Goal: Task Accomplishment & Management: Manage account settings

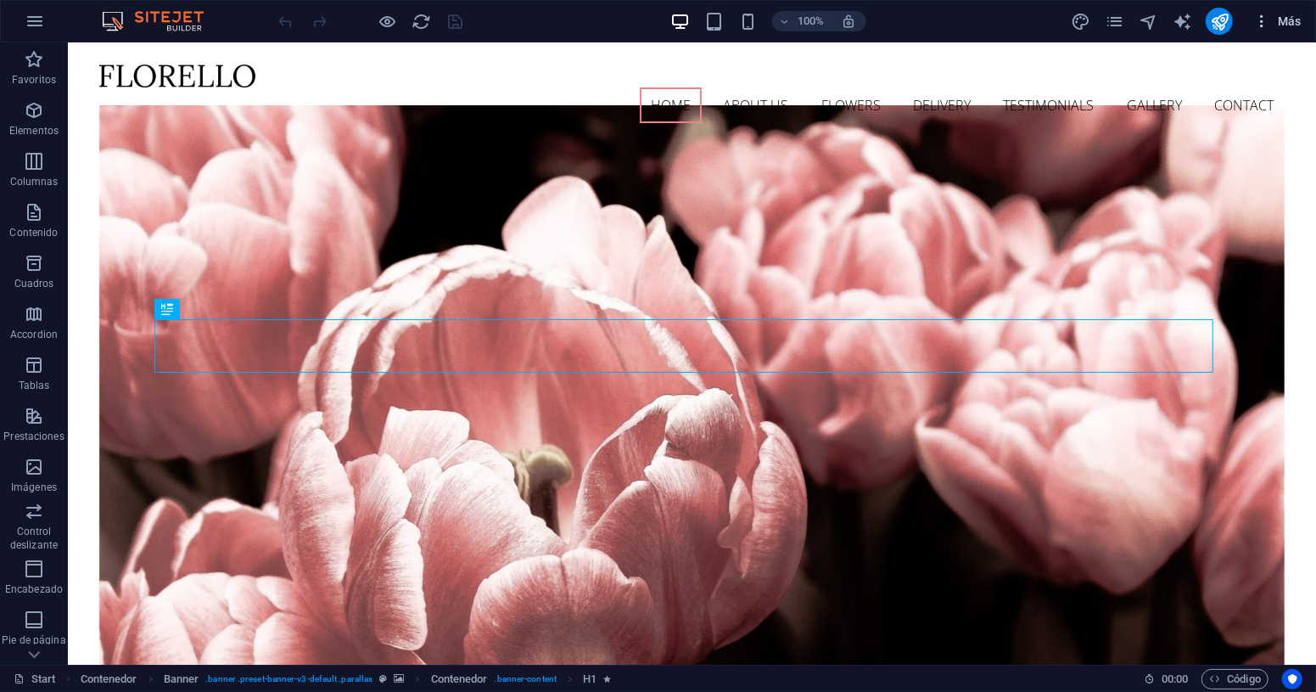
click at [1287, 25] on span "Más" at bounding box center [1277, 21] width 48 height 17
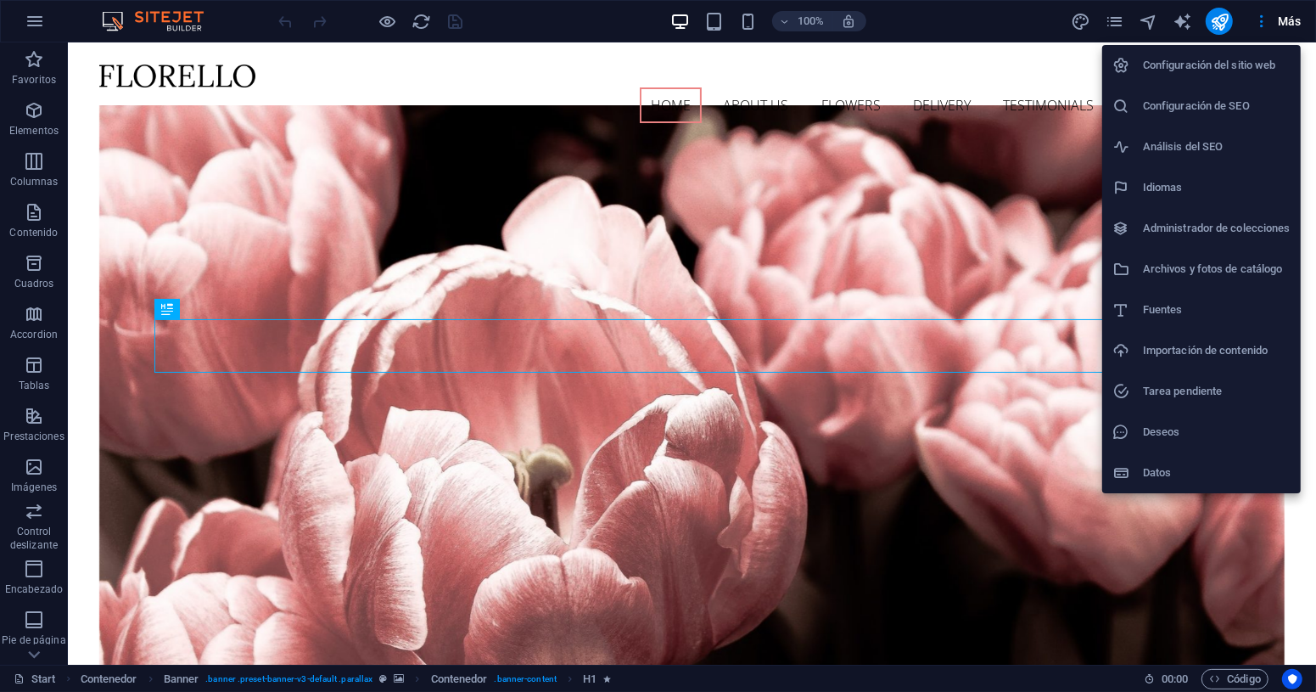
click at [1203, 76] on li "Configuración del sitio web" at bounding box center [1201, 65] width 199 height 41
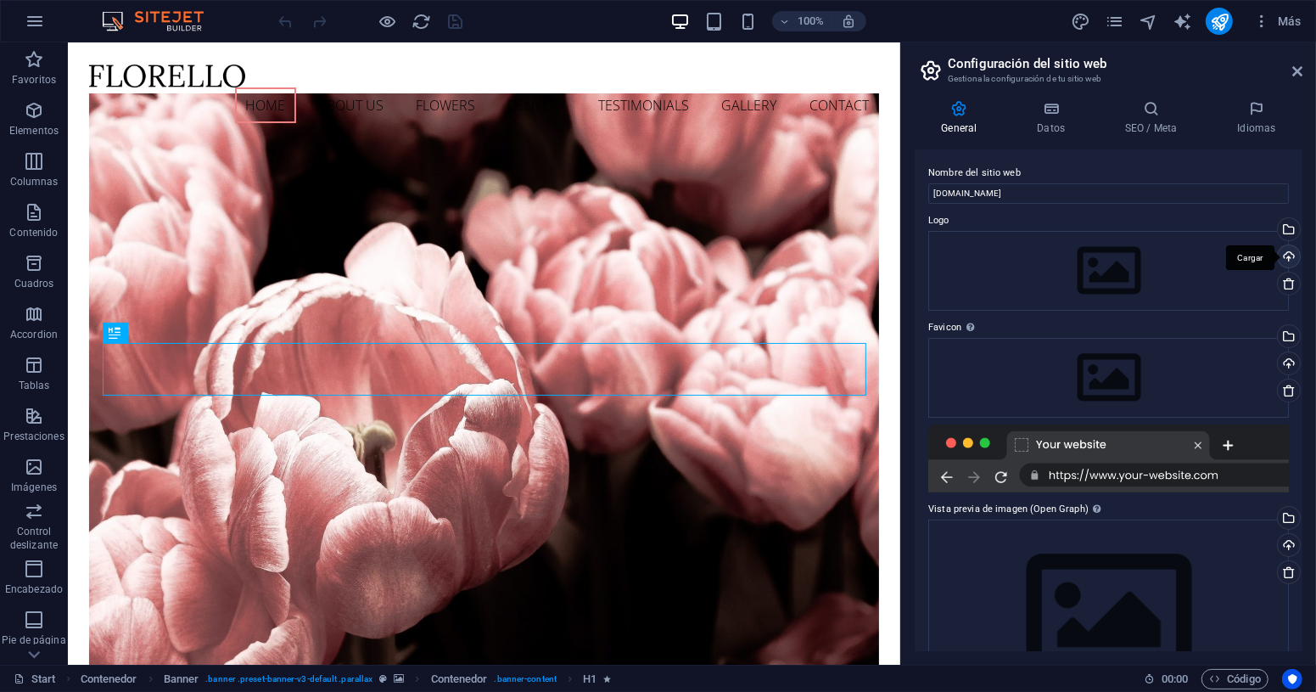
click at [1287, 255] on div "Cargar" at bounding box center [1287, 257] width 25 height 25
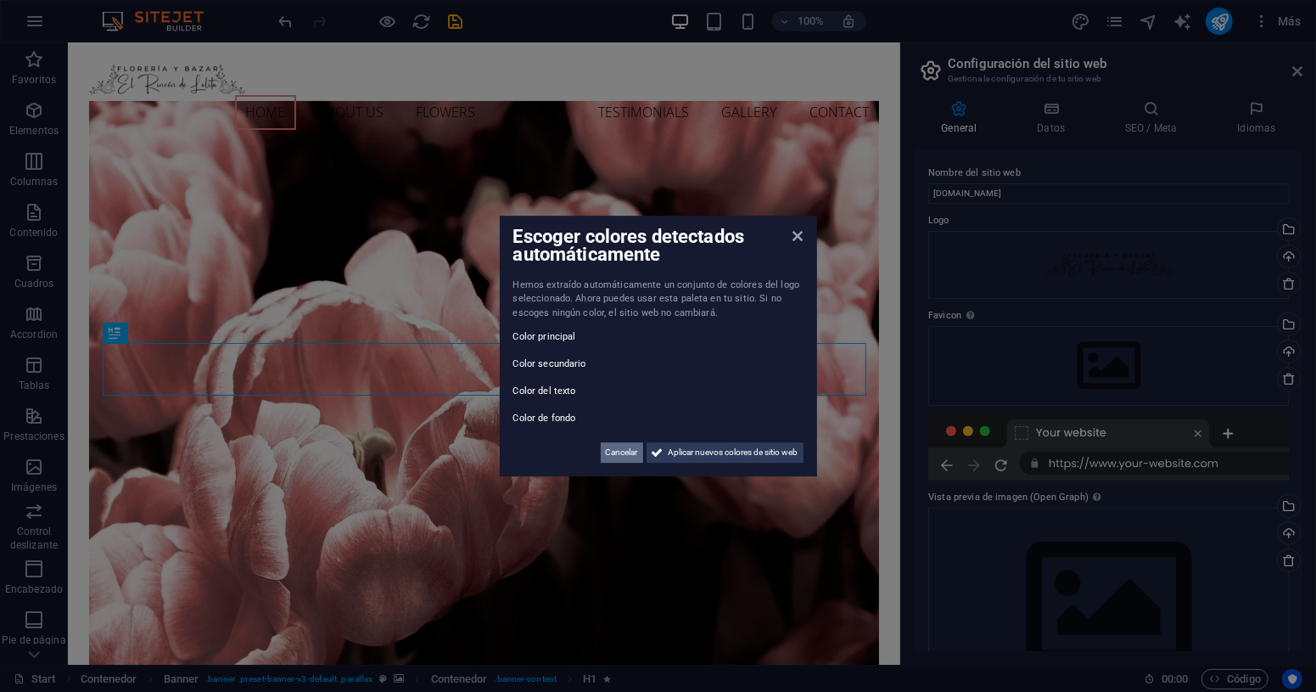
click at [625, 454] on span "Cancelar" at bounding box center [622, 452] width 32 height 20
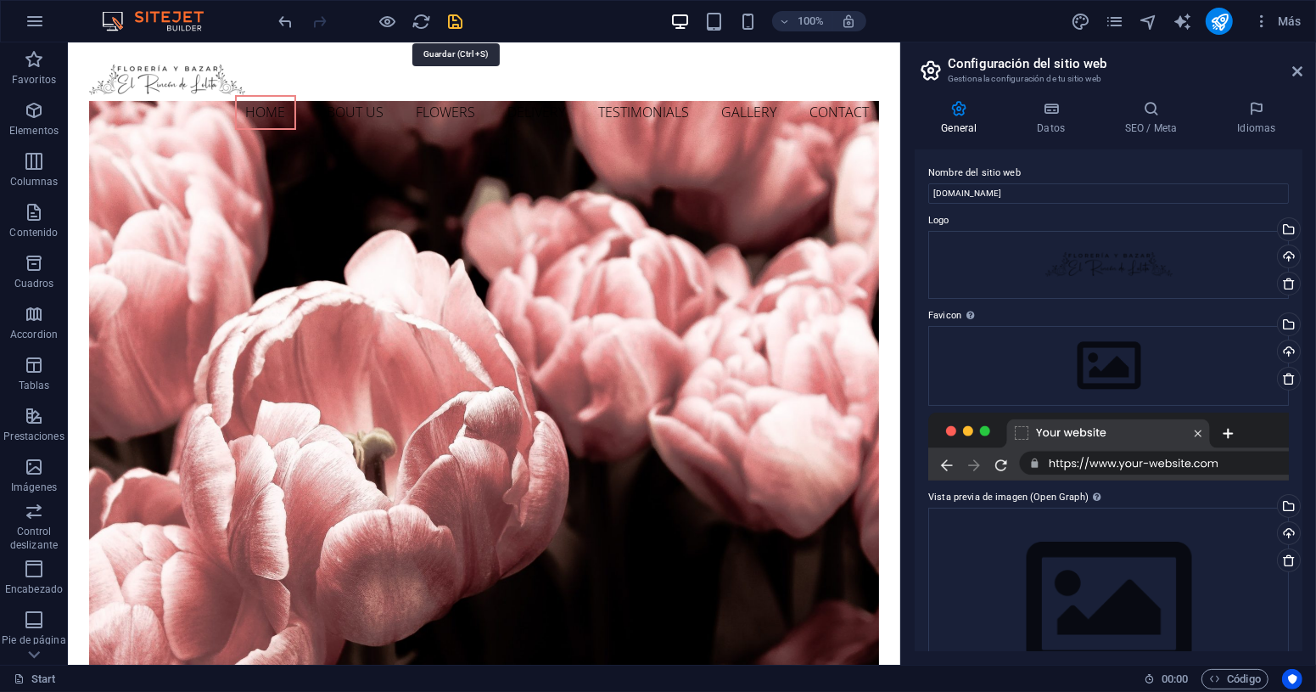
click at [461, 21] on icon "save" at bounding box center [456, 22] width 20 height 20
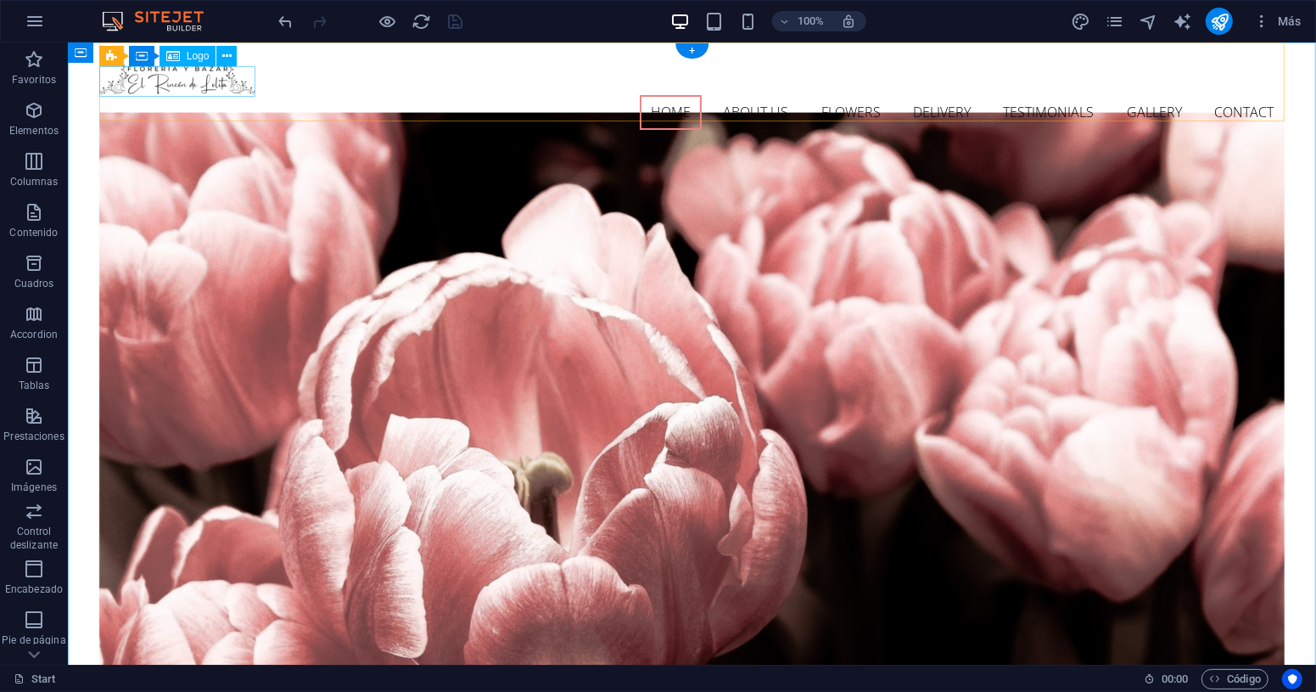
click at [251, 87] on div at bounding box center [691, 79] width 1186 height 31
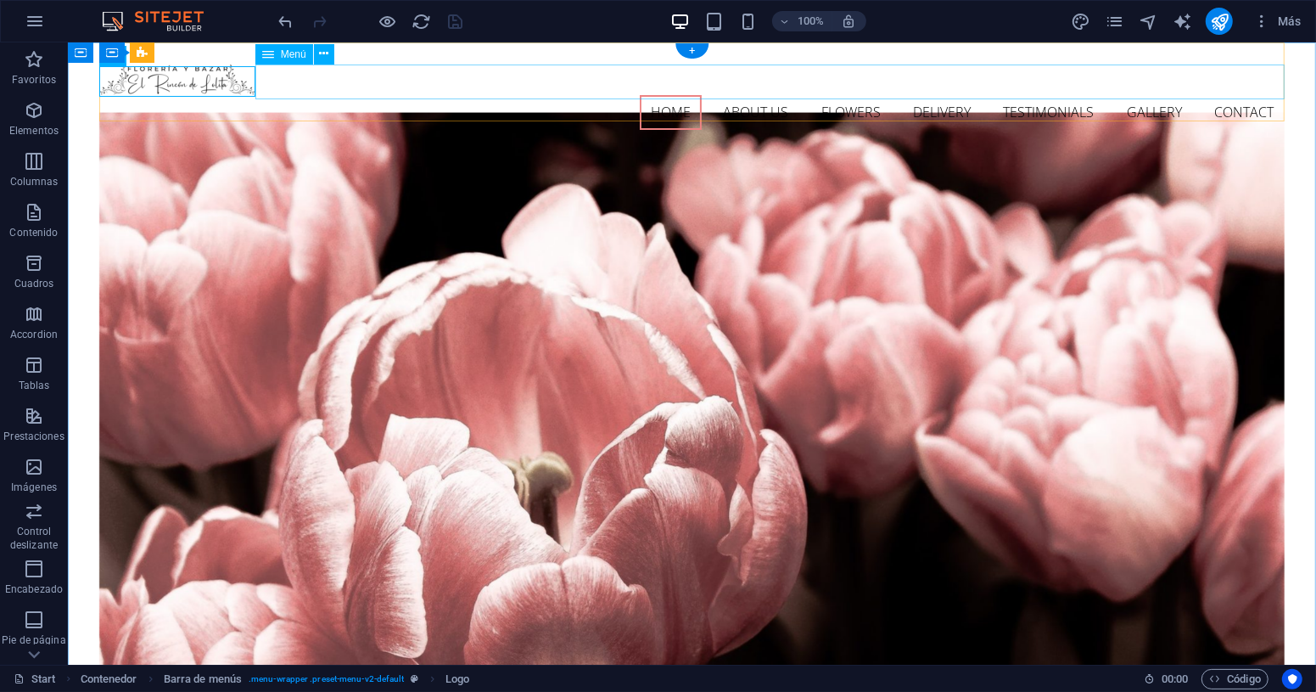
click at [300, 94] on nav "Home About us Flowers Delivery Testimonials Gallery Contact" at bounding box center [691, 112] width 1186 height 36
click at [327, 58] on icon at bounding box center [323, 54] width 9 height 18
click at [221, 78] on div at bounding box center [691, 79] width 1186 height 31
click at [229, 81] on div at bounding box center [691, 79] width 1186 height 31
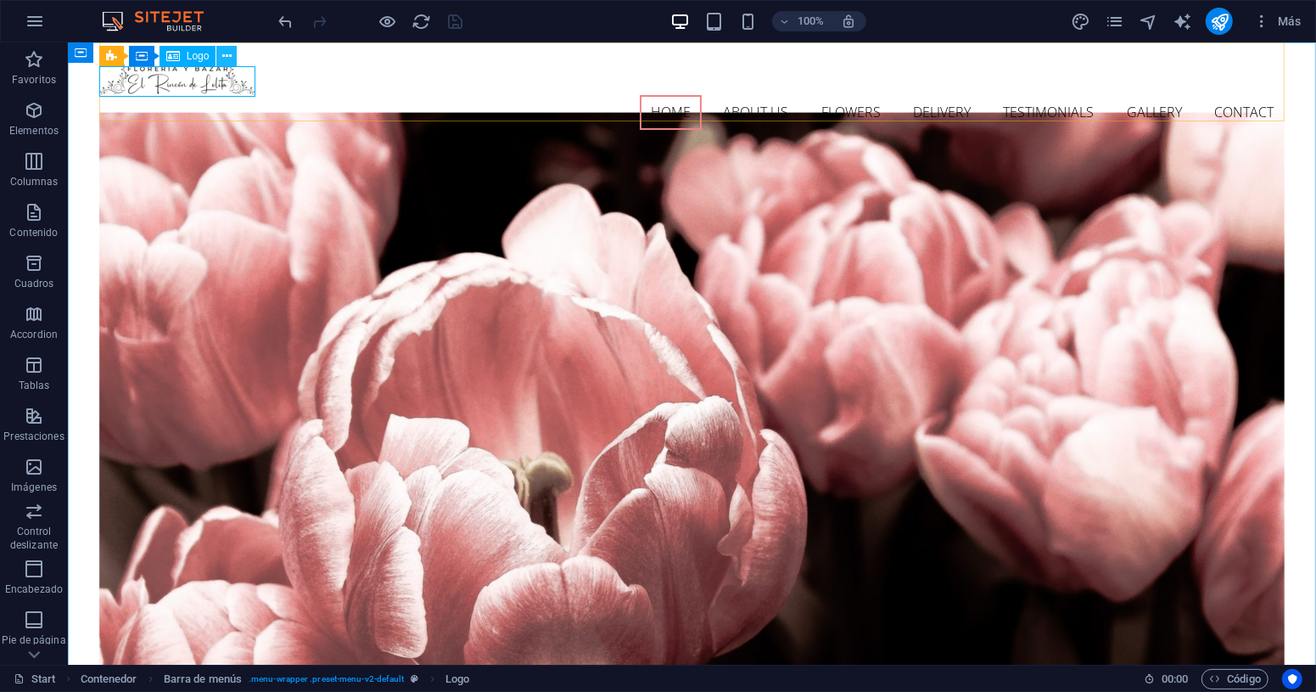
click at [231, 52] on icon at bounding box center [226, 57] width 9 height 18
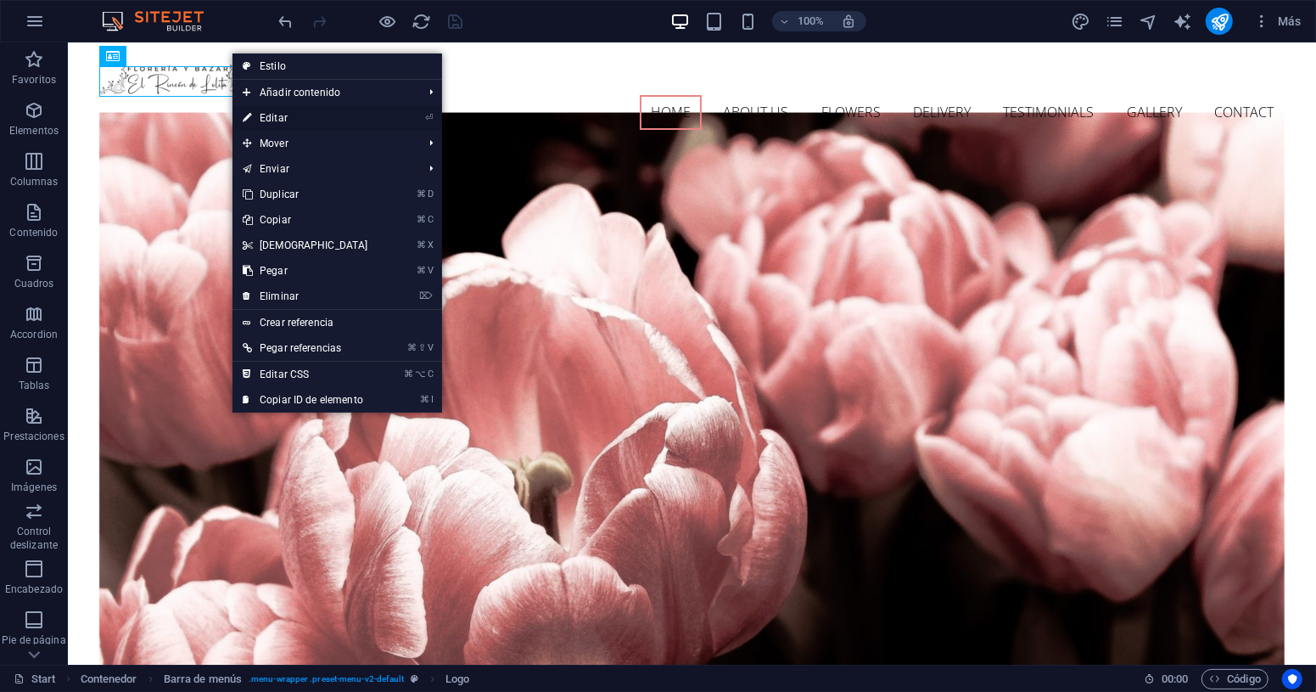
click at [321, 124] on link "⏎ Editar" at bounding box center [306, 117] width 146 height 25
select select "px"
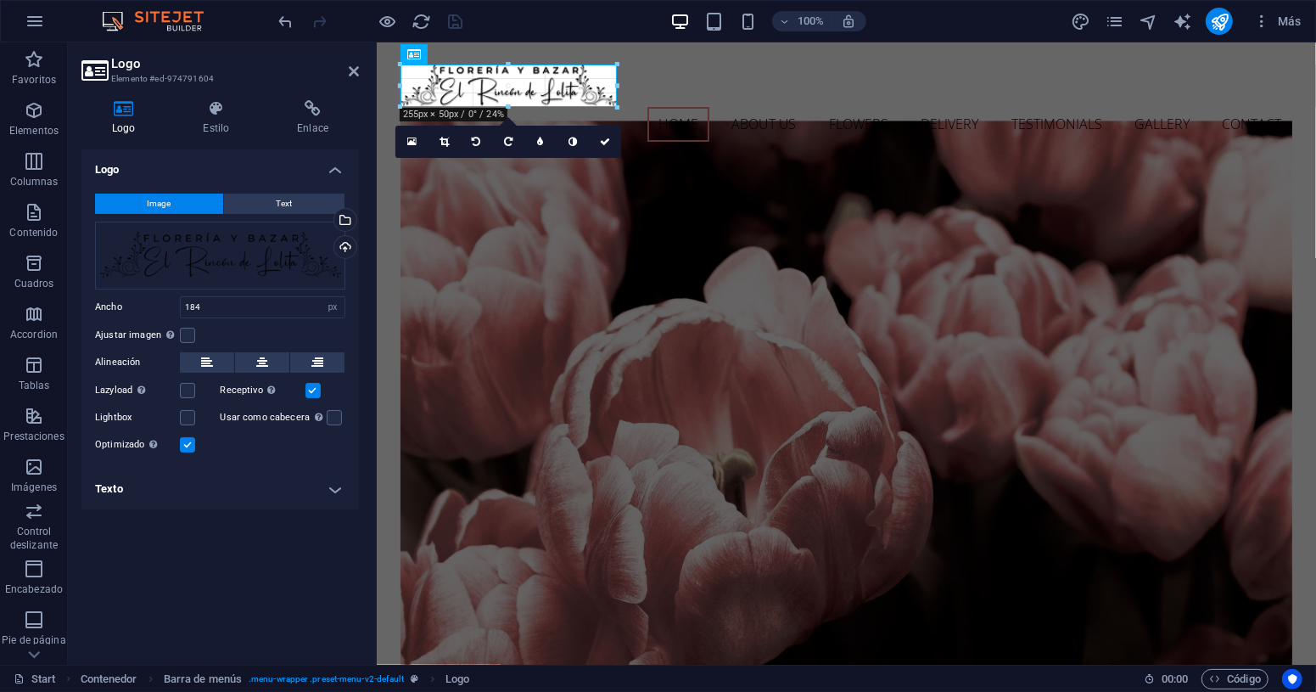
drag, startPoint x: 555, startPoint y: 80, endPoint x: 621, endPoint y: 78, distance: 66.2
type input "255"
click at [603, 137] on icon at bounding box center [605, 142] width 10 height 10
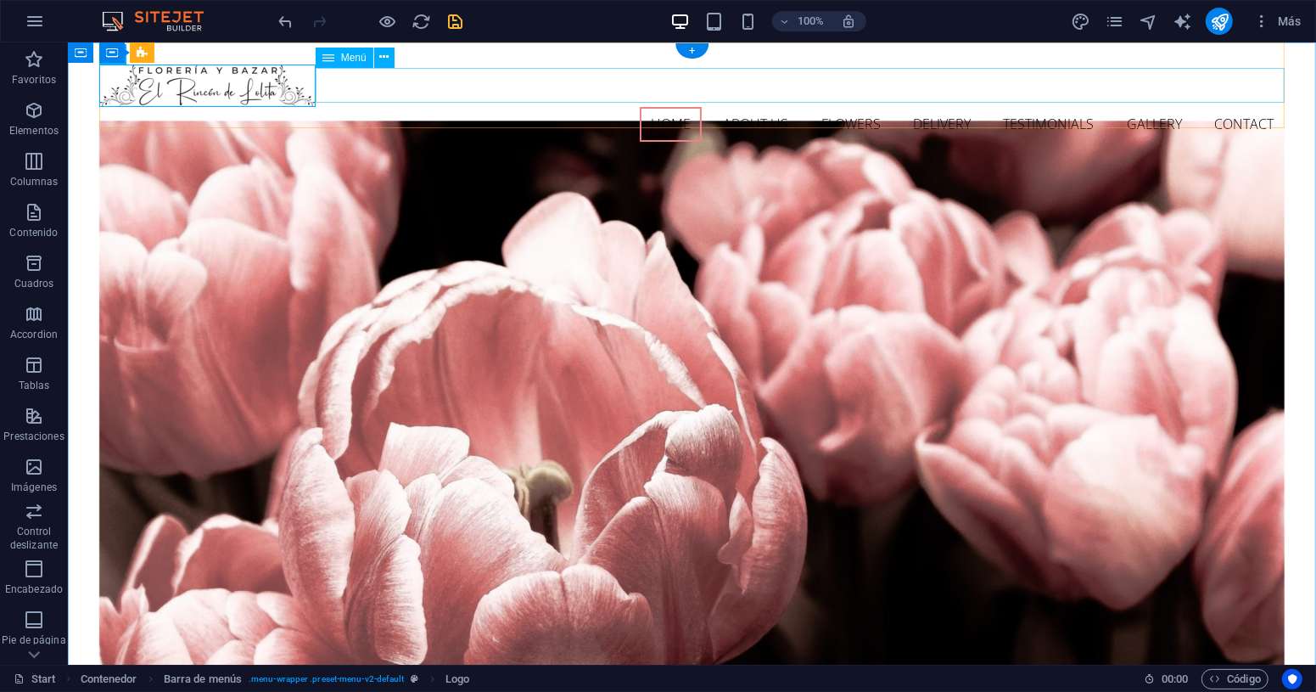
click at [532, 106] on nav "Home About us Flowers Delivery Testimonials Gallery Contact" at bounding box center [691, 124] width 1186 height 36
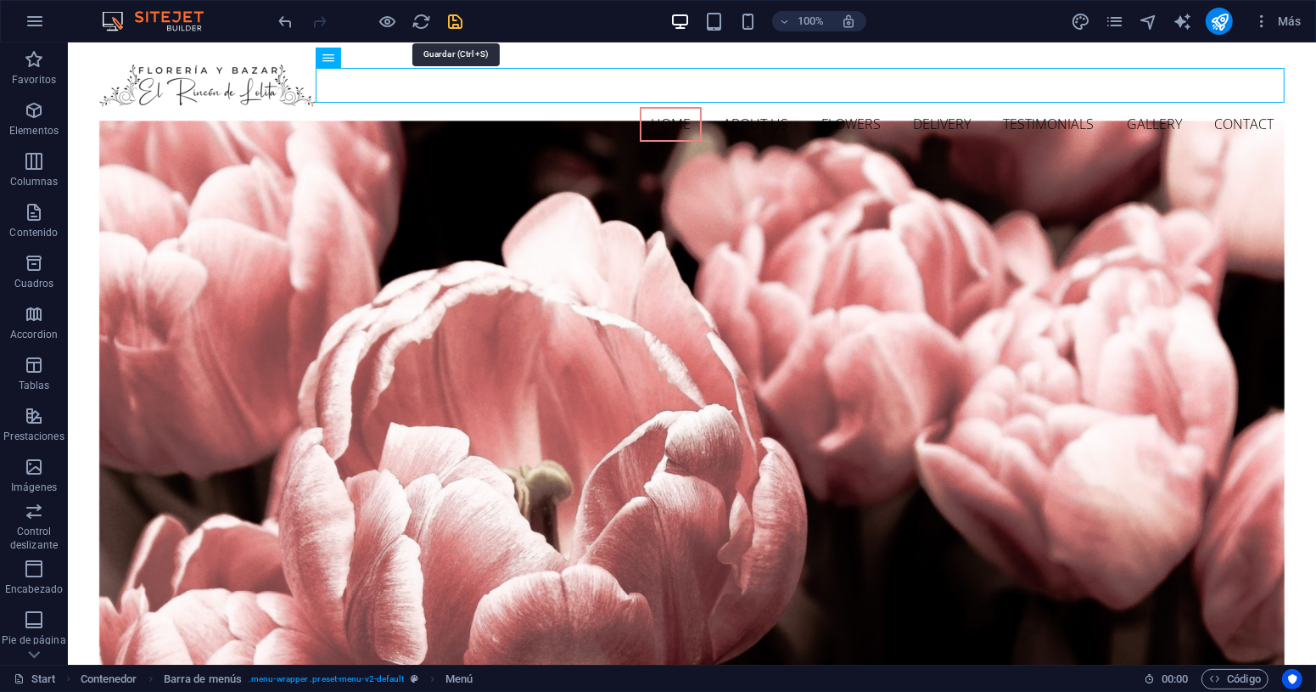
click at [454, 25] on icon "save" at bounding box center [456, 22] width 20 height 20
checkbox input "false"
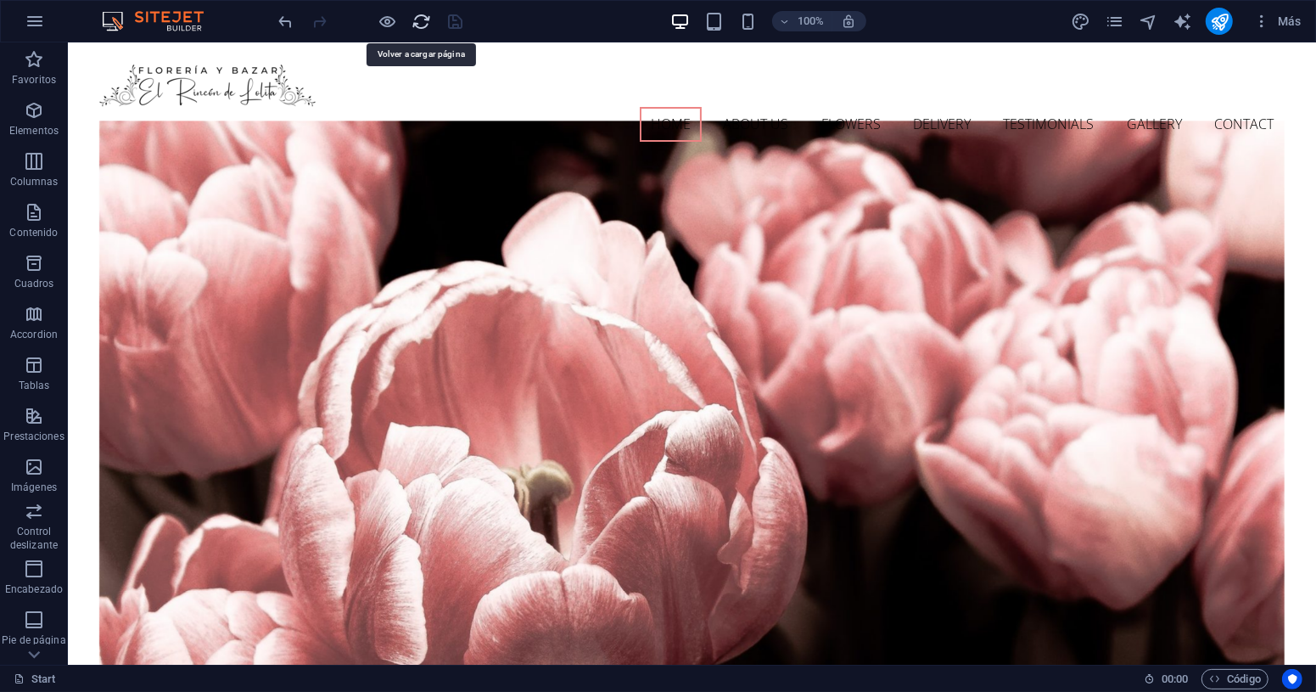
click at [421, 25] on icon "reload" at bounding box center [422, 22] width 20 height 20
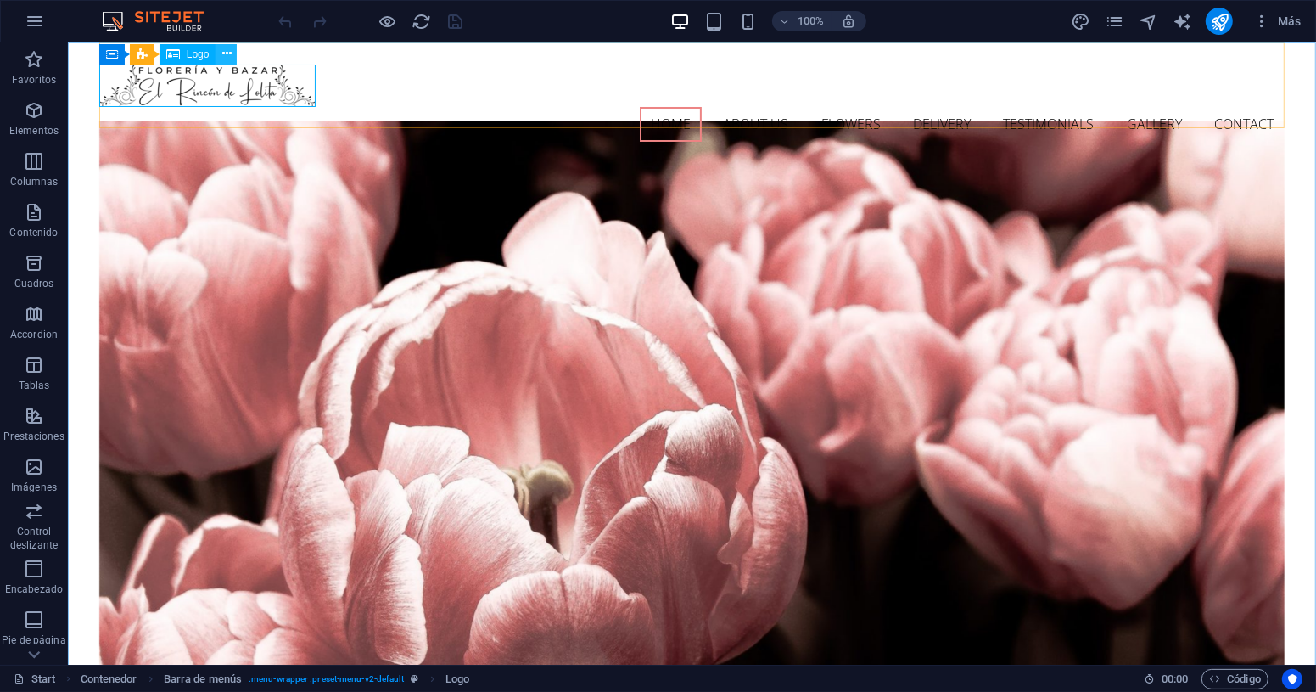
click at [226, 53] on icon at bounding box center [226, 54] width 9 height 18
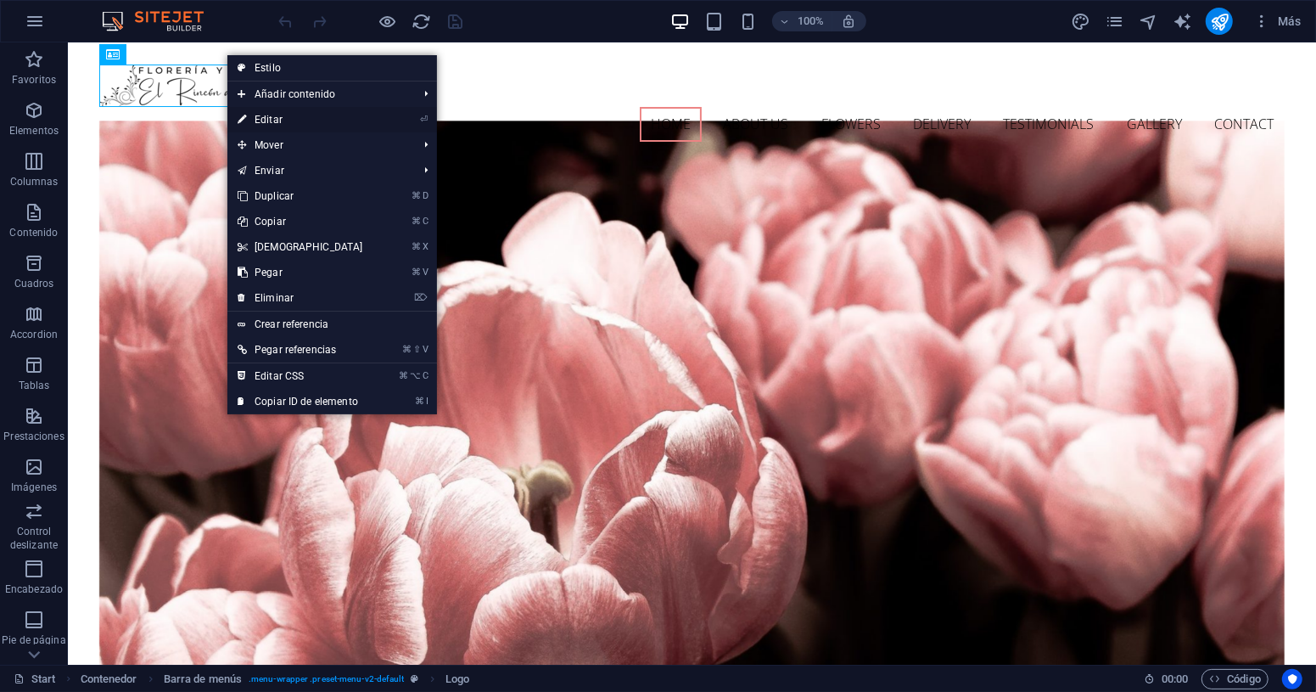
click at [278, 123] on link "⏎ Editar" at bounding box center [300, 119] width 146 height 25
select select "px"
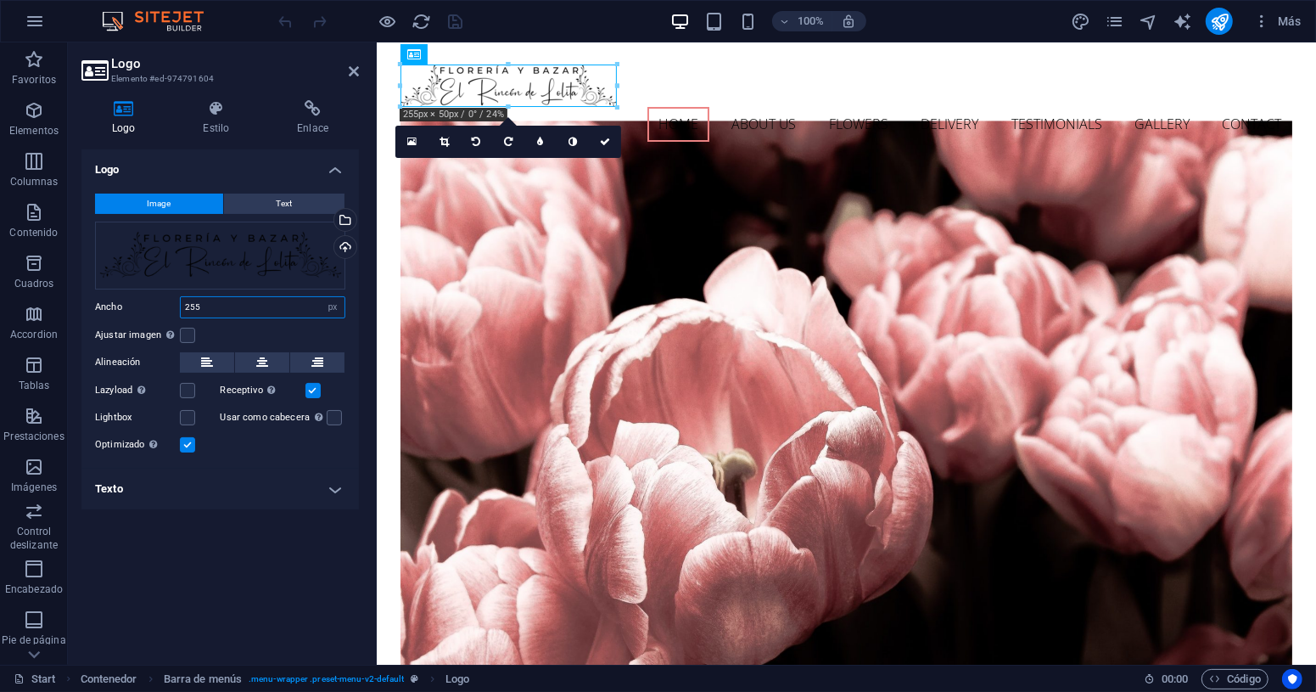
drag, startPoint x: 209, startPoint y: 306, endPoint x: 168, endPoint y: 306, distance: 40.7
click at [168, 306] on div "Ancho 255 Predeterminado automático px rem % em vh vw" at bounding box center [220, 307] width 250 height 22
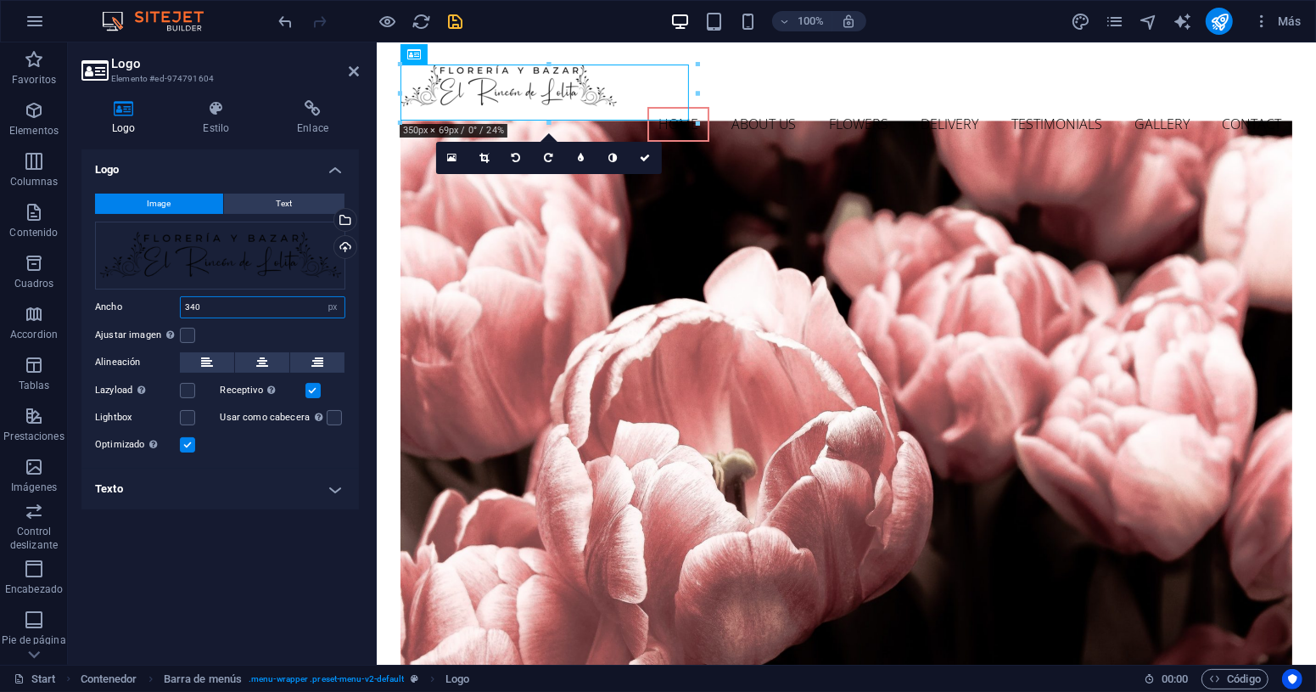
drag, startPoint x: 206, startPoint y: 308, endPoint x: 157, endPoint y: 300, distance: 49.8
click at [157, 300] on div "Ancho 340 Predeterminado automático px rem % em vh vw" at bounding box center [220, 307] width 250 height 22
type input "310"
click at [641, 157] on icon at bounding box center [641, 156] width 10 height 10
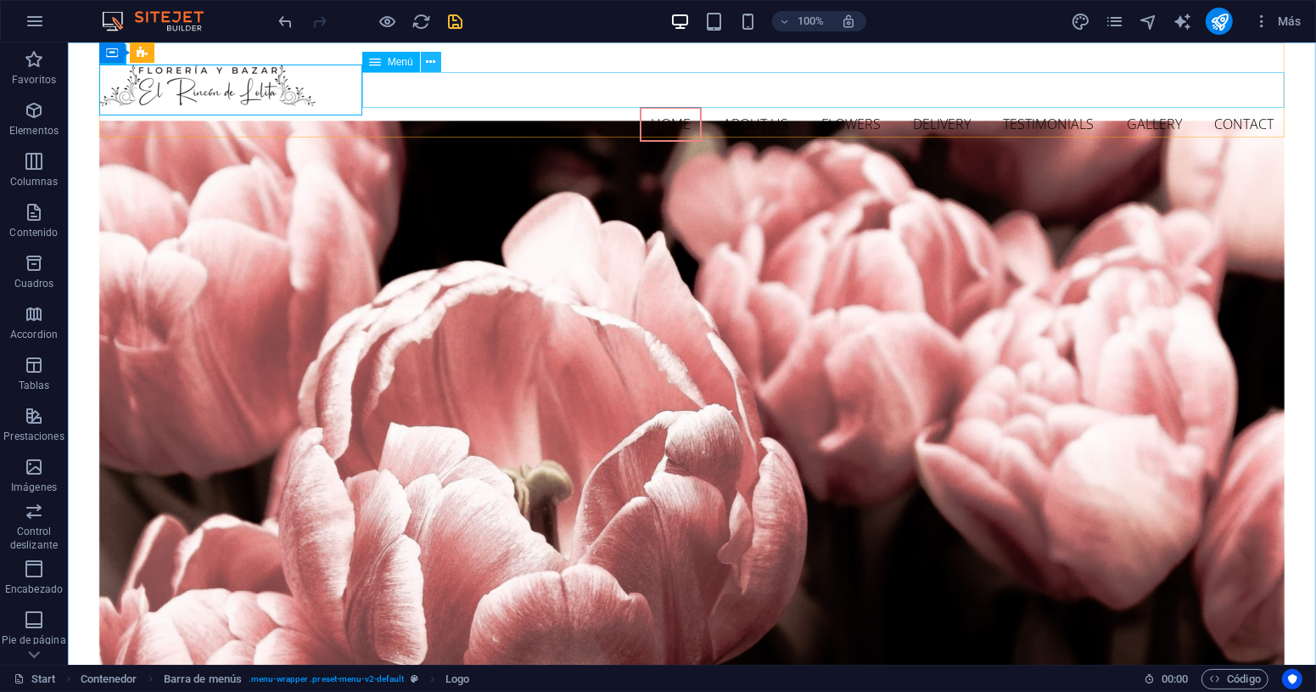
click at [433, 62] on icon at bounding box center [430, 62] width 9 height 18
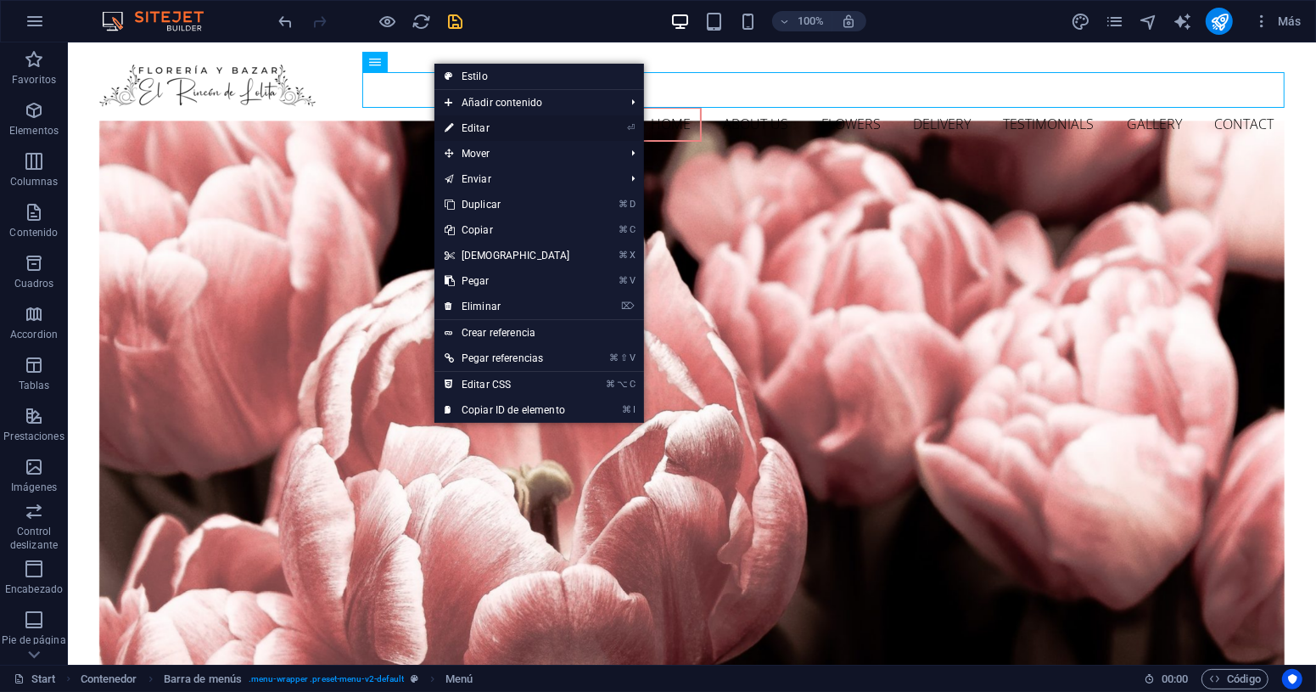
click at [496, 132] on link "⏎ Editar" at bounding box center [508, 127] width 146 height 25
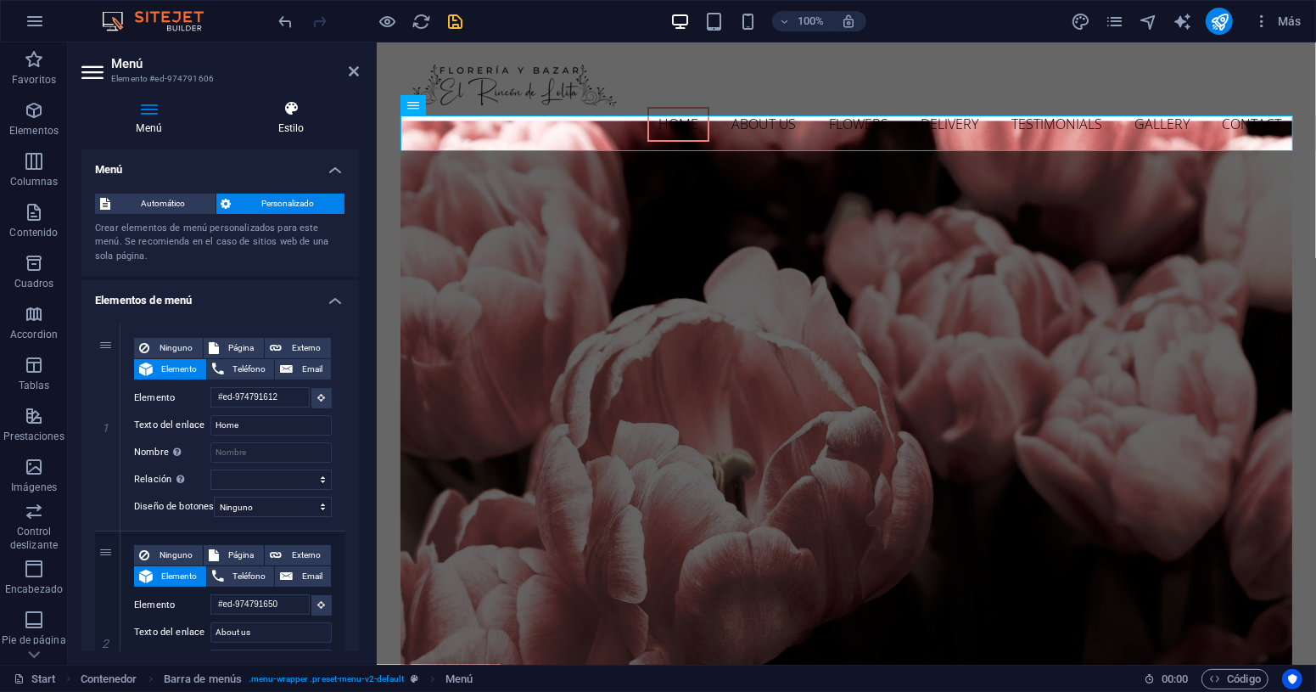
click at [299, 117] on h4 "Estilo" at bounding box center [291, 118] width 136 height 36
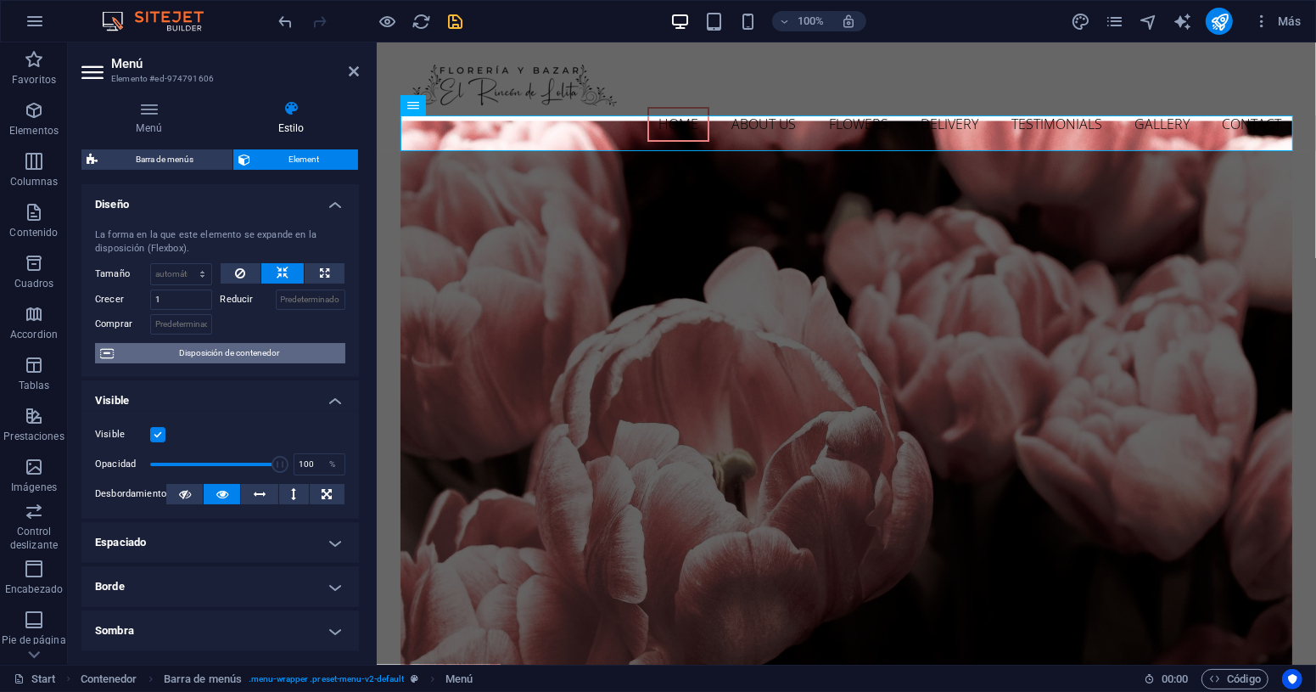
click at [199, 358] on span "Disposición de contenedor" at bounding box center [230, 353] width 222 height 20
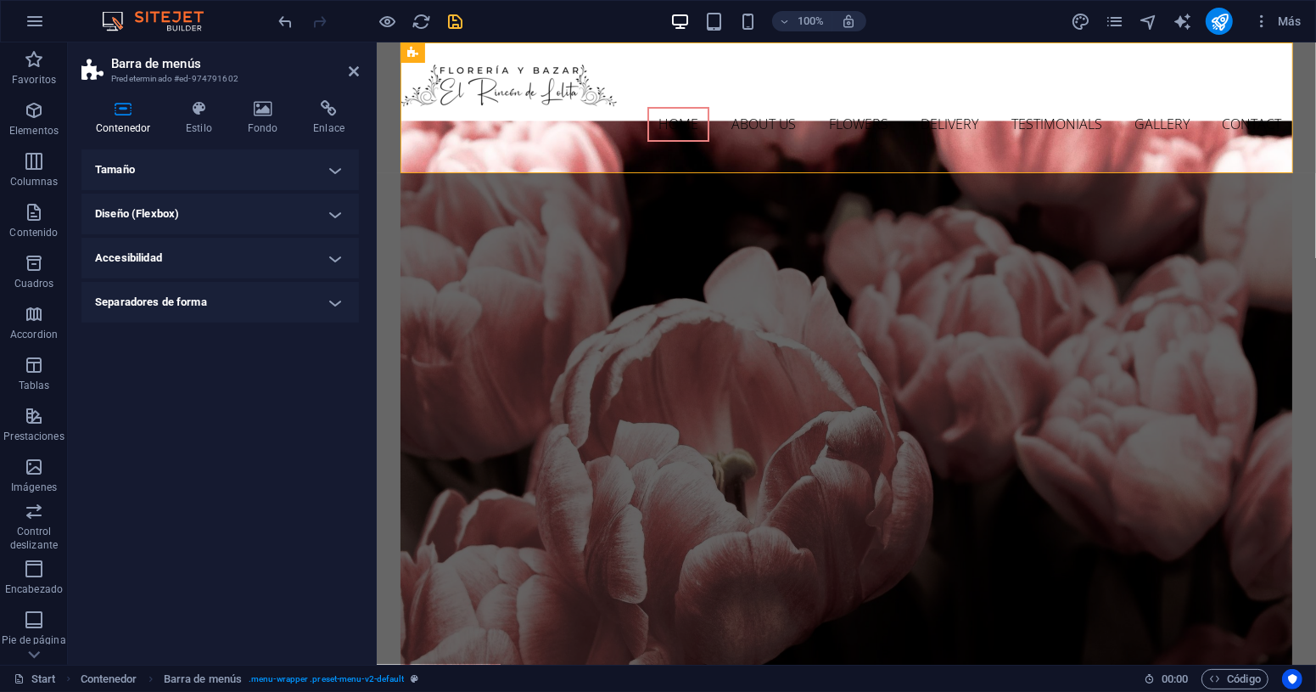
click at [328, 165] on h4 "Tamaño" at bounding box center [220, 169] width 278 height 41
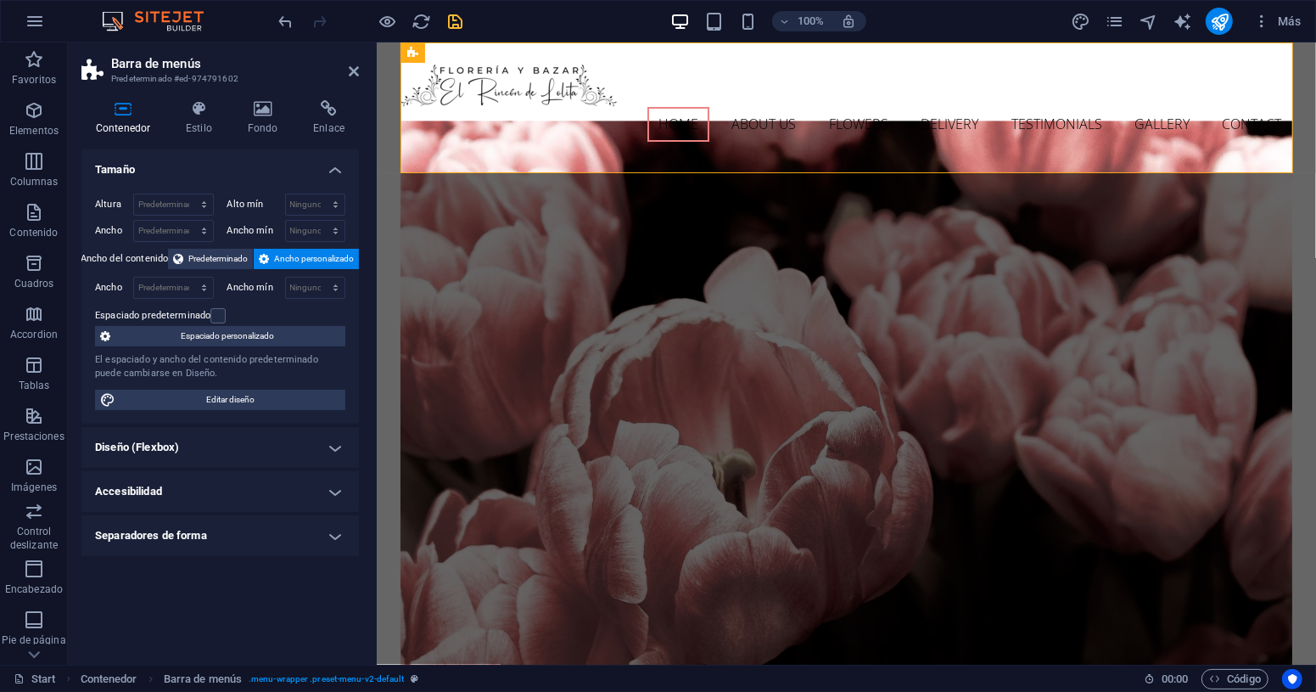
click at [328, 165] on h4 "Tamaño" at bounding box center [220, 164] width 278 height 31
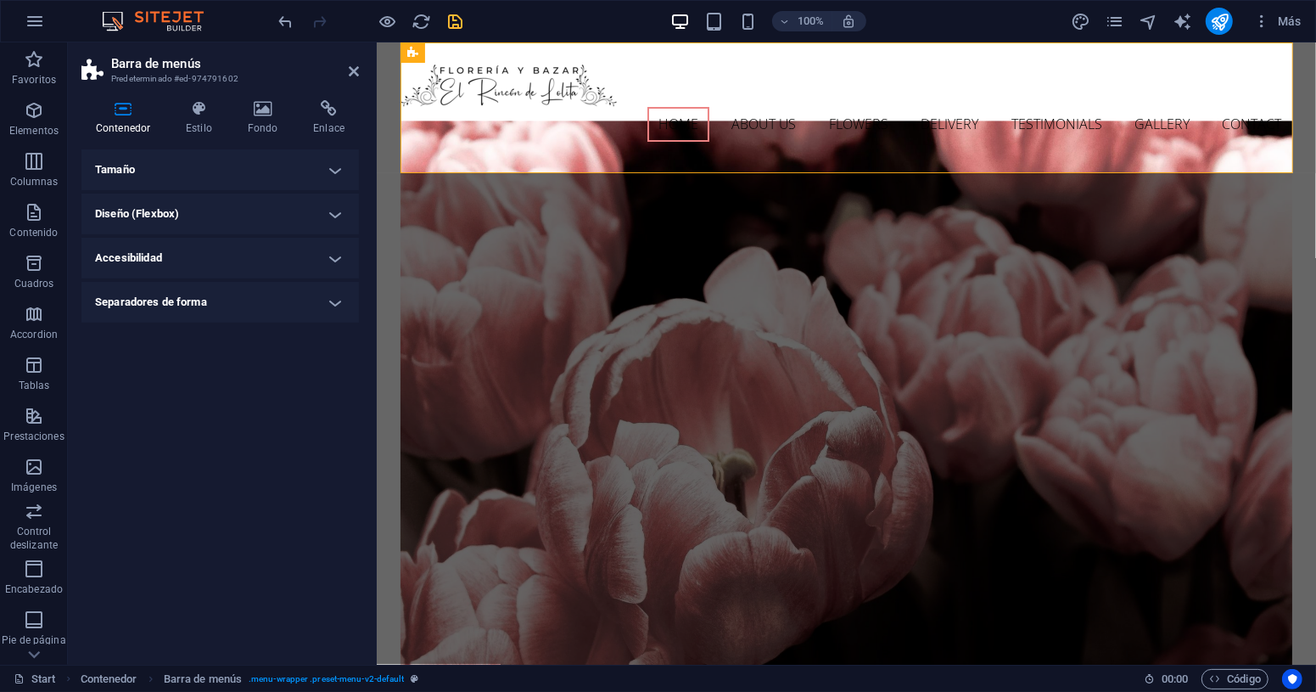
click at [327, 202] on h4 "Diseño (Flexbox)" at bounding box center [220, 213] width 278 height 41
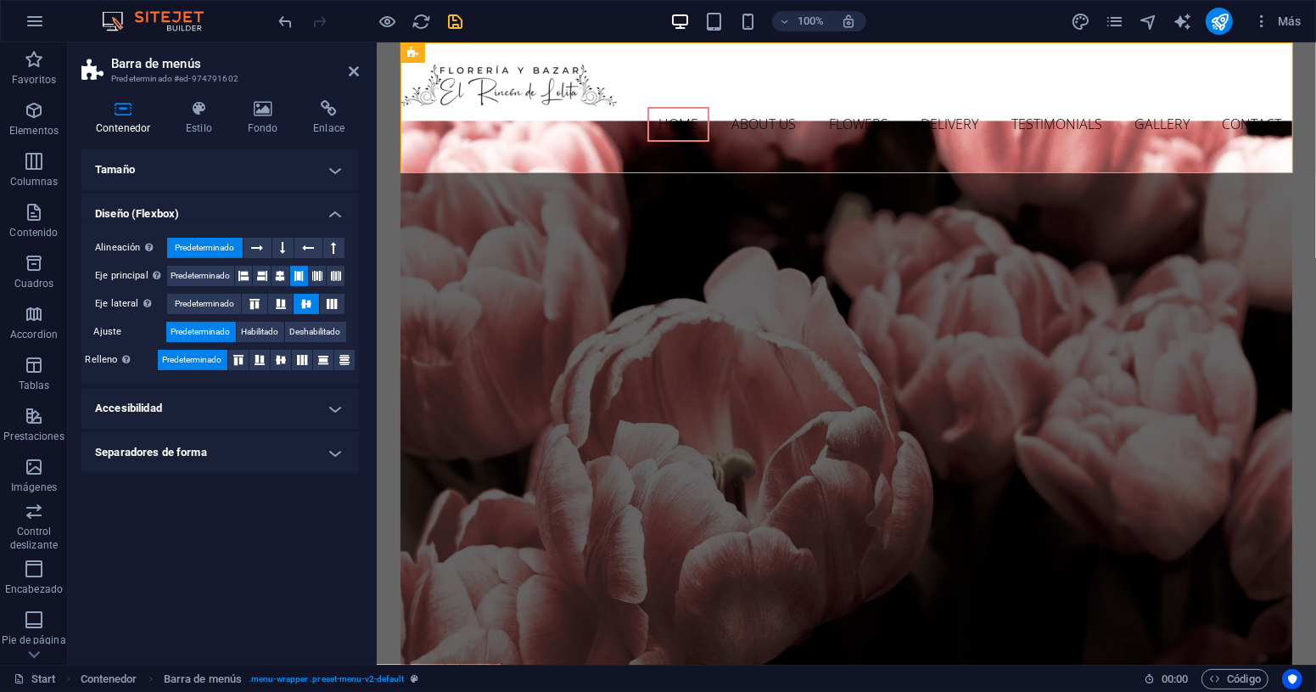
click at [327, 205] on h4 "Diseño (Flexbox)" at bounding box center [220, 208] width 278 height 31
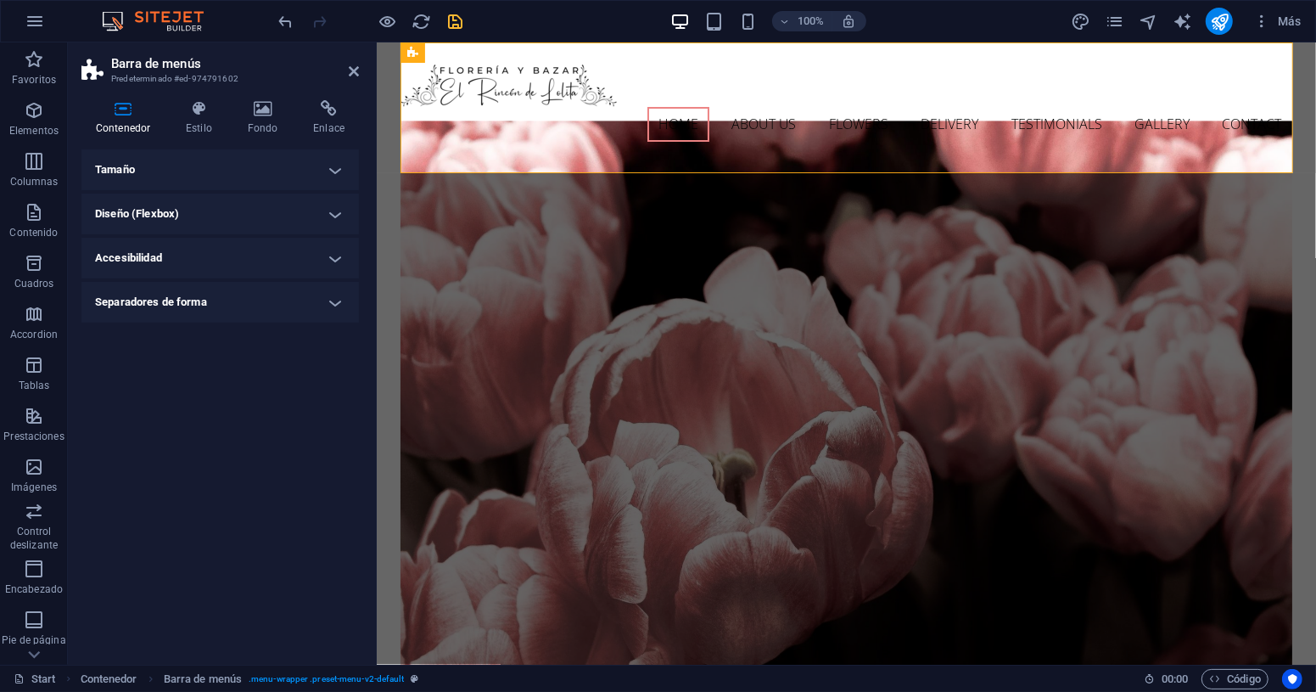
click at [339, 302] on h4 "Separadores de forma" at bounding box center [220, 302] width 278 height 41
click at [339, 302] on h4 "Separadores de forma" at bounding box center [220, 297] width 278 height 31
click at [339, 243] on h4 "Accesibilidad" at bounding box center [220, 258] width 278 height 41
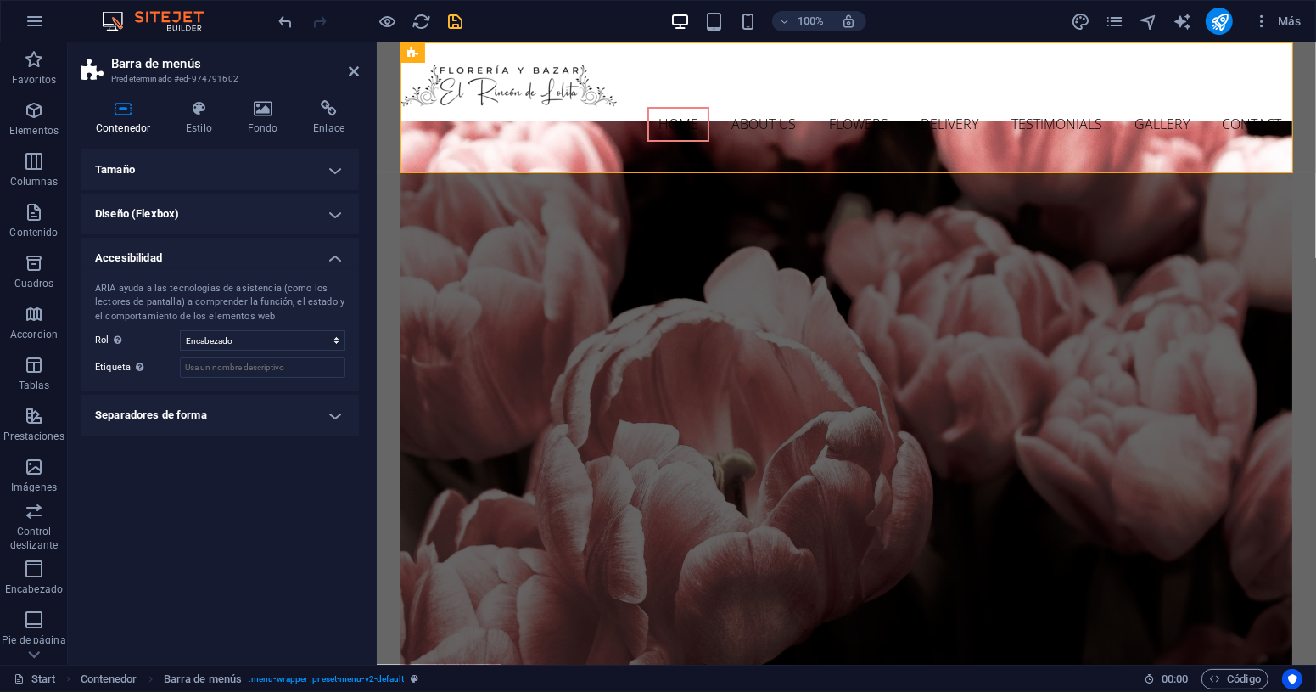
click at [339, 243] on h4 "Accesibilidad" at bounding box center [220, 253] width 278 height 31
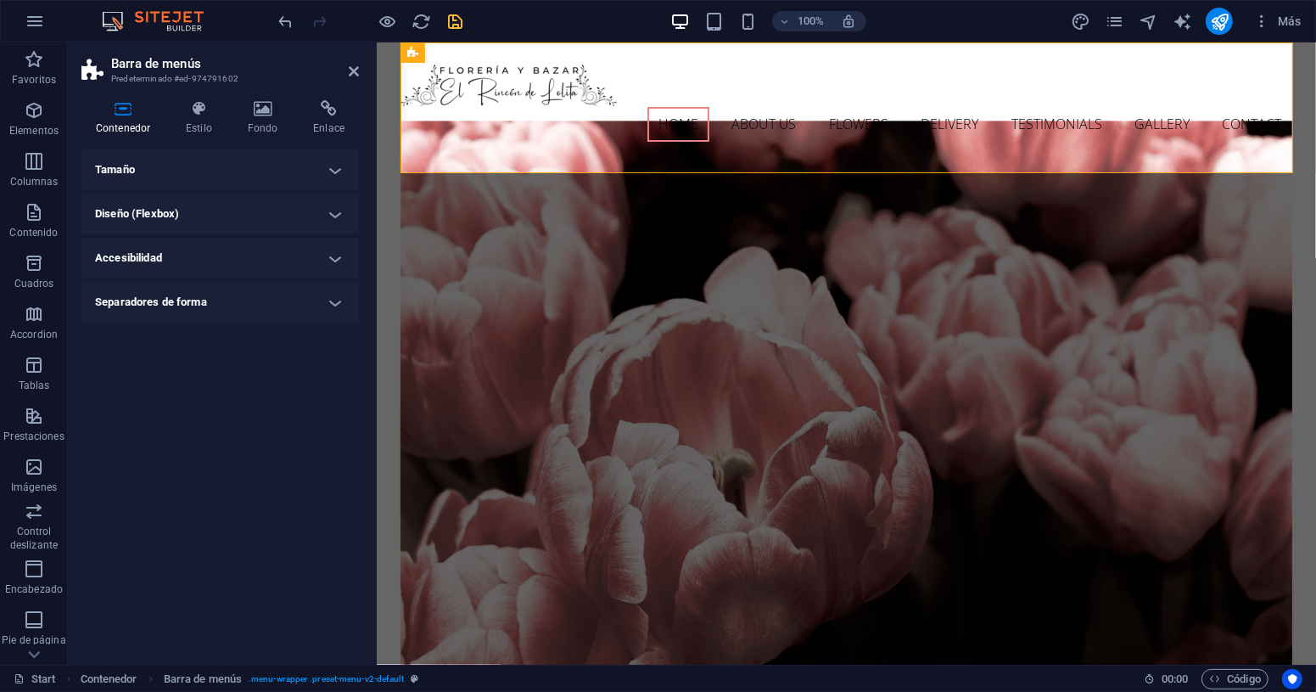
click at [342, 165] on h4 "Tamaño" at bounding box center [220, 169] width 278 height 41
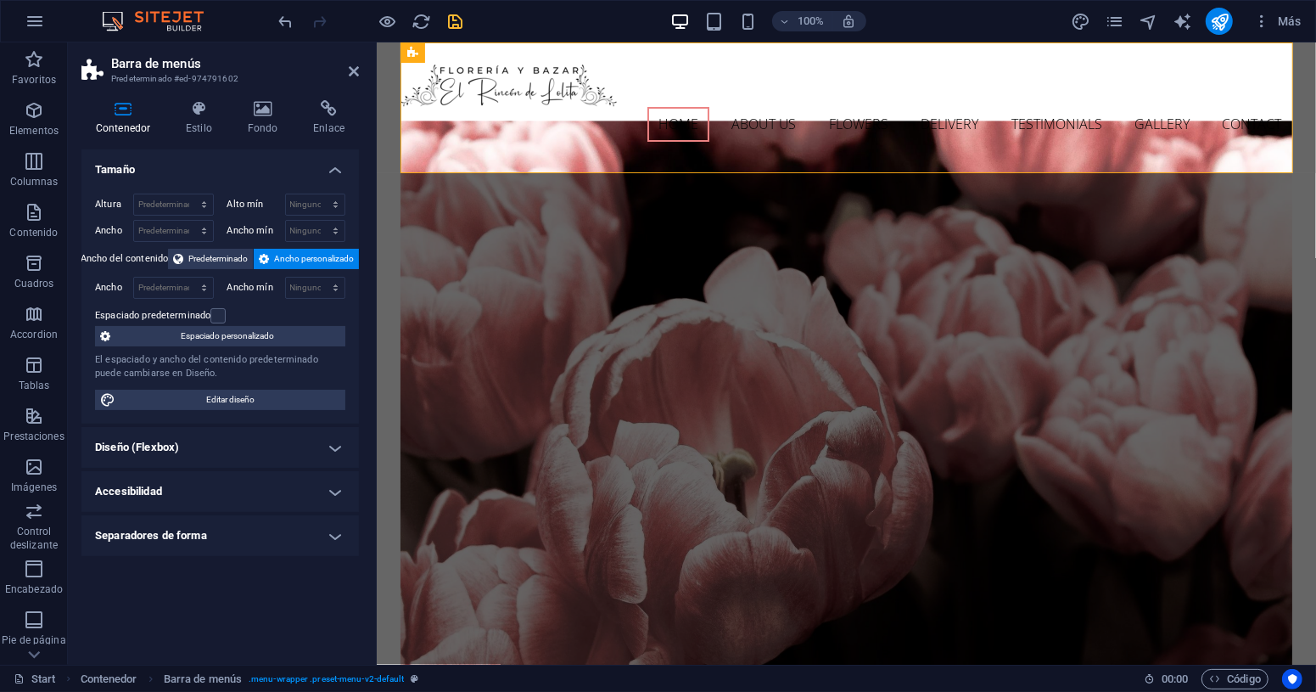
click at [342, 166] on h4 "Tamaño" at bounding box center [220, 164] width 278 height 31
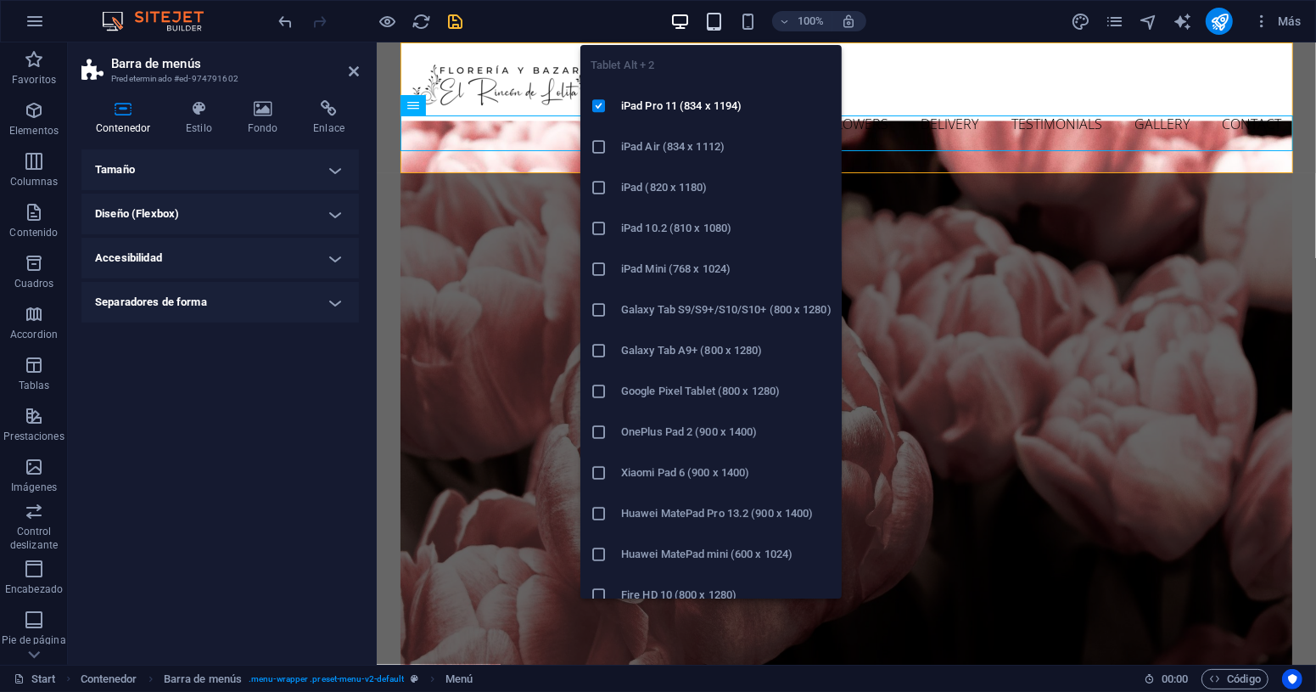
click at [704, 22] on icon "button" at bounding box center [714, 22] width 20 height 20
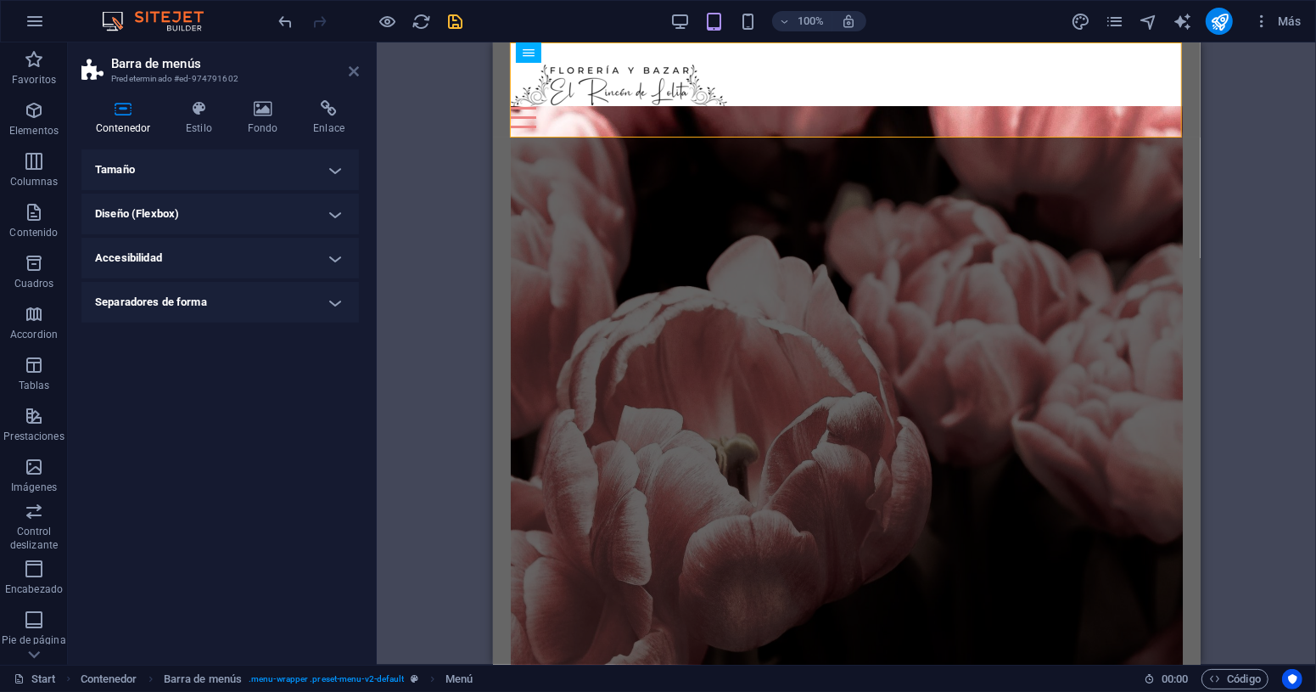
click at [353, 70] on icon at bounding box center [354, 71] width 10 height 14
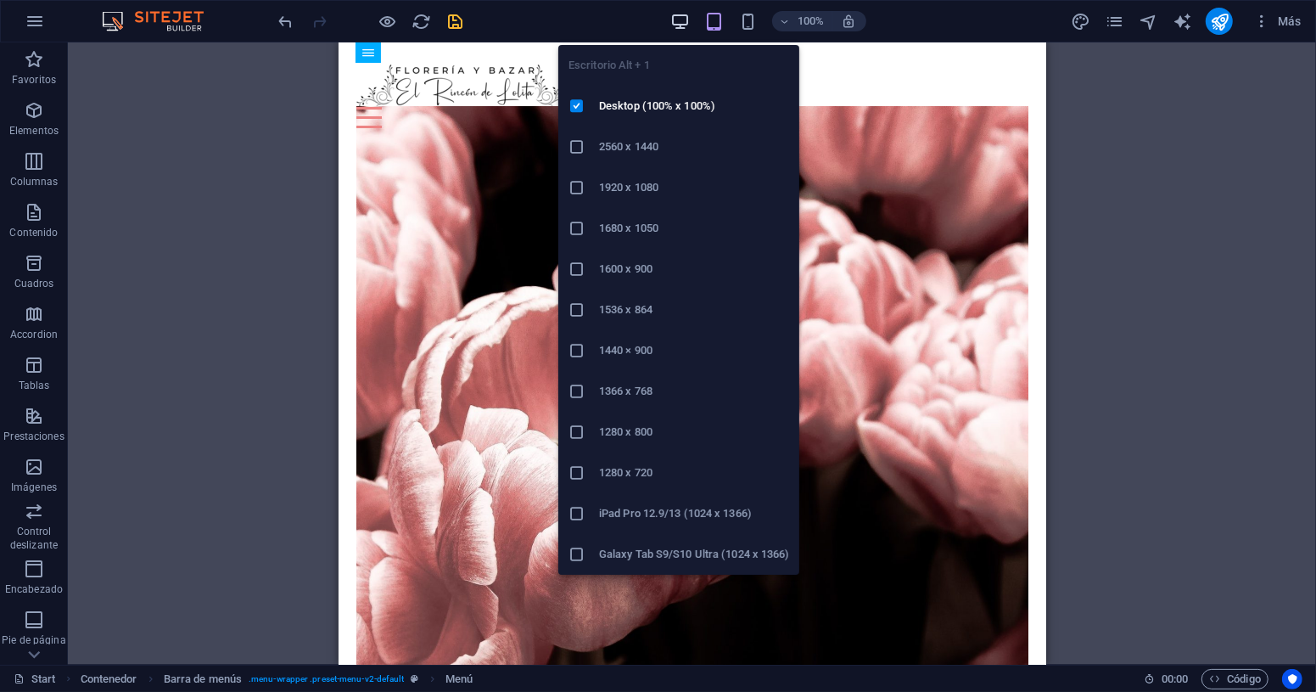
click at [687, 19] on icon "button" at bounding box center [680, 22] width 20 height 20
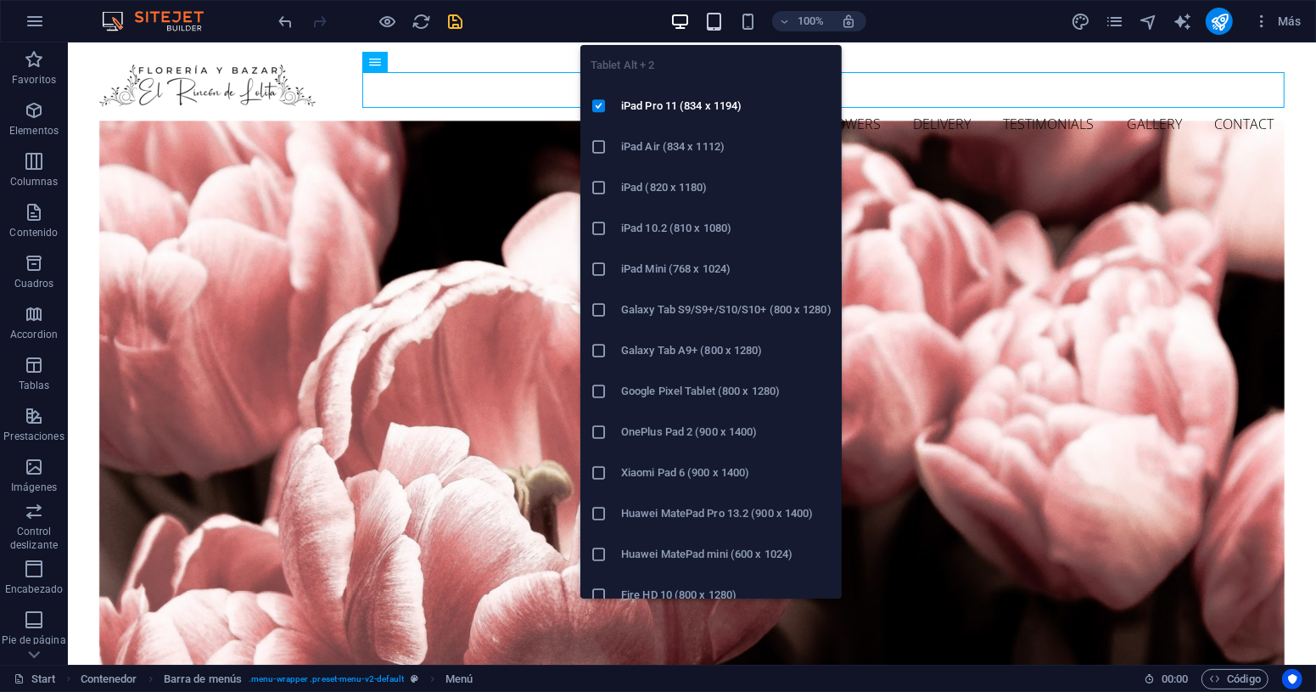
click at [717, 21] on icon "button" at bounding box center [714, 22] width 20 height 20
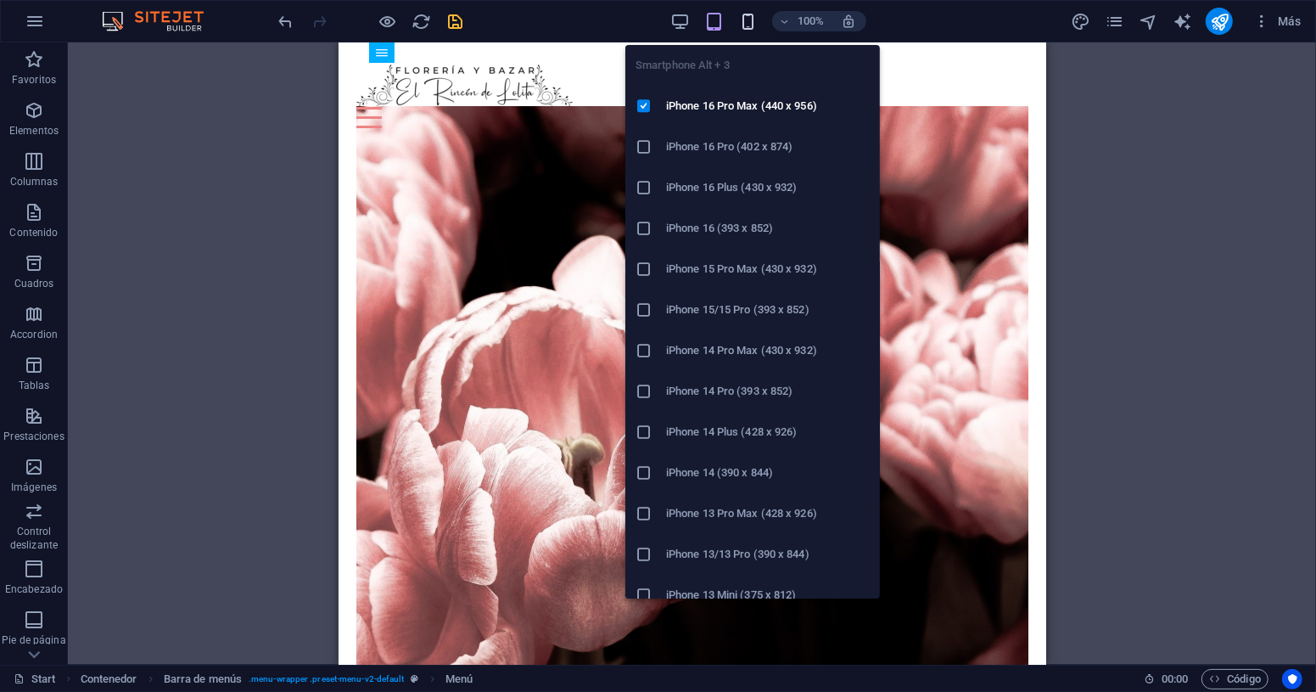
click at [748, 16] on icon "button" at bounding box center [748, 22] width 20 height 20
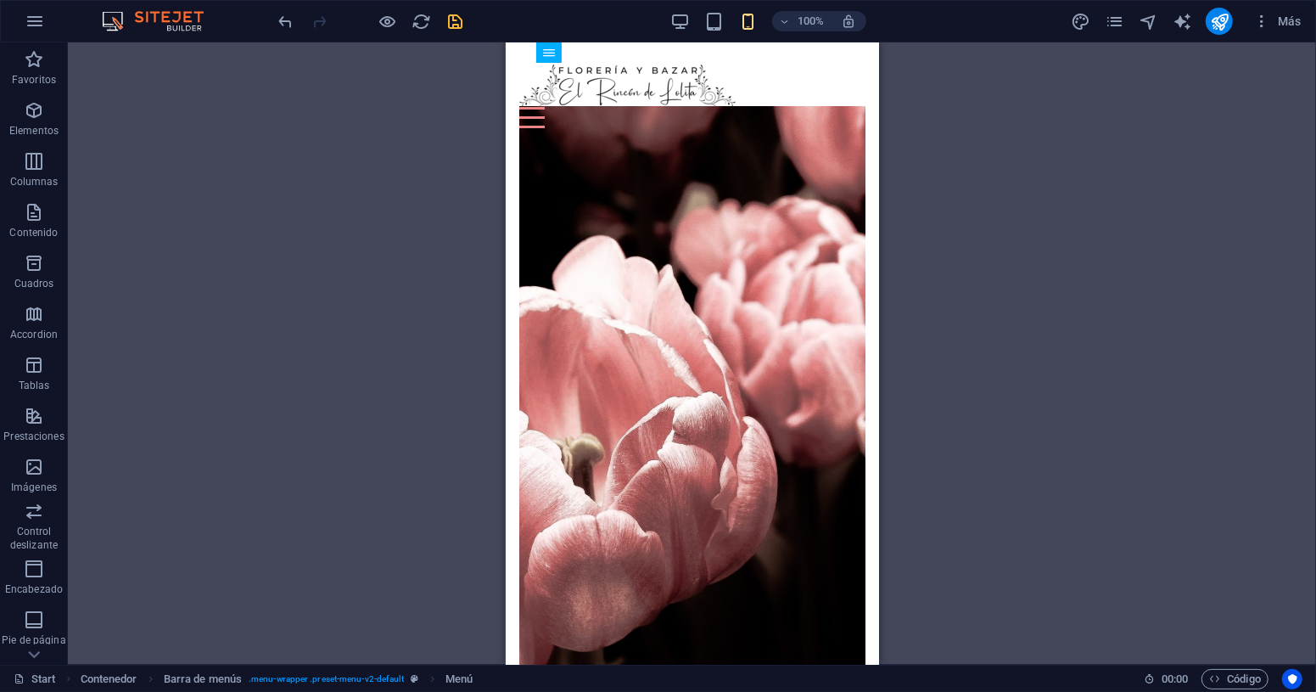
click at [1005, 164] on div "Contenedor Barra de menús Contenedor Barra de menús Menú Banner Contenedor Bann…" at bounding box center [692, 353] width 1248 height 622
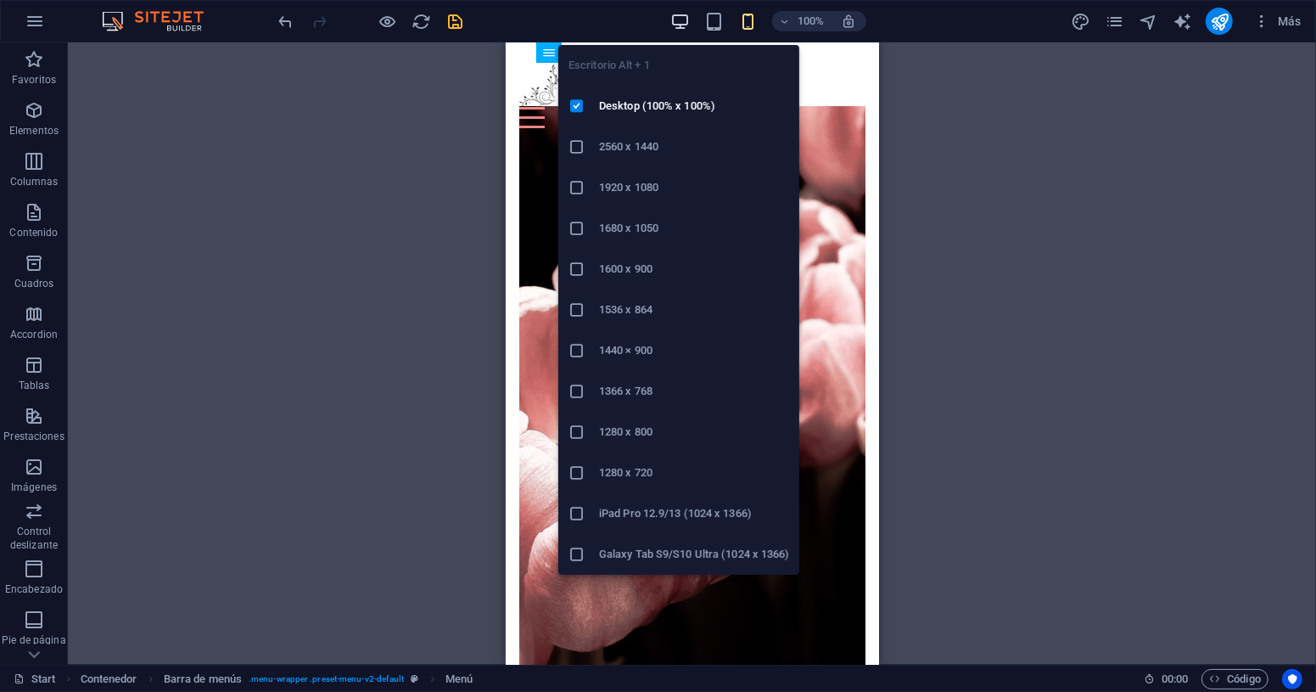
click at [679, 19] on icon "button" at bounding box center [680, 22] width 20 height 20
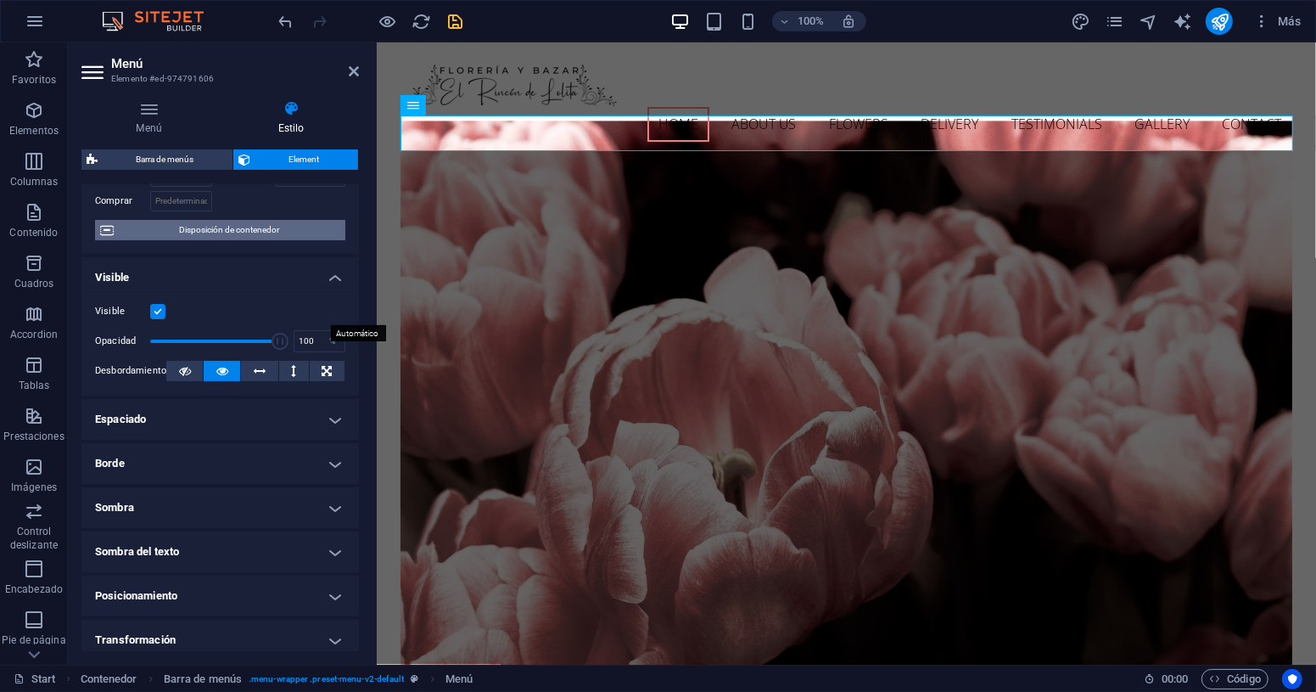
scroll to position [264, 0]
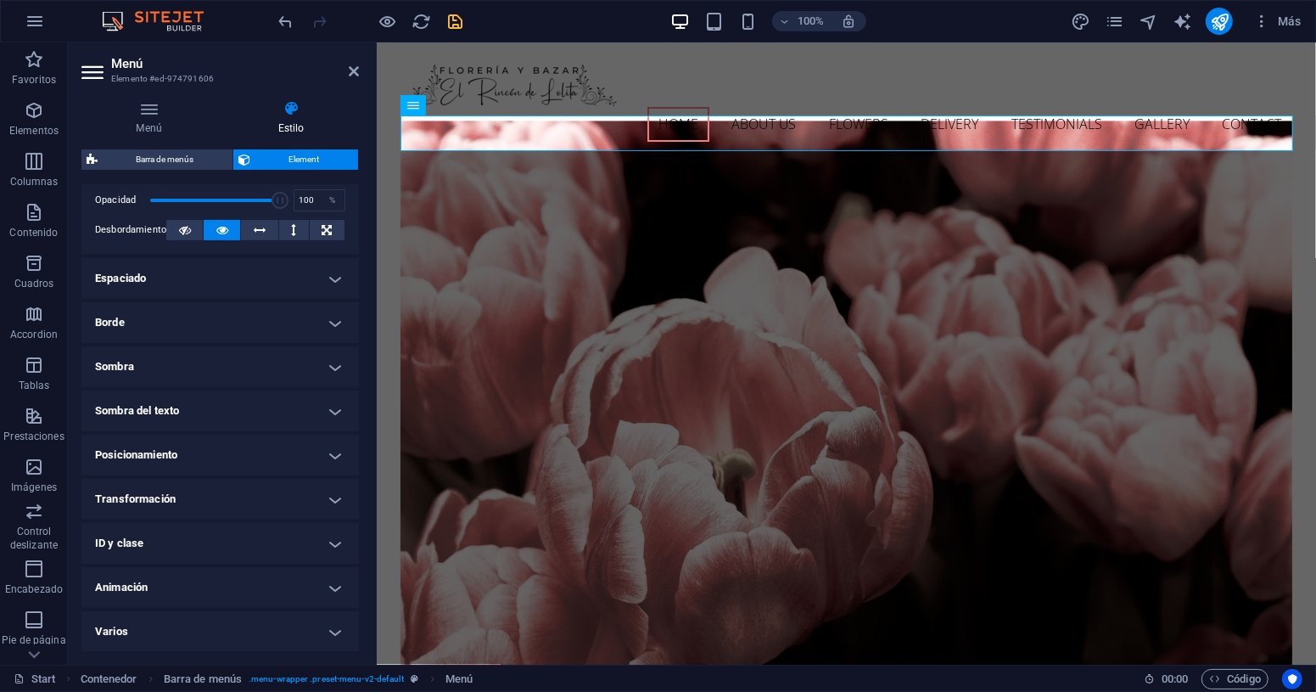
click at [333, 277] on h4 "Espaciado" at bounding box center [220, 278] width 278 height 41
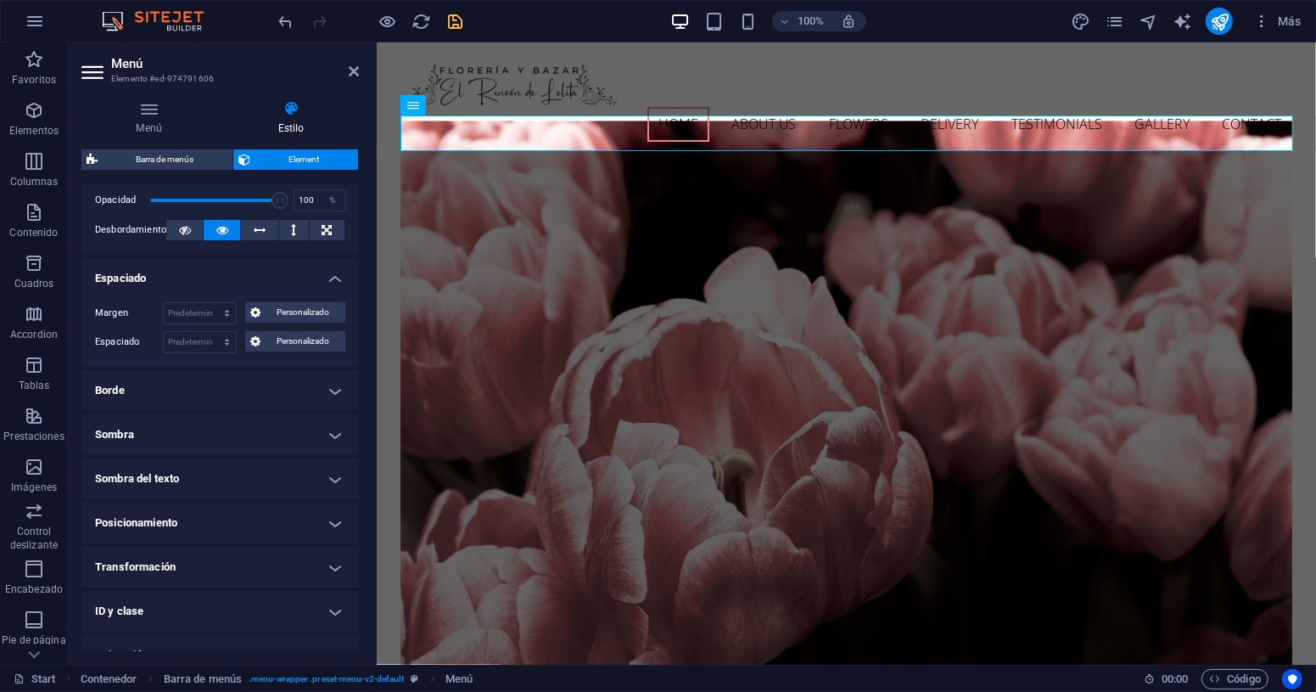
click at [333, 277] on h4 "Espaciado" at bounding box center [220, 273] width 278 height 31
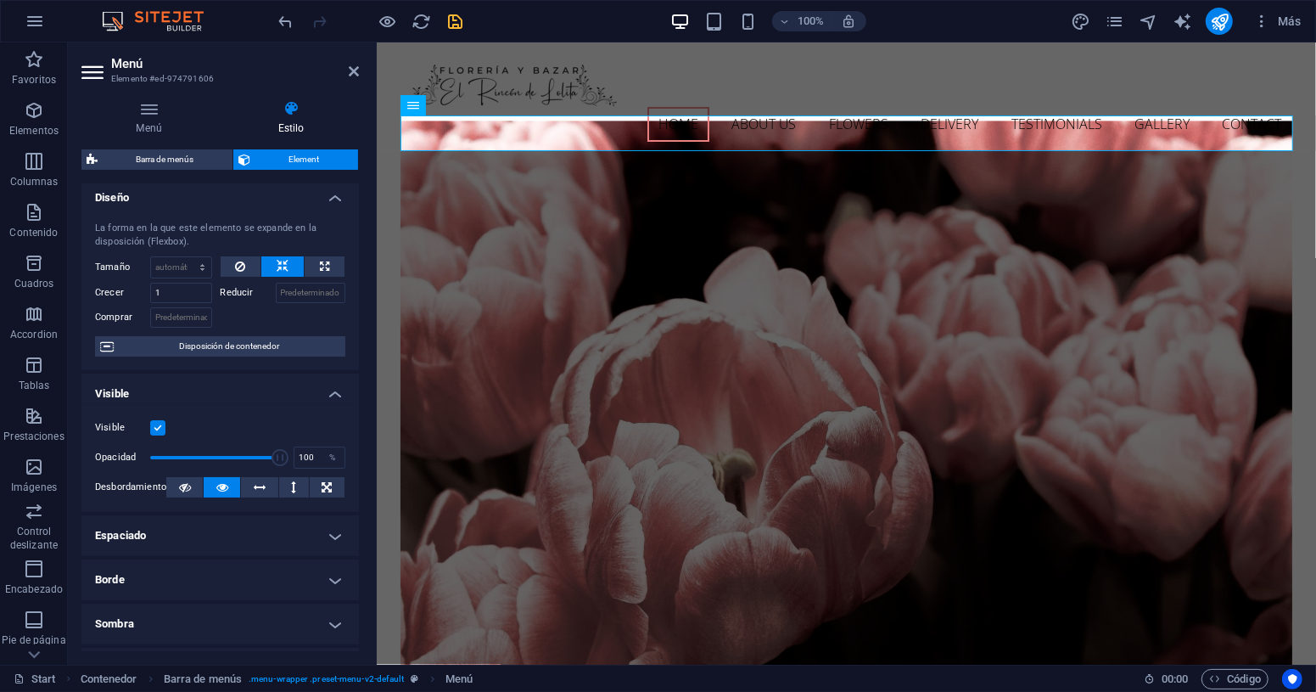
scroll to position [0, 0]
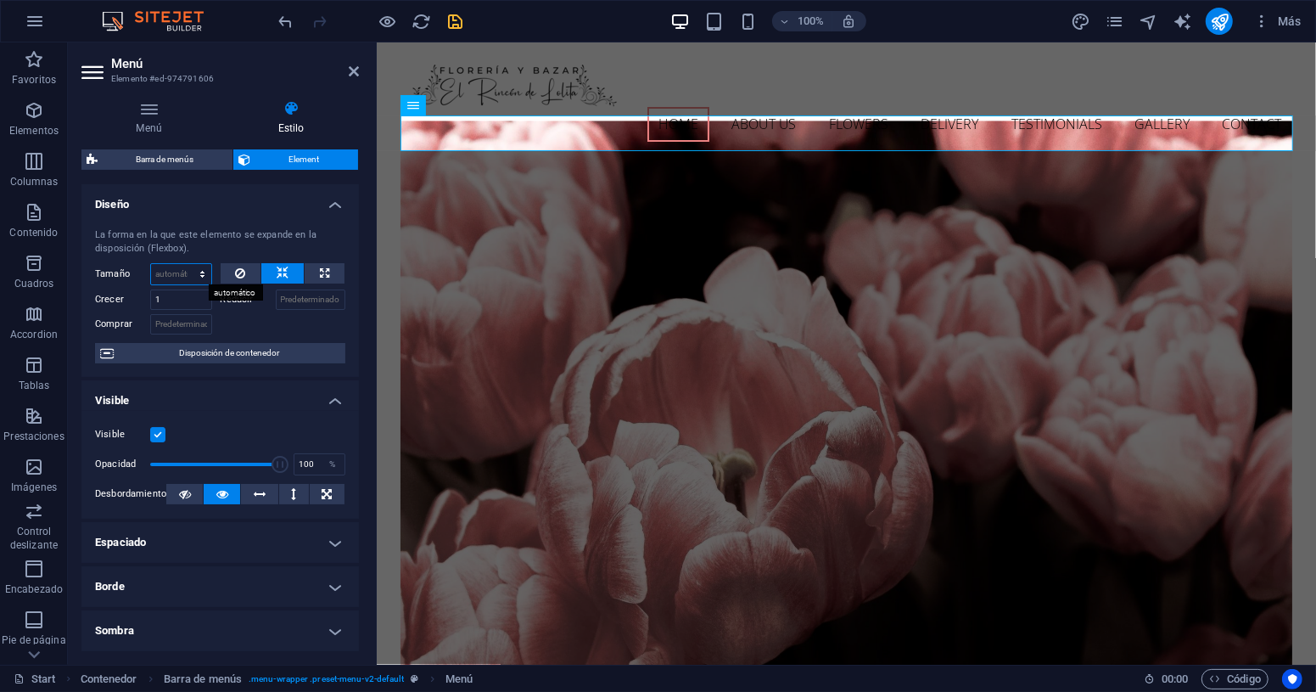
click at [186, 271] on select "Predeterminado automático px % 1/1 1/2 1/3 1/4 1/5 1/6 1/7 1/8 1/9 1/10" at bounding box center [181, 274] width 60 height 20
select select "px"
click at [185, 264] on select "Predeterminado automático px % 1/1 1/2 1/3 1/4 1/5 1/6 1/7 1/8 1/9 1/10" at bounding box center [181, 274] width 60 height 20
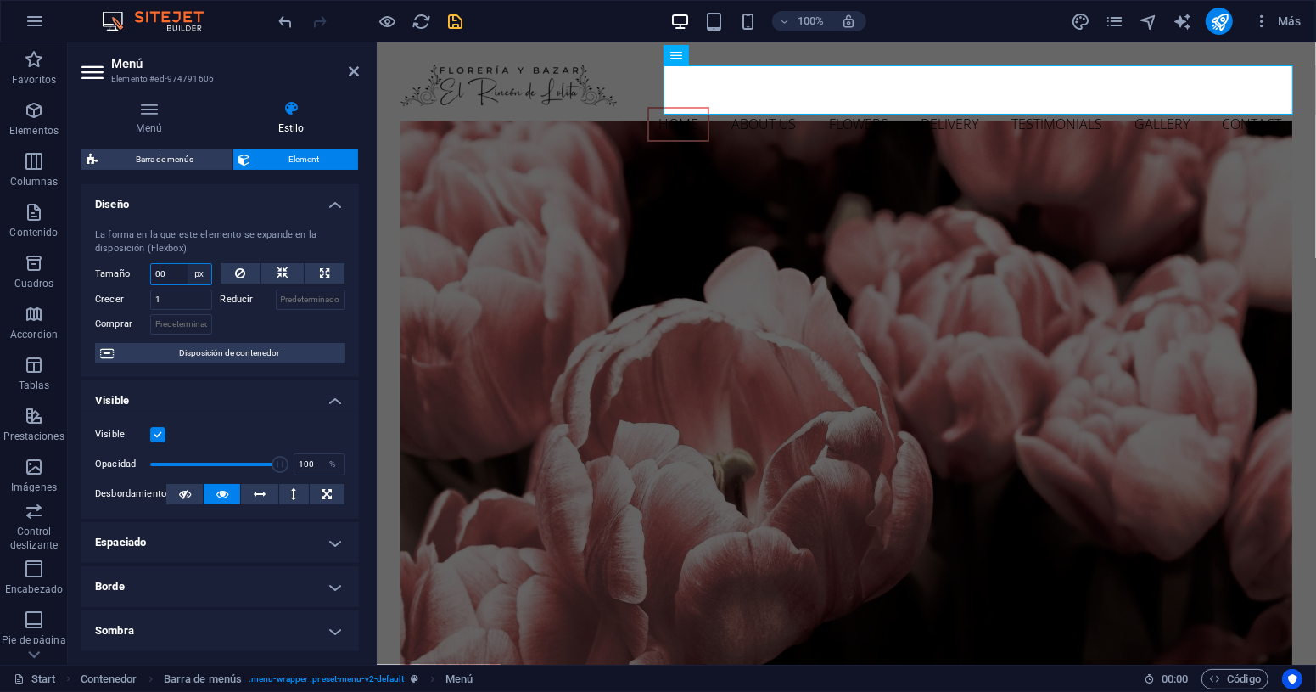
type input "0"
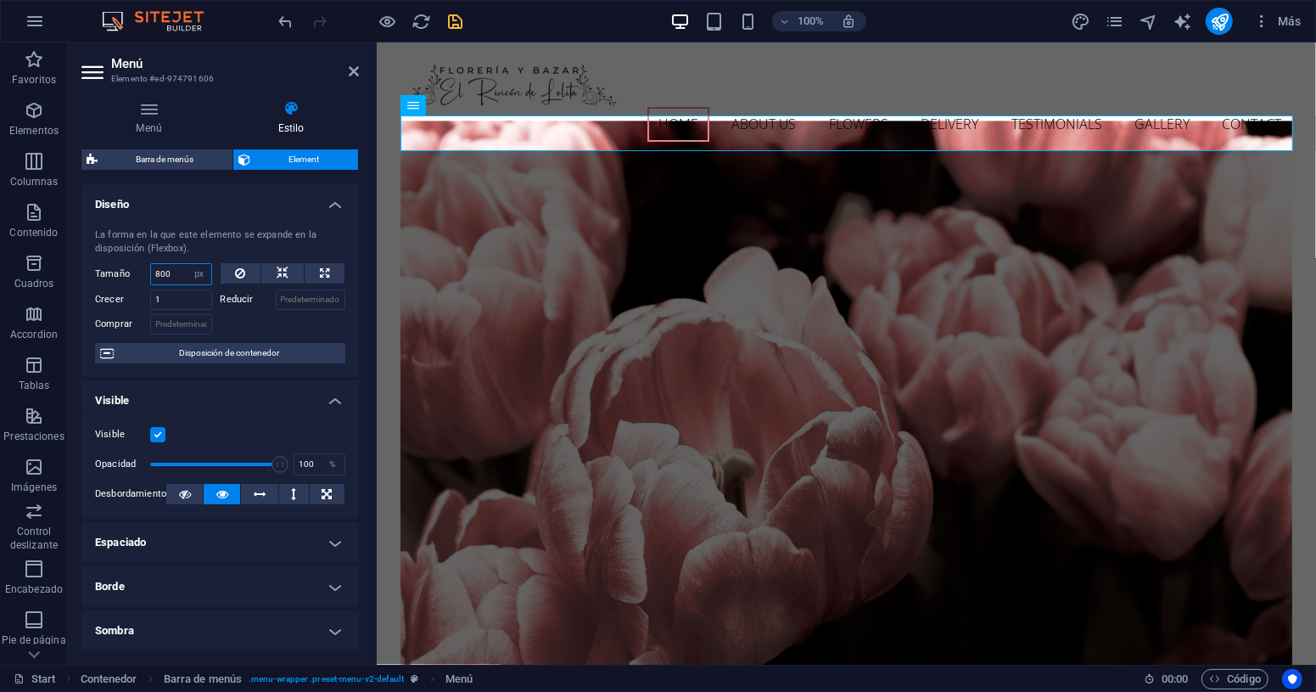
drag, startPoint x: 179, startPoint y: 270, endPoint x: 137, endPoint y: 263, distance: 42.1
click at [137, 263] on div "Tamaño 800 Predeterminado automático px % 1/1 1/2 1/3 1/4 1/5 1/6 1/7 1/8 1/9 1…" at bounding box center [153, 274] width 117 height 22
type input "500"
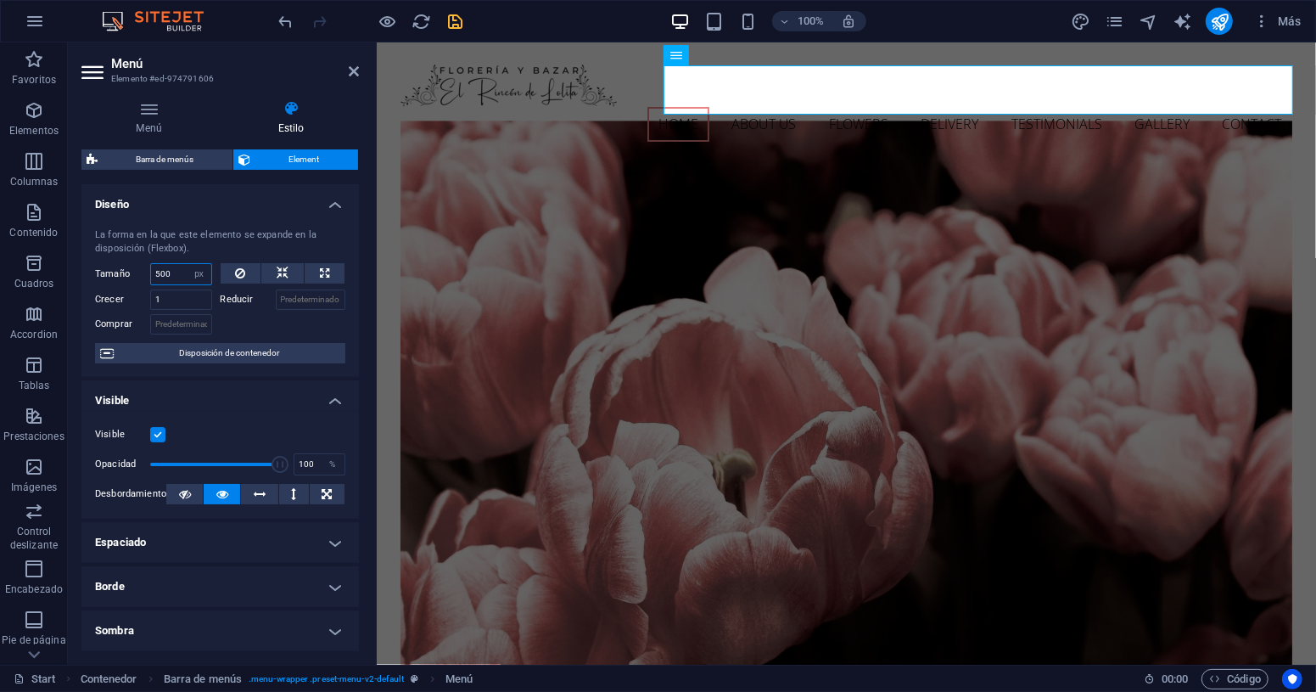
drag, startPoint x: 177, startPoint y: 273, endPoint x: 133, endPoint y: 265, distance: 44.1
click at [133, 265] on div "Tamaño 500 Predeterminado automático px % 1/1 1/2 1/3 1/4 1/5 1/6 1/7 1/8 1/9 1…" at bounding box center [153, 274] width 117 height 22
click at [198, 279] on select "Predeterminado automático px % 1/1 1/2 1/3 1/4 1/5 1/6 1/7 1/8 1/9 1/10" at bounding box center [200, 274] width 24 height 20
click at [188, 264] on select "Predeterminado automático px % 1/1 1/2 1/3 1/4 1/5 1/6 1/7 1/8 1/9 1/10" at bounding box center [200, 274] width 24 height 20
select select "DISABLED_OPTION_VALUE"
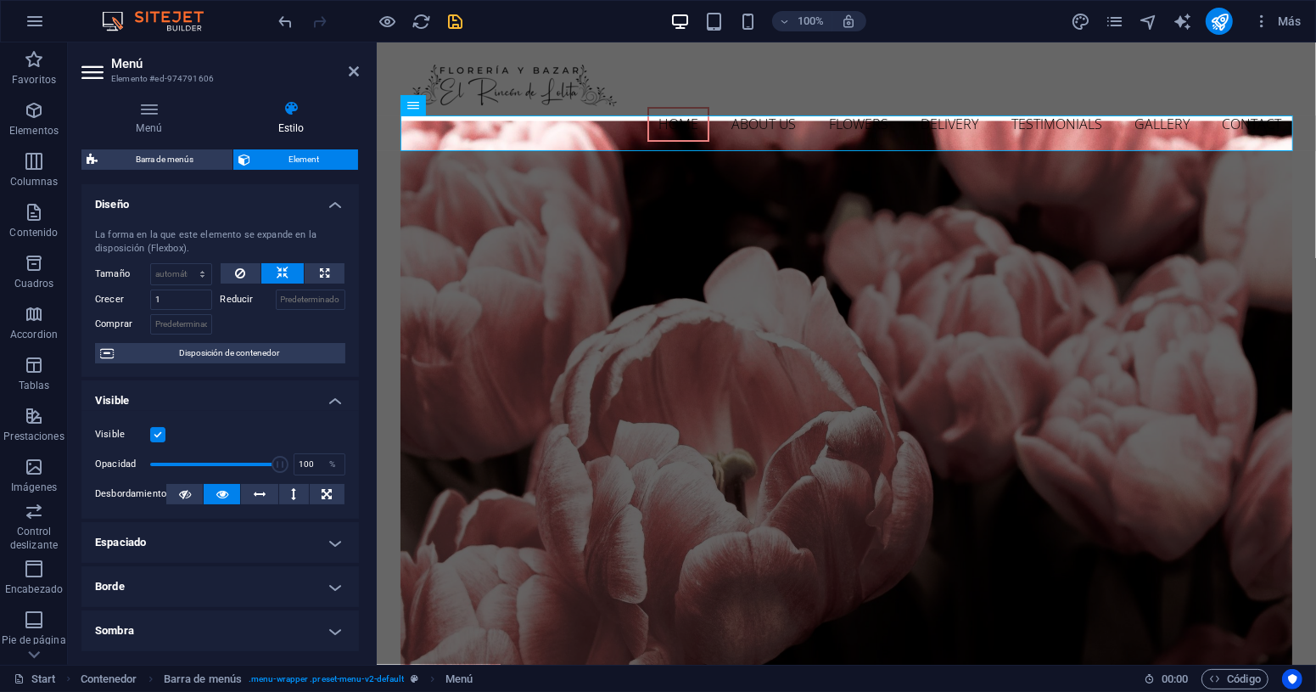
click at [345, 64] on h2 "Menú" at bounding box center [235, 63] width 248 height 15
click at [351, 77] on icon at bounding box center [354, 71] width 10 height 14
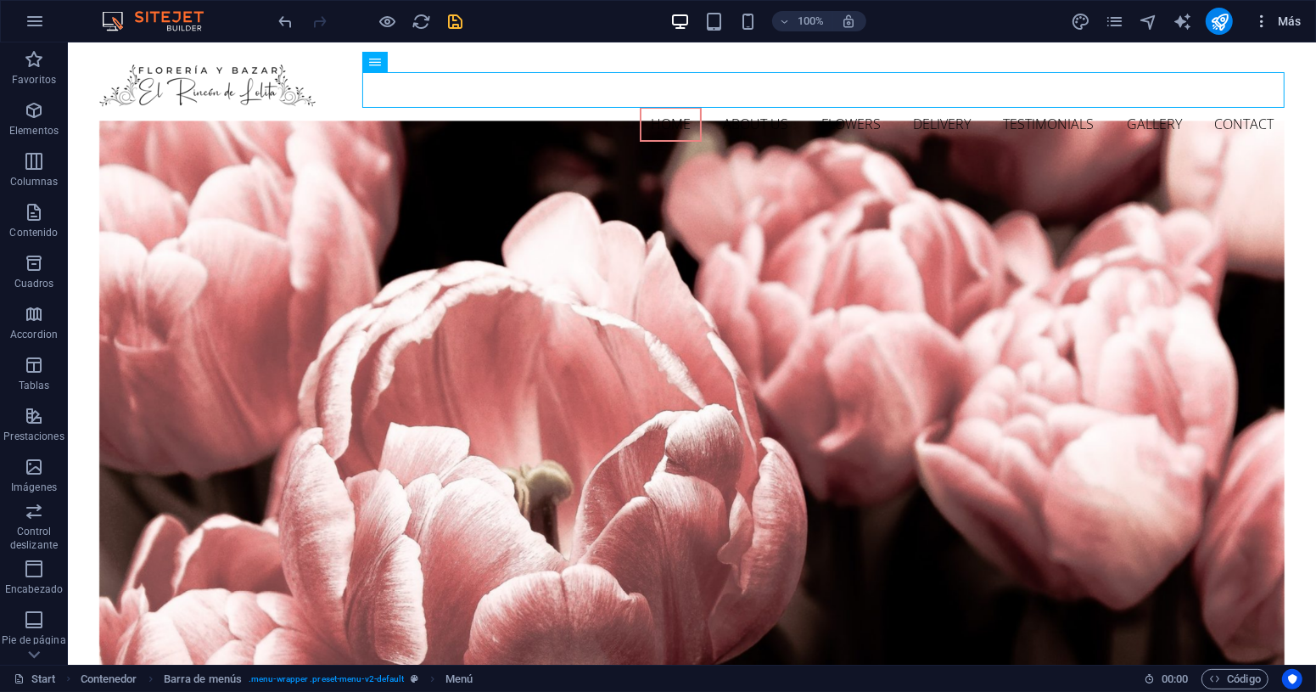
click at [1295, 21] on span "Más" at bounding box center [1277, 21] width 48 height 17
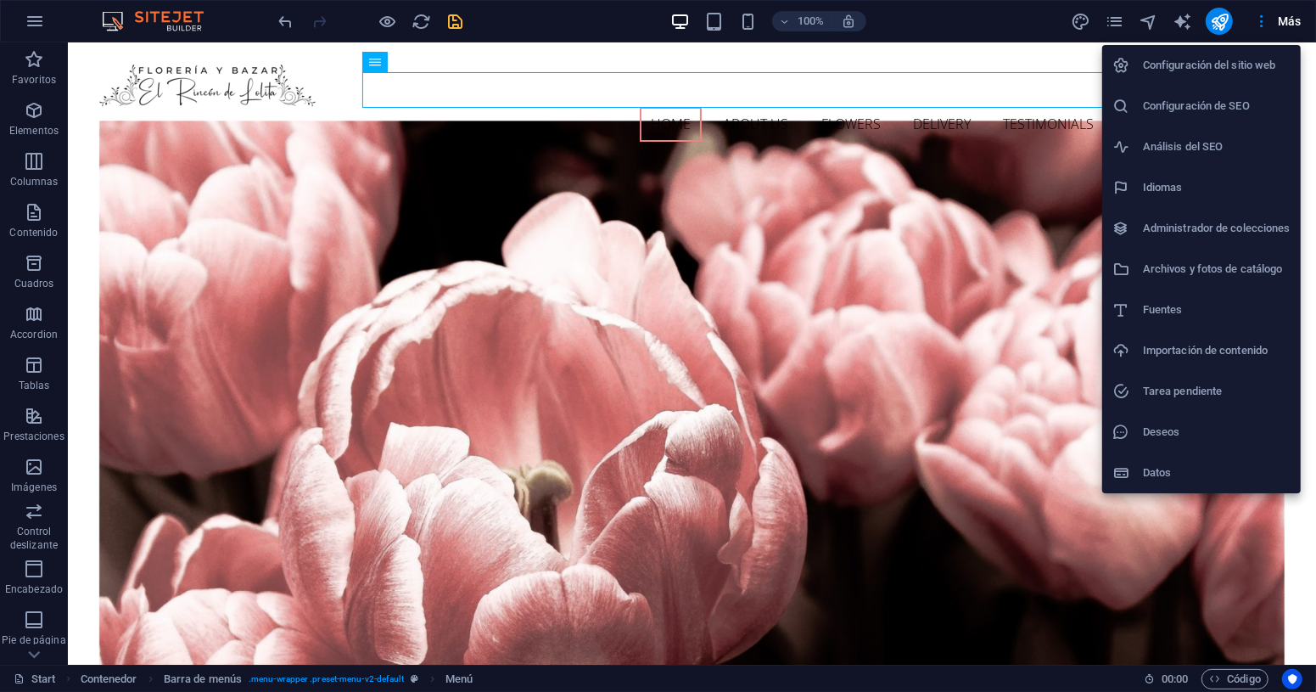
click at [1192, 47] on li "Configuración del sitio web" at bounding box center [1201, 65] width 199 height 41
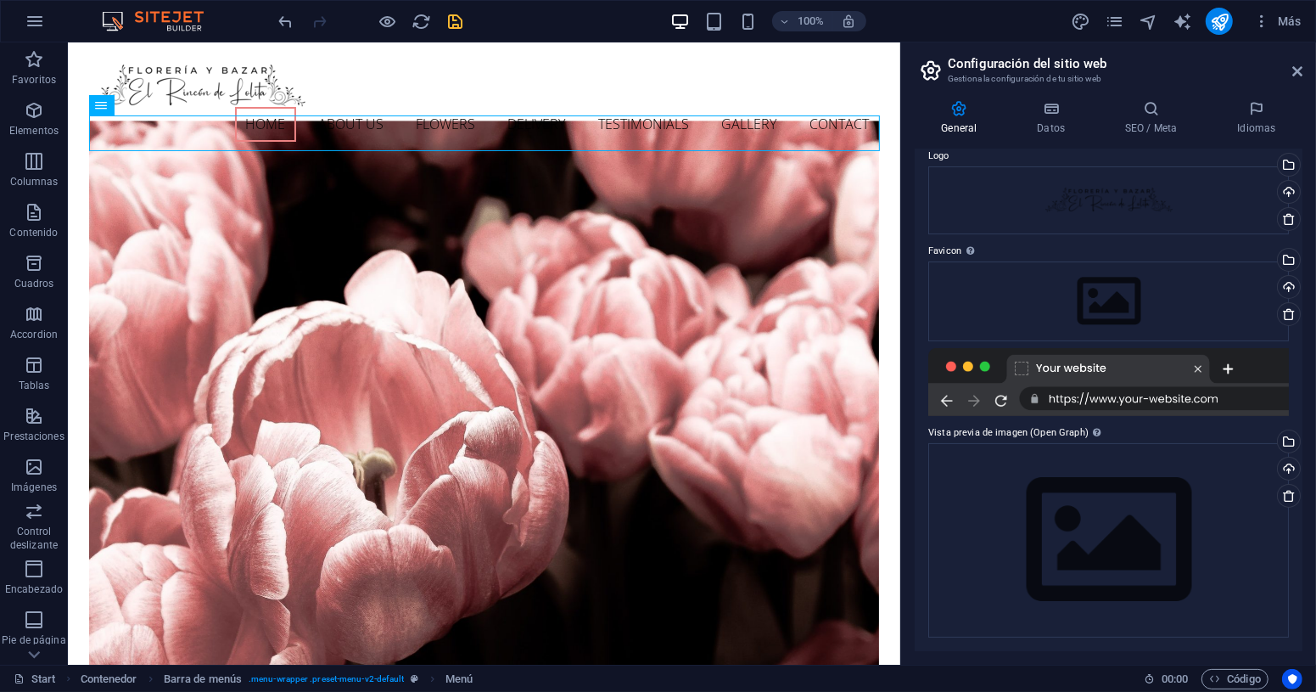
scroll to position [64, 0]
click at [1057, 130] on h4 "Datos" at bounding box center [1055, 118] width 88 height 36
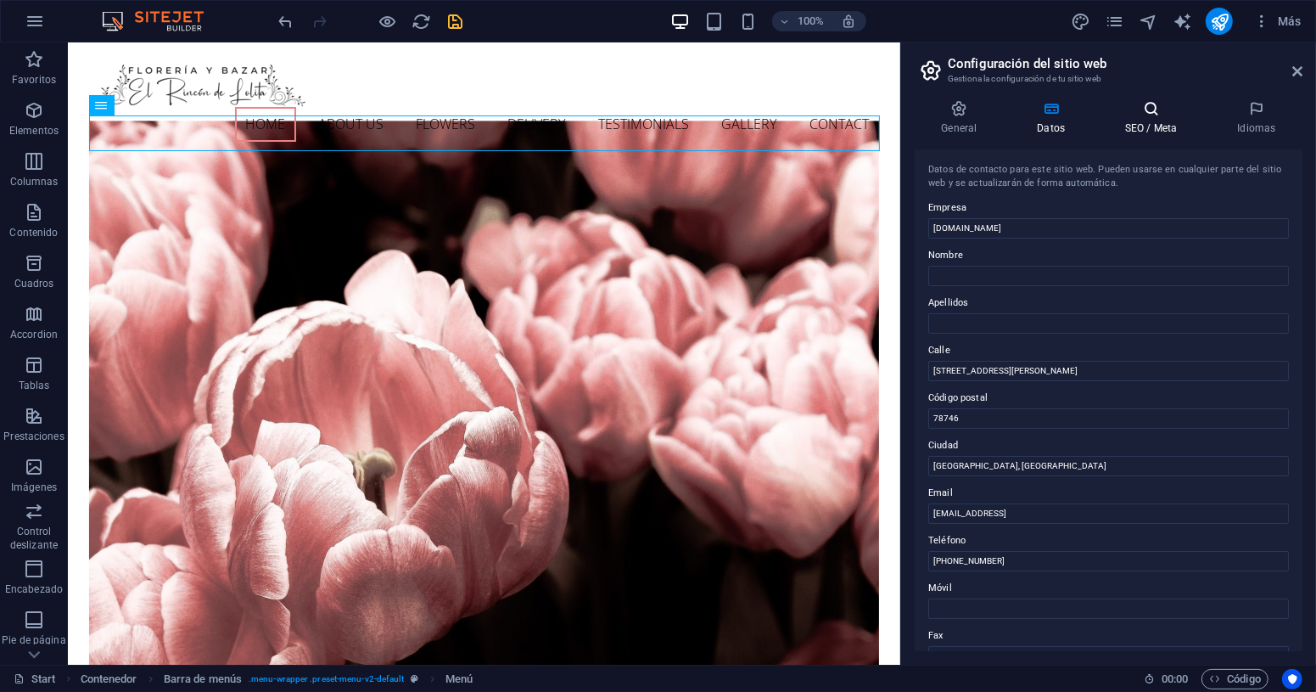
click at [1150, 122] on h4 "SEO / Meta" at bounding box center [1155, 118] width 112 height 36
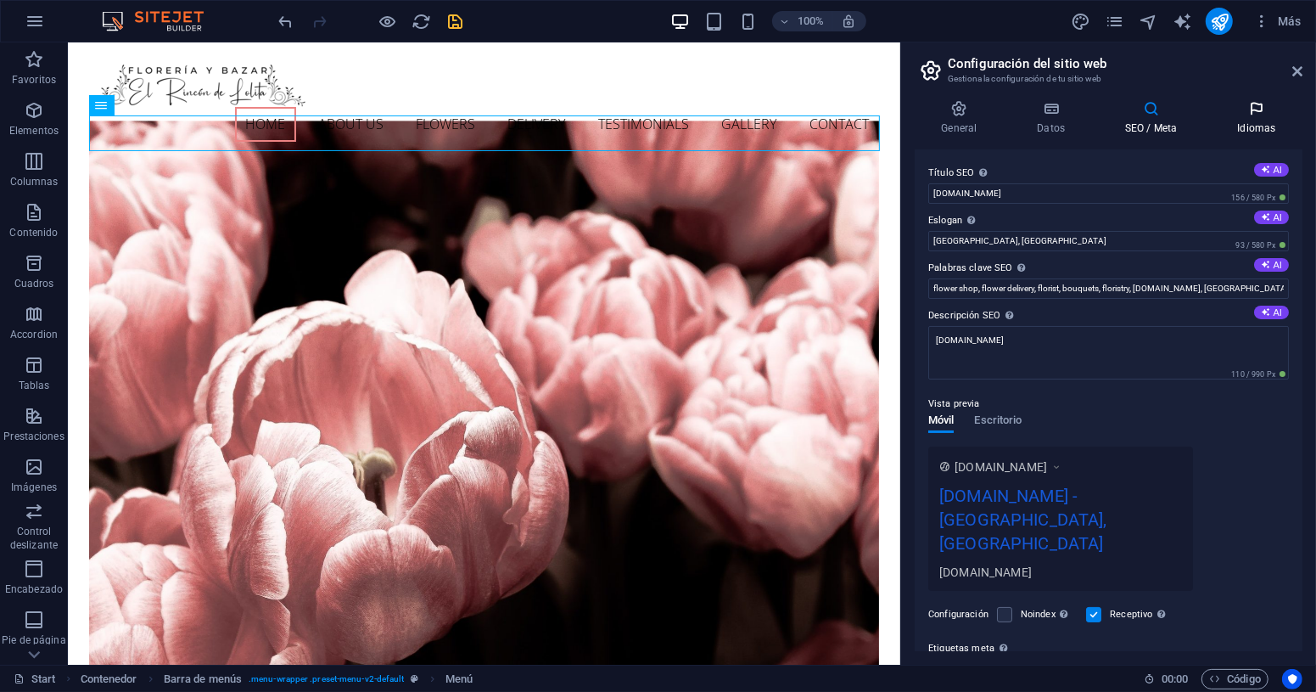
click at [1248, 120] on h4 "Idiomas" at bounding box center [1257, 118] width 92 height 36
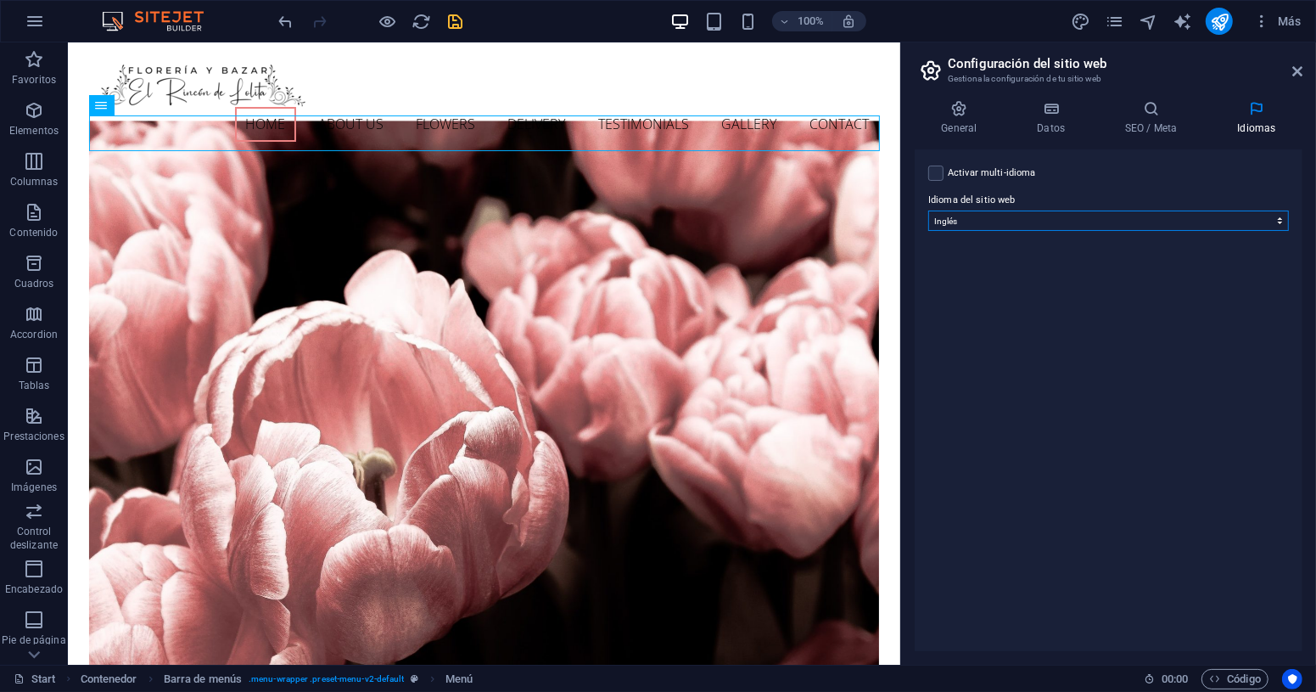
click at [1070, 222] on select "Abkhazian Afar Afrikaans Akan Albanés Alemán Amharic Árabe Aragonese Armenian A…" at bounding box center [1108, 220] width 361 height 20
click at [928, 210] on select "Abkhazian Afar Afrikaans Akan Albanés Alemán Amharic Árabe Aragonese Armenian A…" at bounding box center [1108, 220] width 361 height 20
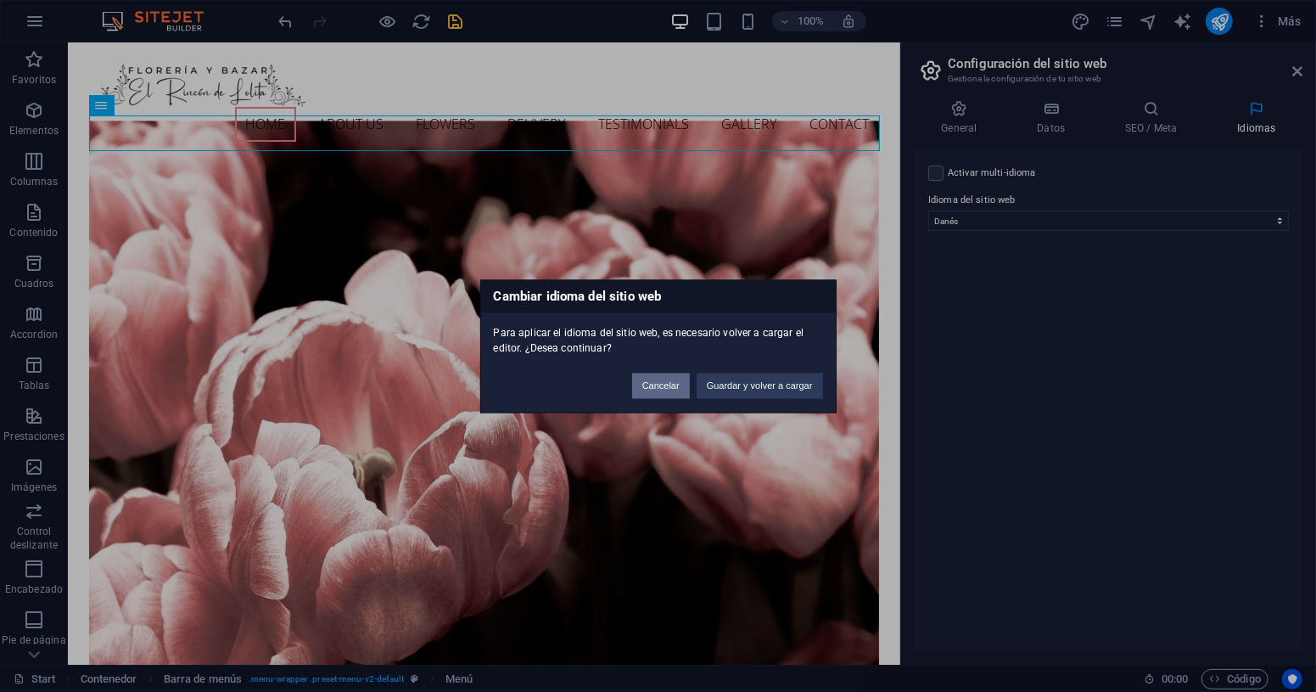
click at [683, 379] on button "Cancelar" at bounding box center [661, 385] width 58 height 25
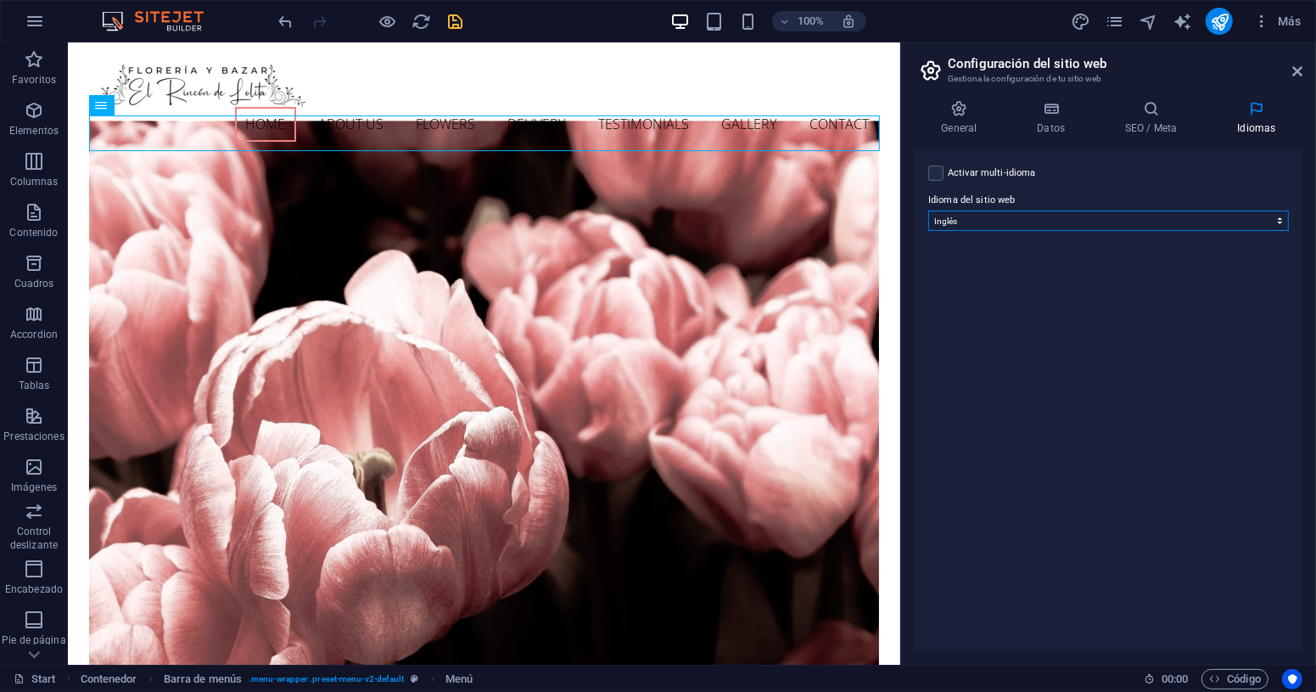
click at [994, 224] on select "Abkhazian Afar Afrikaans Akan Albanés Alemán Amharic Árabe Aragonese Armenian A…" at bounding box center [1108, 220] width 361 height 20
select select "44"
click at [928, 210] on select "Abkhazian Afar Afrikaans Akan Albanés Alemán Amharic Árabe Aragonese Armenian A…" at bounding box center [1108, 220] width 361 height 20
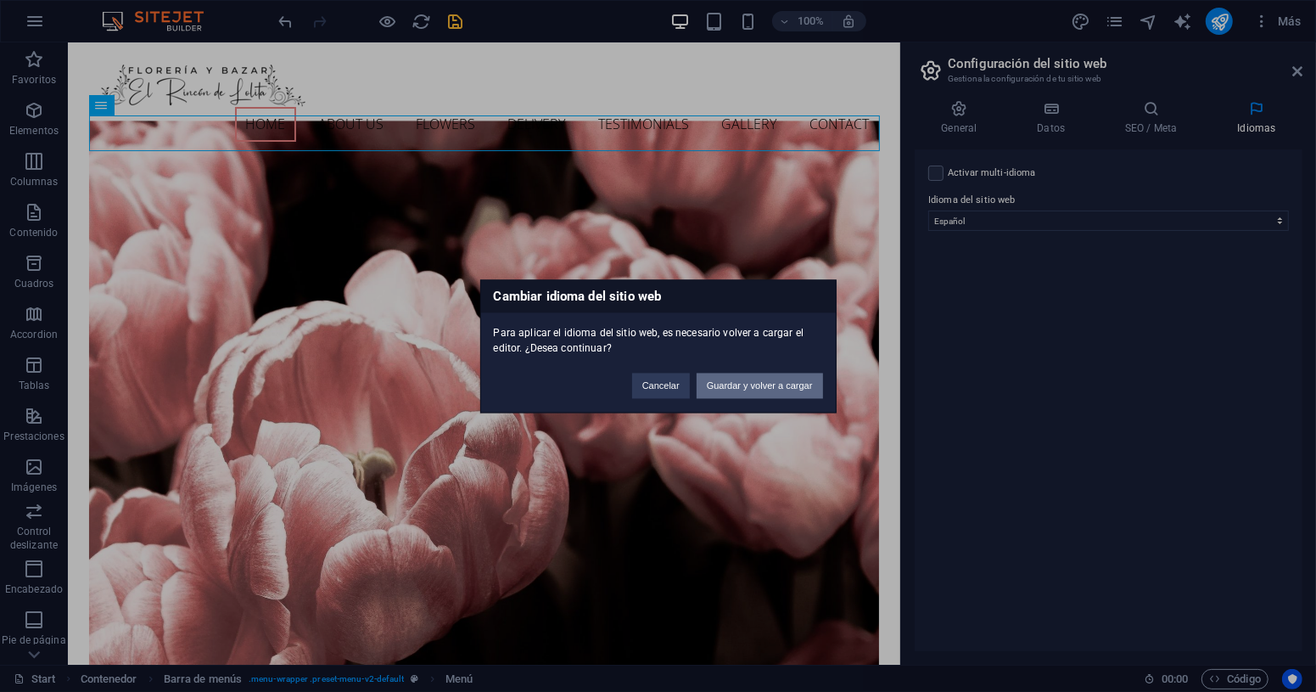
click at [725, 376] on button "Guardar y volver a cargar" at bounding box center [760, 385] width 126 height 25
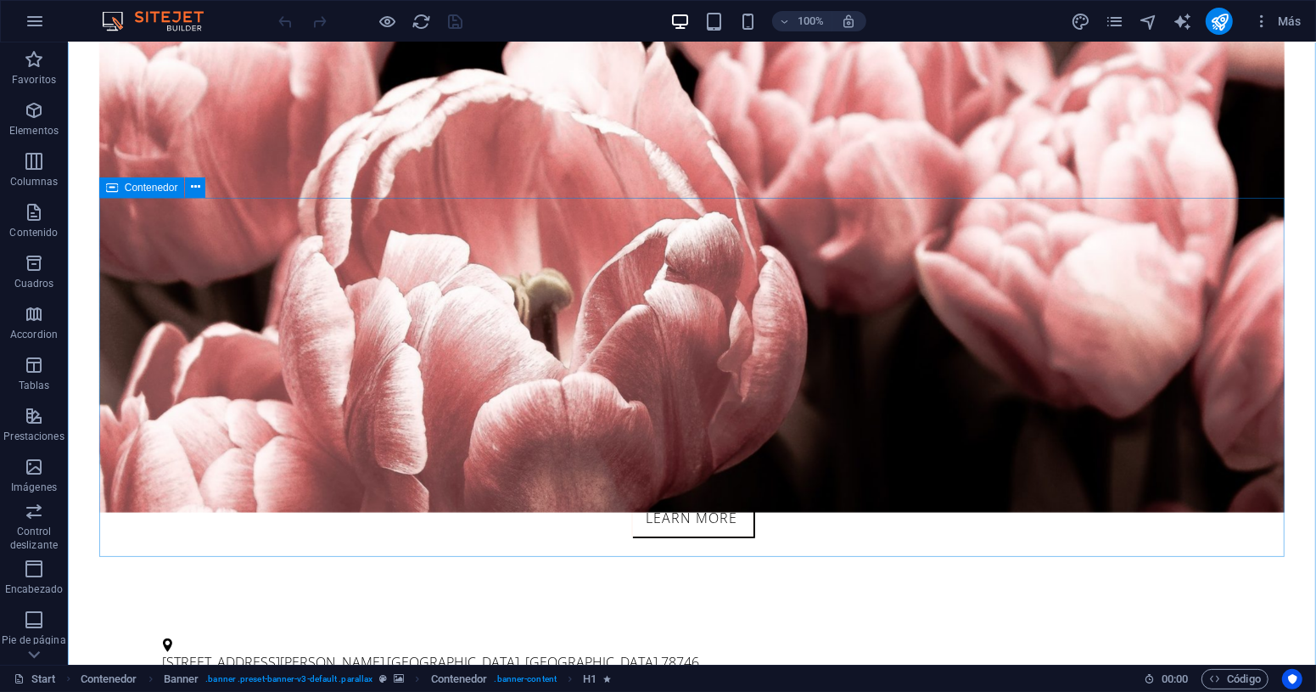
scroll to position [533, 0]
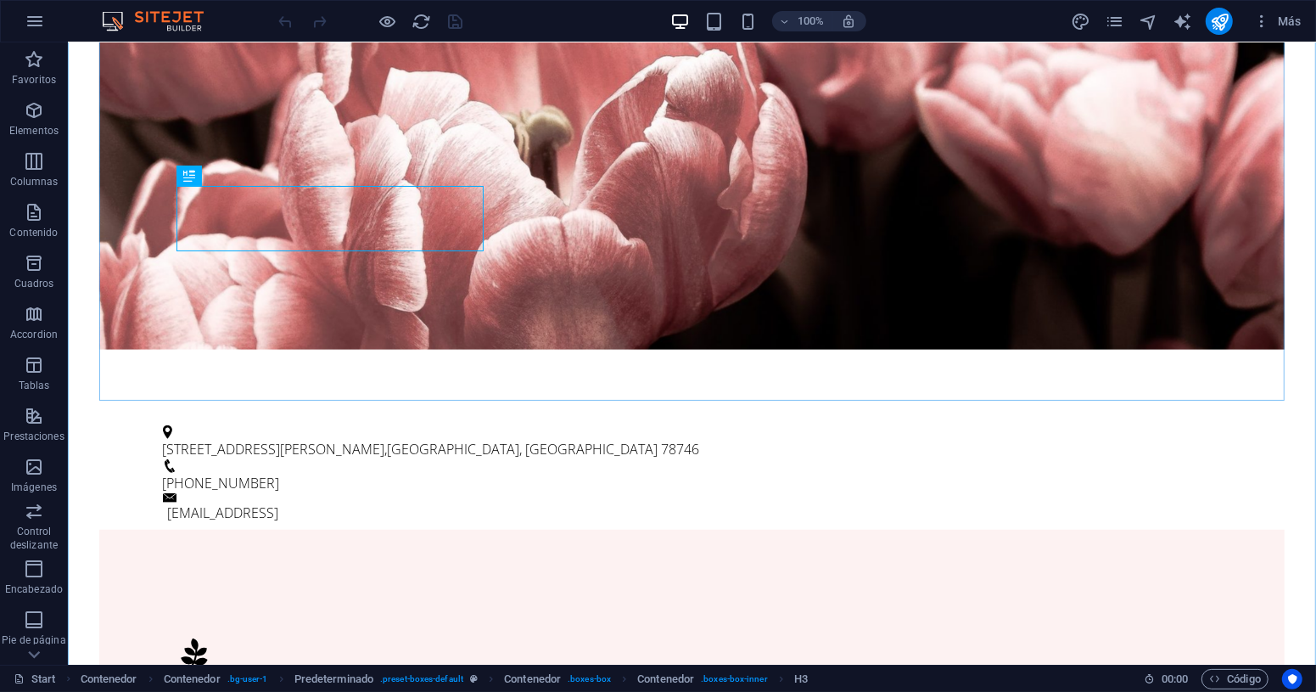
scroll to position [677, 0]
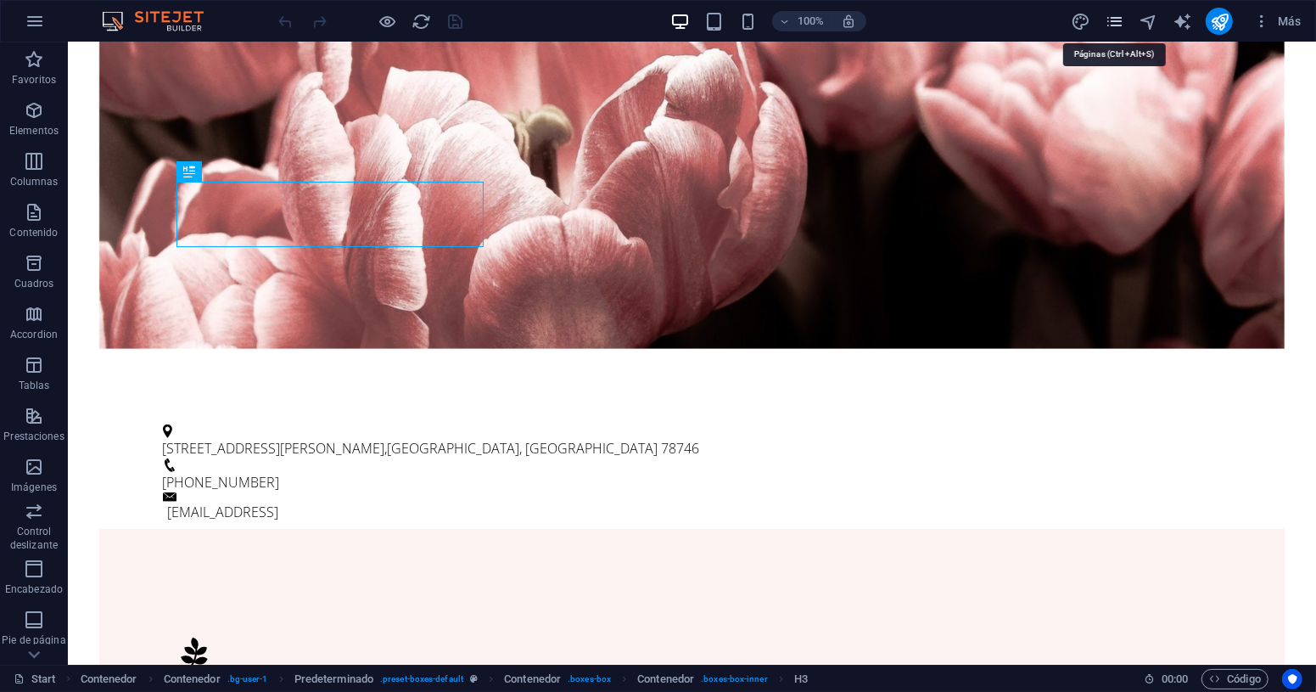
click at [1113, 24] on icon "pages" at bounding box center [1115, 22] width 20 height 20
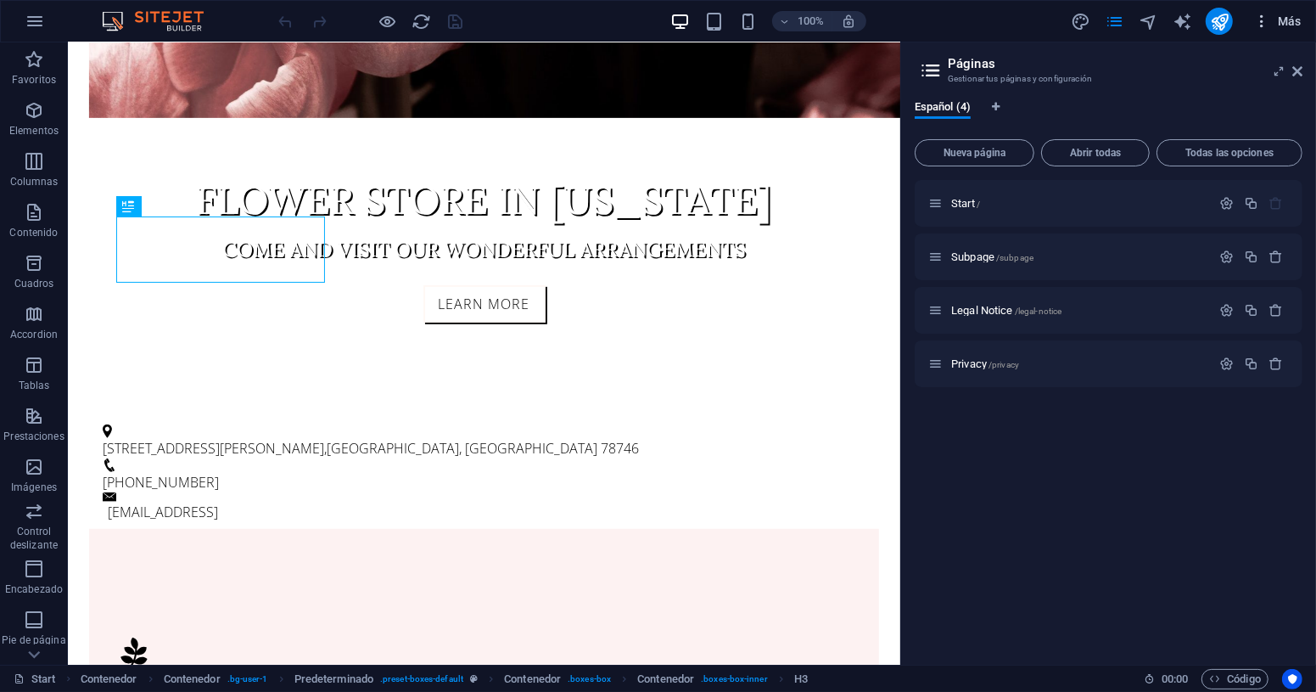
click at [1267, 20] on icon "button" at bounding box center [1261, 21] width 17 height 17
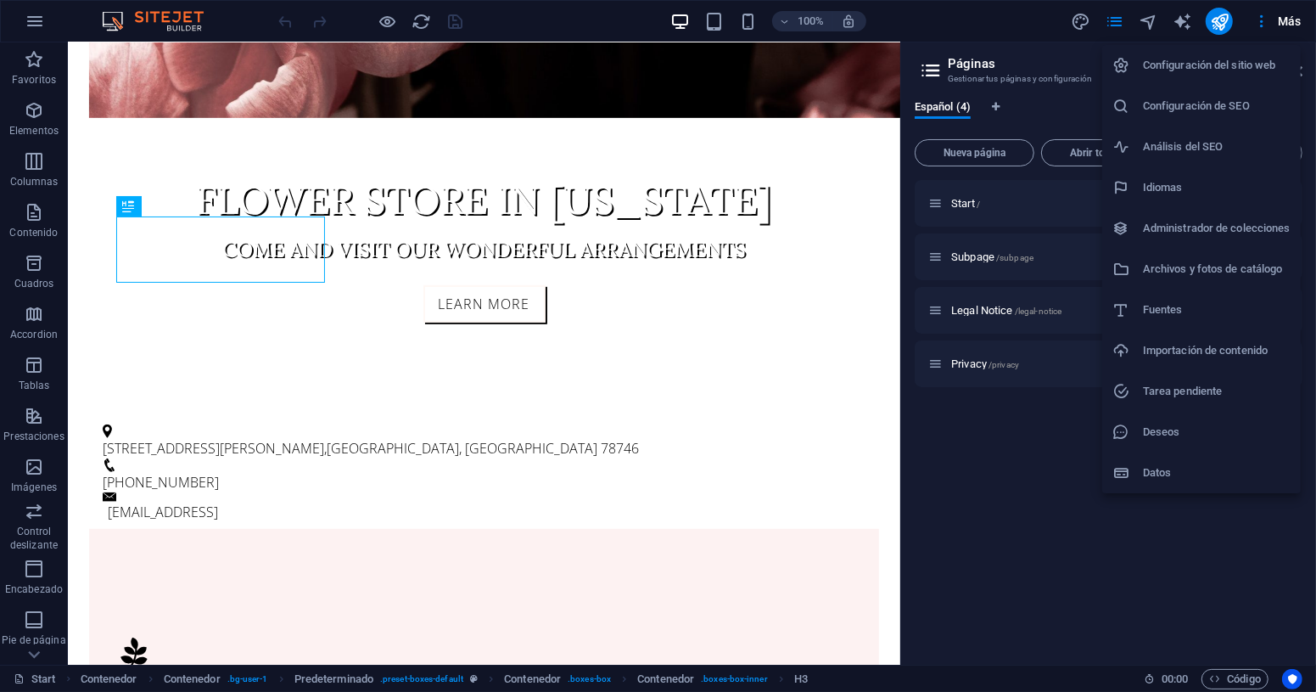
click at [1234, 59] on h6 "Configuración del sitio web" at bounding box center [1217, 65] width 148 height 20
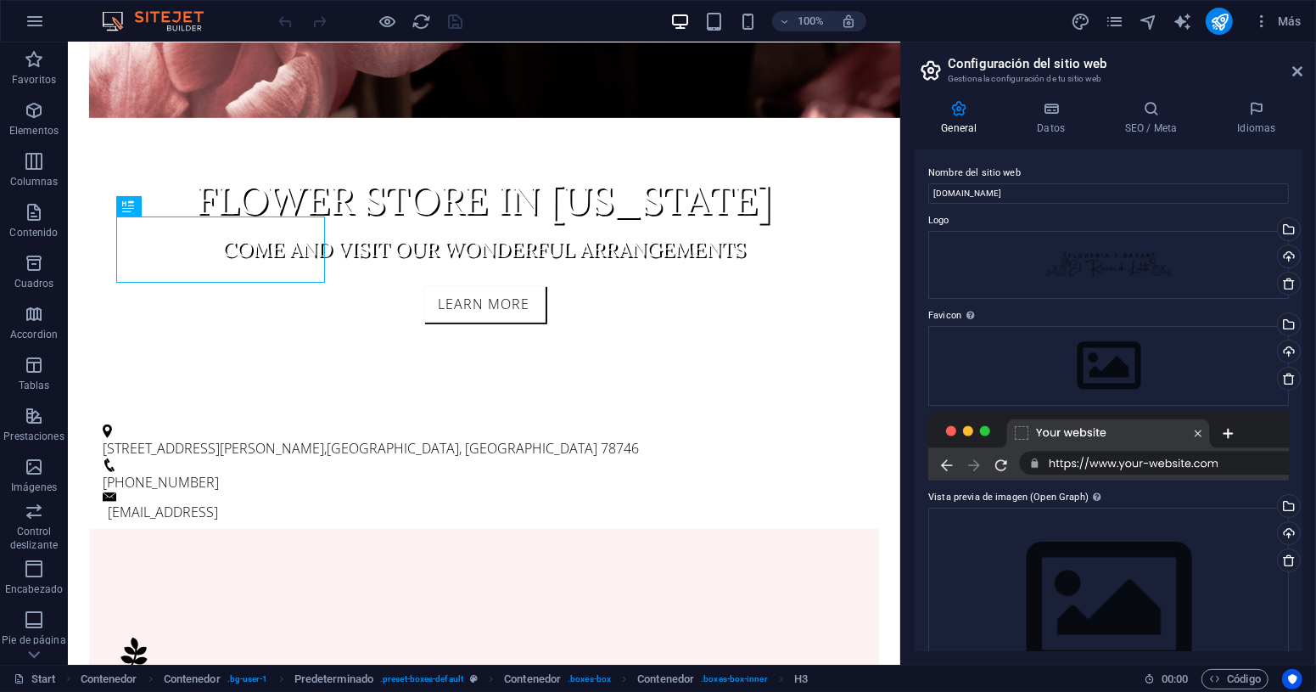
scroll to position [7, 0]
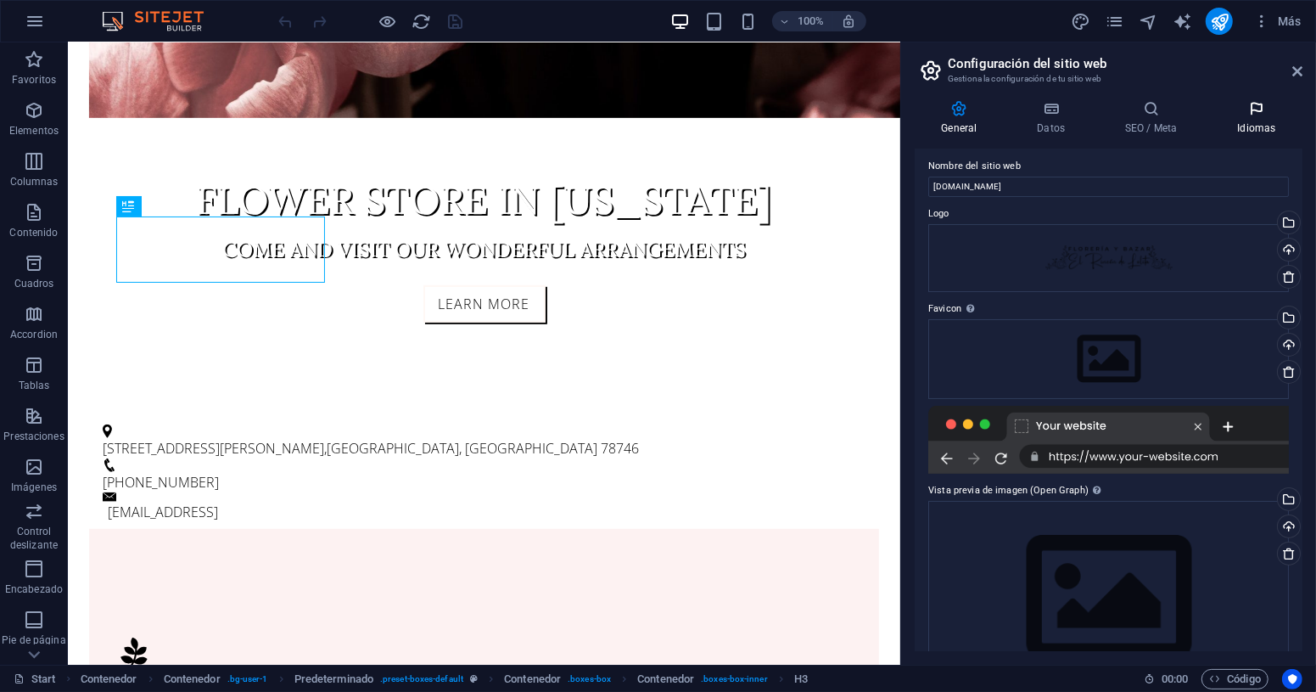
click at [1253, 124] on h4 "Idiomas" at bounding box center [1257, 118] width 92 height 36
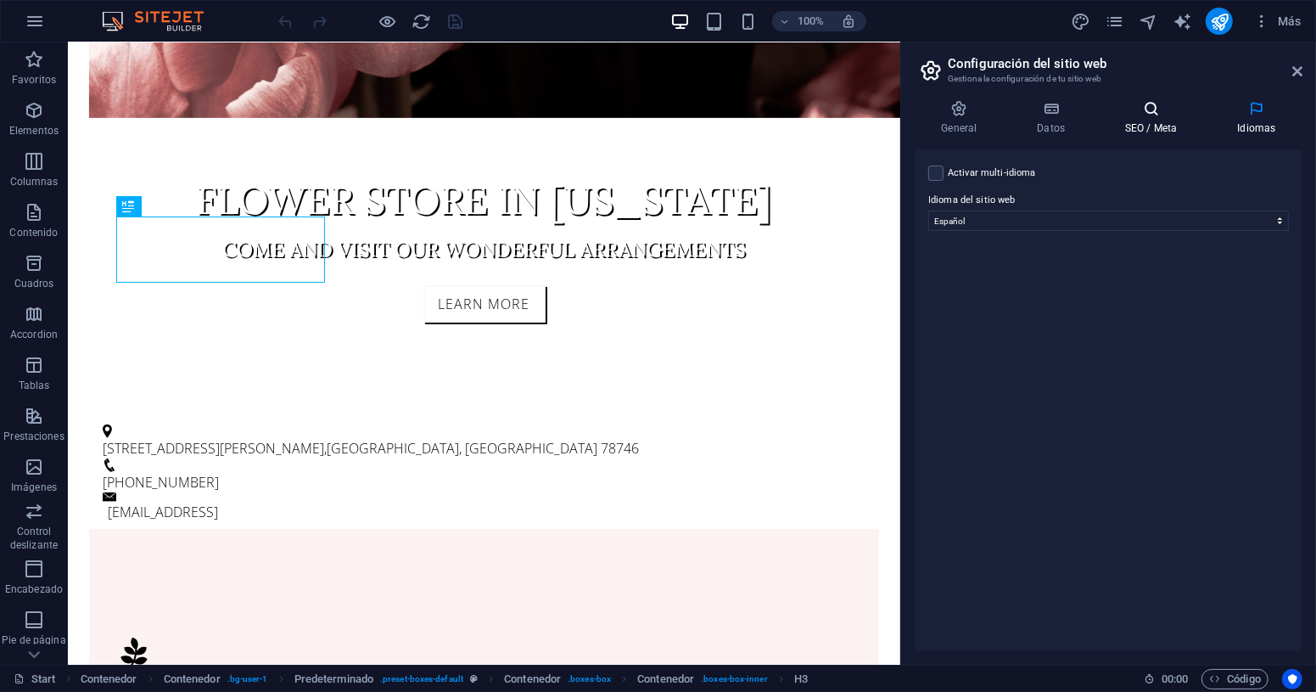
click at [1163, 114] on icon at bounding box center [1151, 108] width 105 height 17
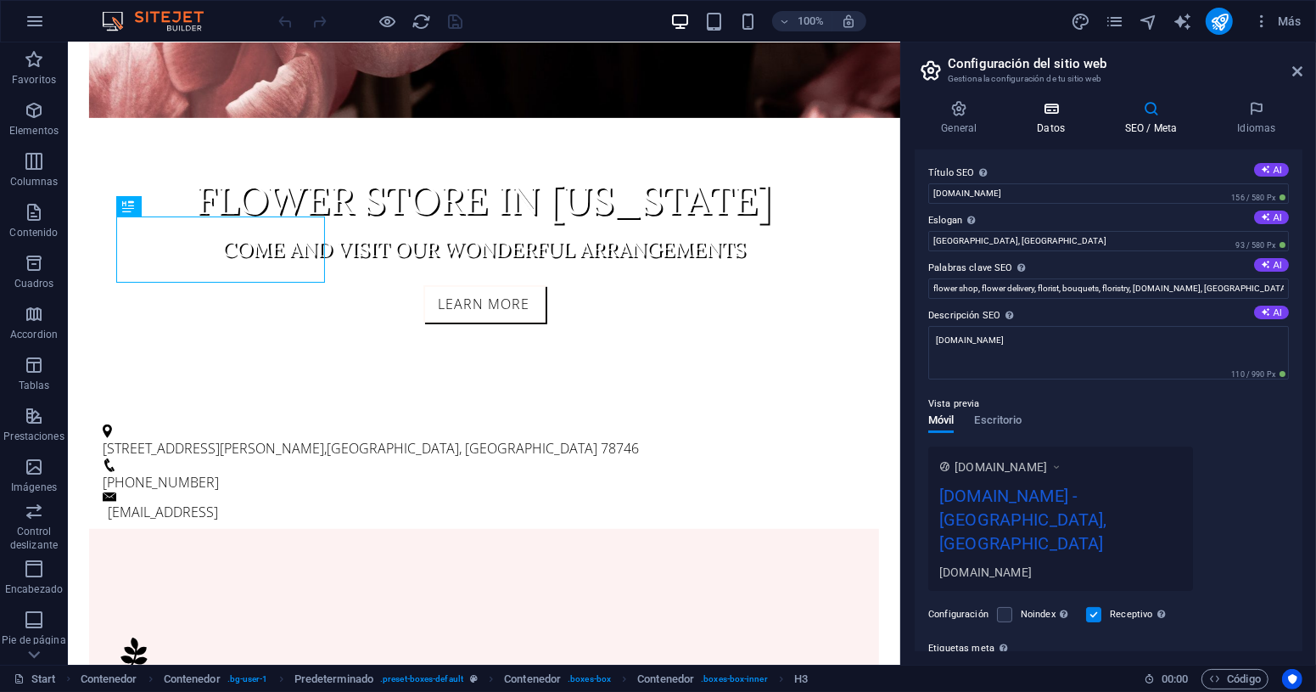
click at [1055, 108] on icon at bounding box center [1051, 108] width 81 height 17
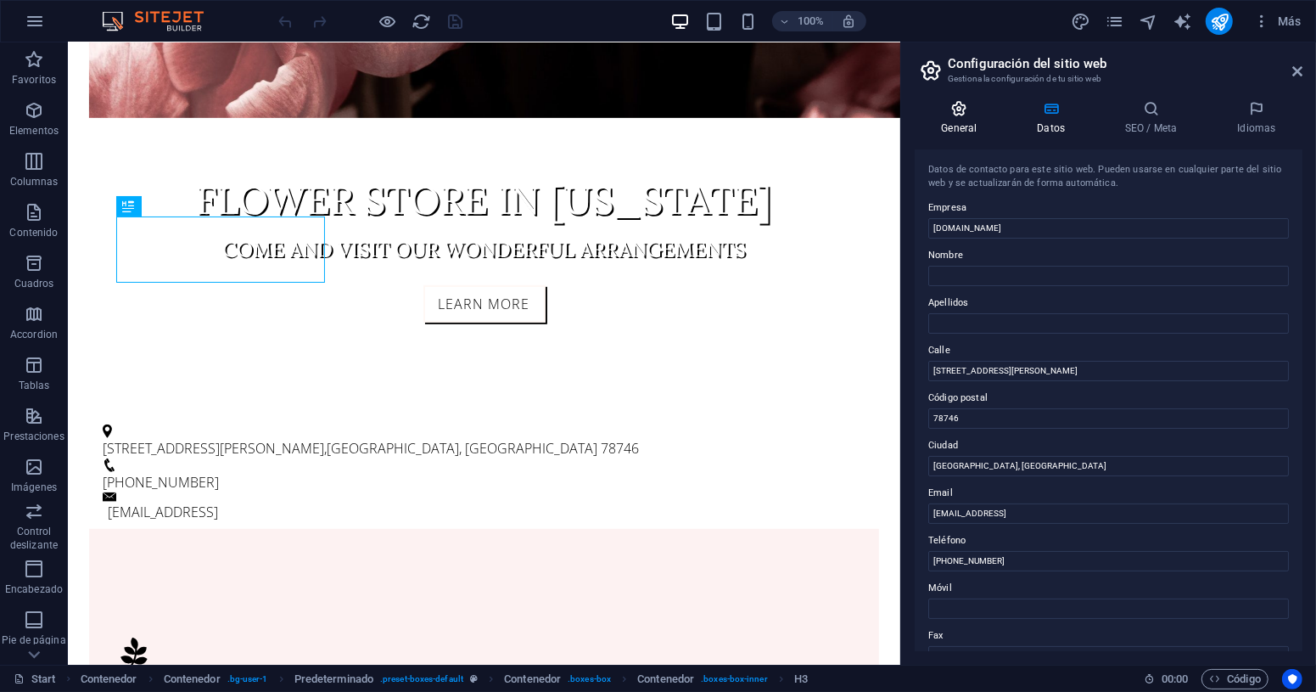
click at [953, 109] on icon at bounding box center [959, 108] width 89 height 17
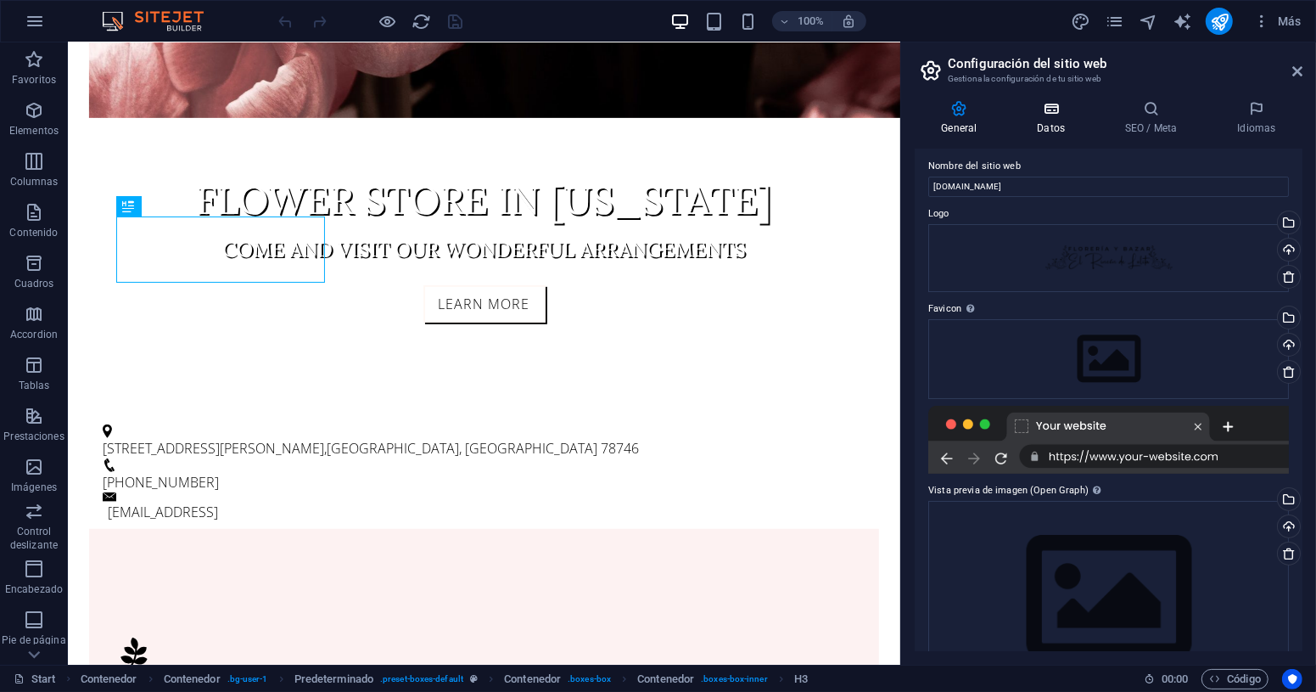
click at [1046, 107] on icon at bounding box center [1051, 108] width 81 height 17
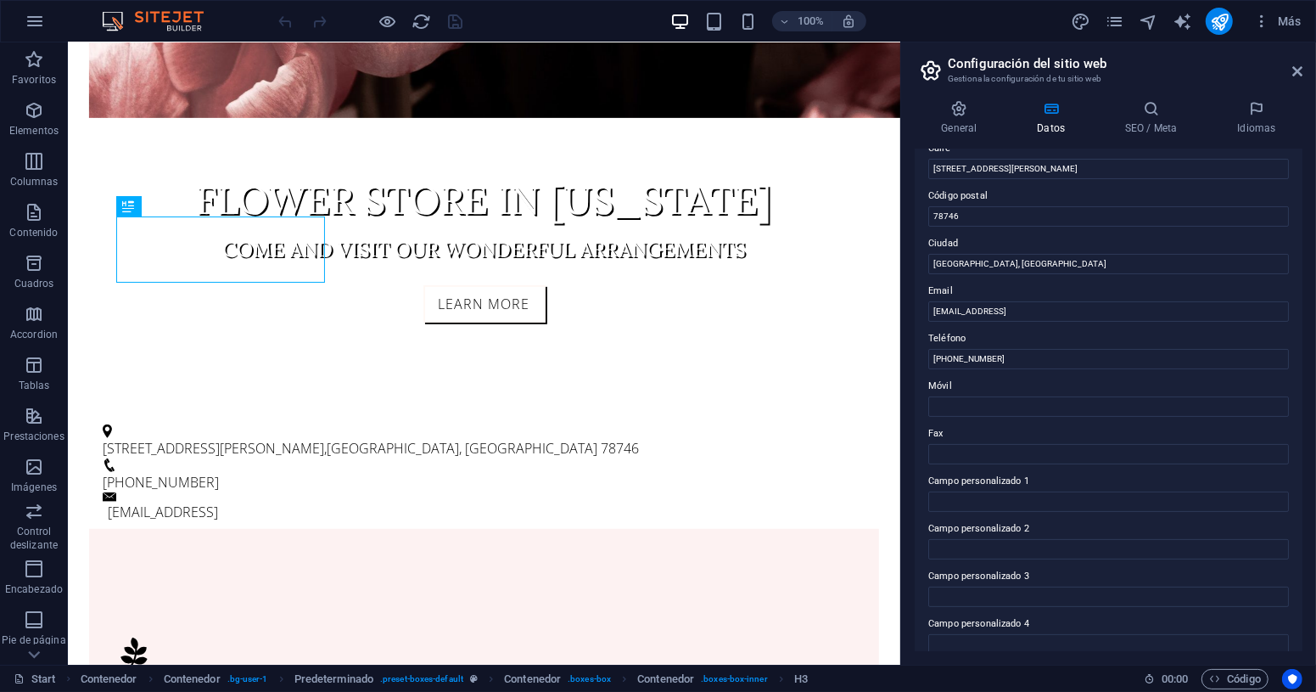
scroll to position [0, 0]
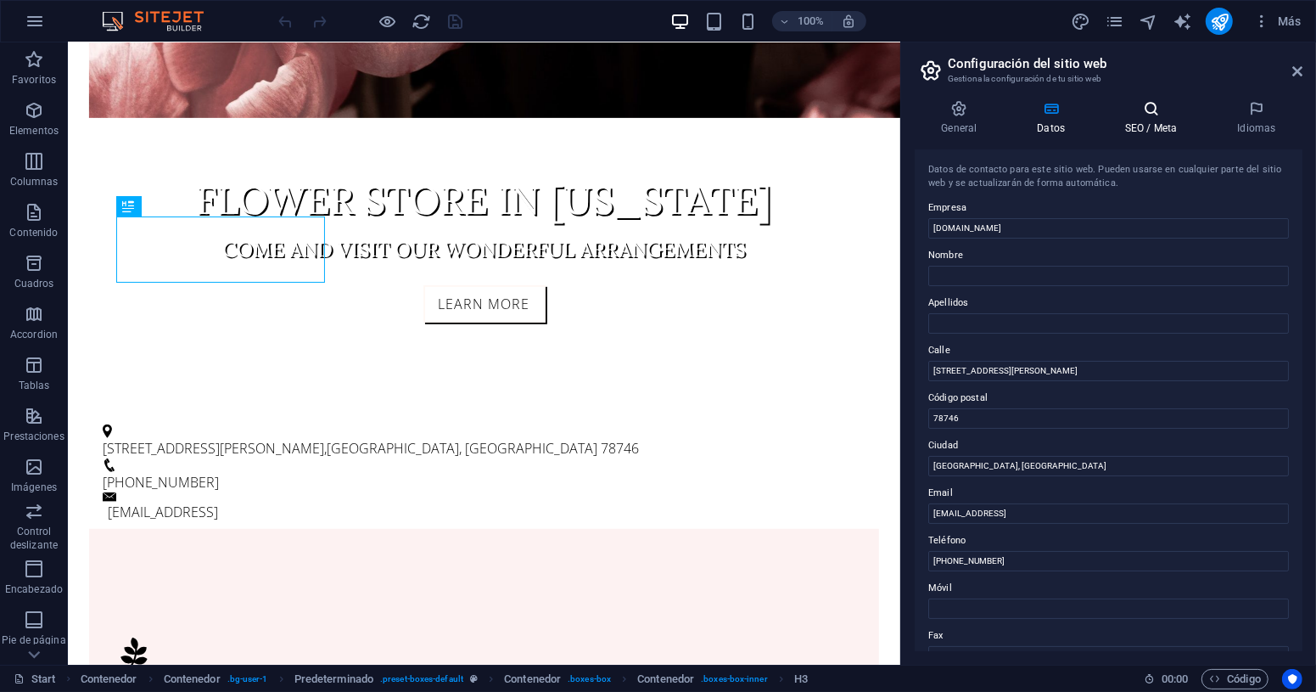
click at [1149, 118] on h4 "SEO / Meta" at bounding box center [1155, 118] width 112 height 36
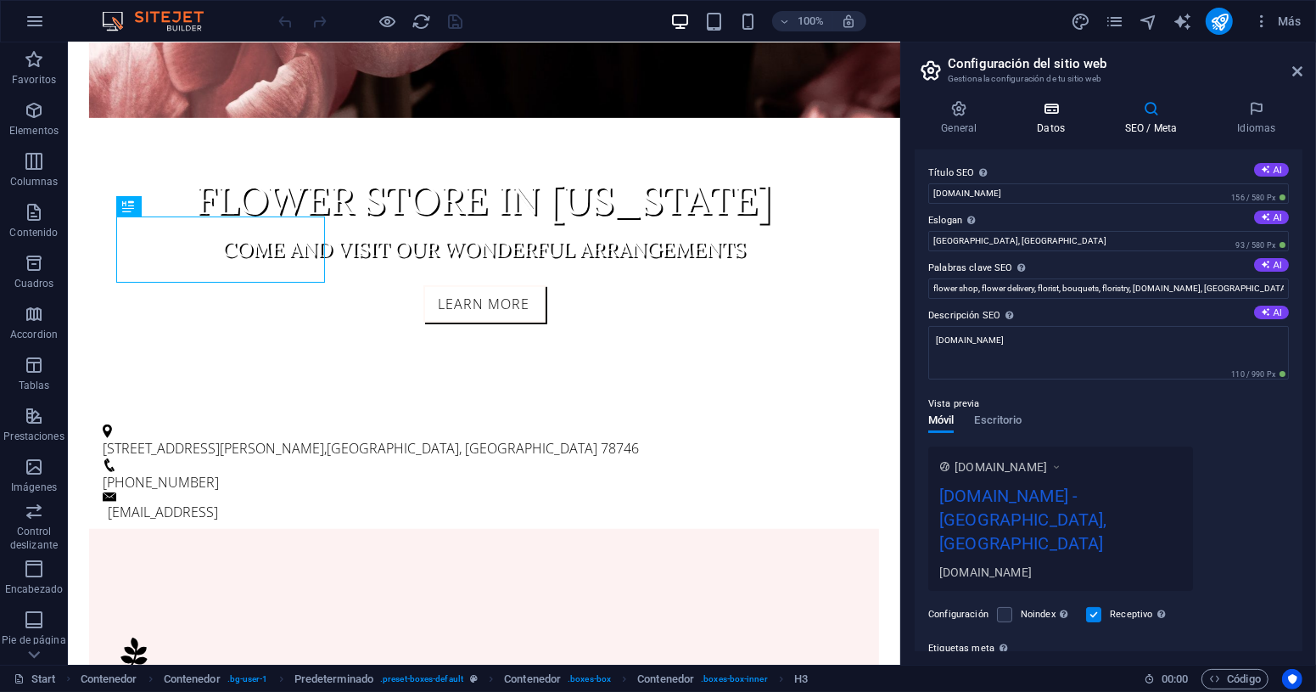
click at [1060, 110] on icon at bounding box center [1051, 108] width 81 height 17
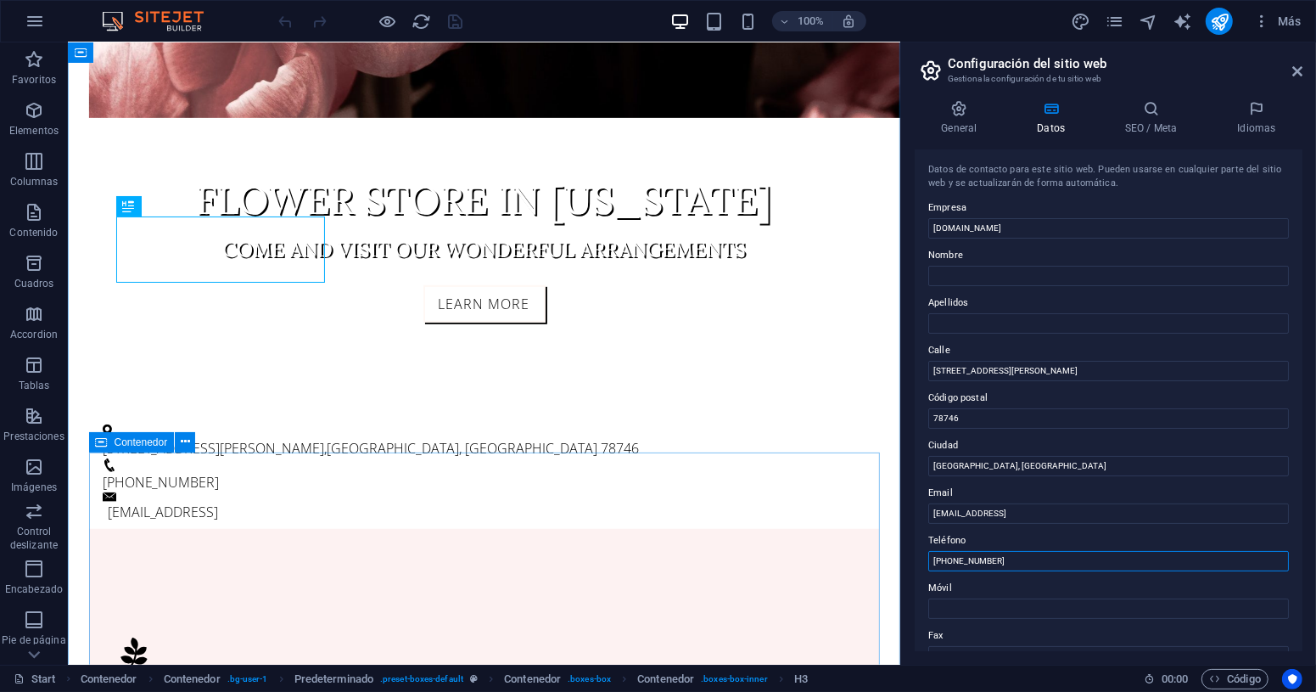
drag, startPoint x: 1067, startPoint y: 603, endPoint x: 866, endPoint y: 552, distance: 206.7
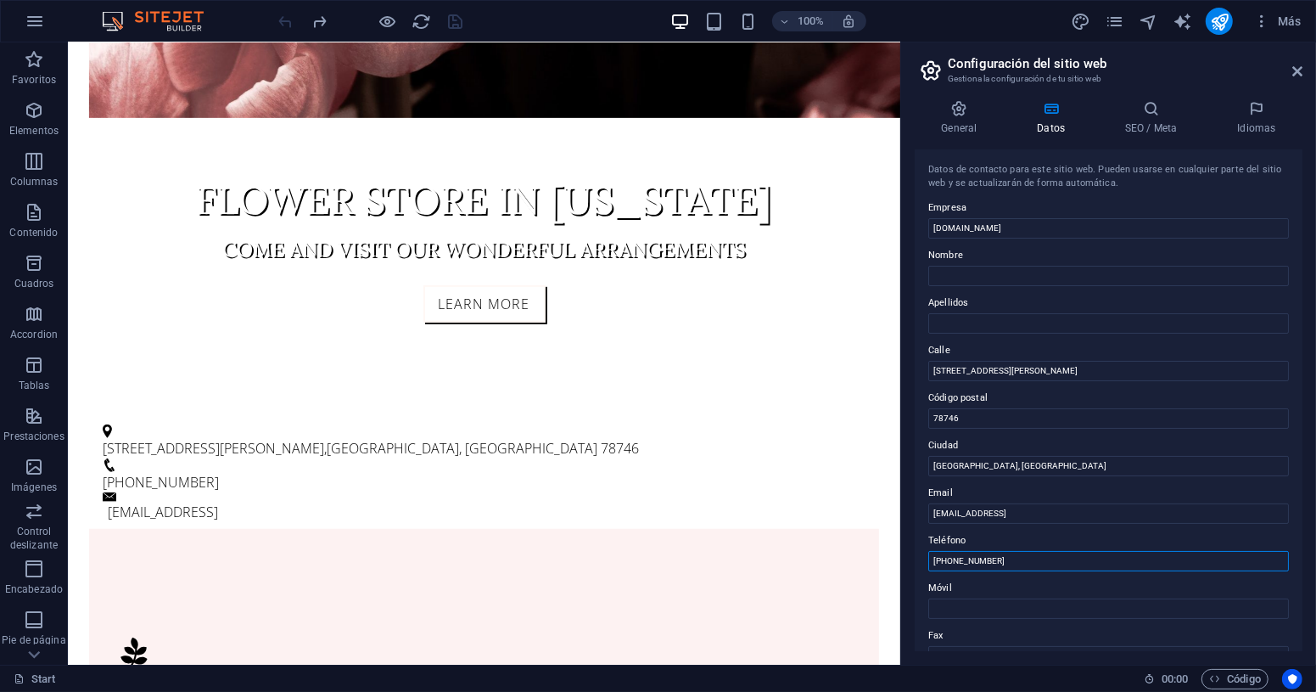
click at [1001, 560] on input "[PHONE_NUMBER]" at bounding box center [1108, 561] width 361 height 20
drag, startPoint x: 1001, startPoint y: 560, endPoint x: 932, endPoint y: 561, distance: 68.7
click at [932, 561] on input "[PHONE_NUMBER]" at bounding box center [1108, 561] width 361 height 20
paste input "56941488498"
type input "[PHONE_NUMBER]"
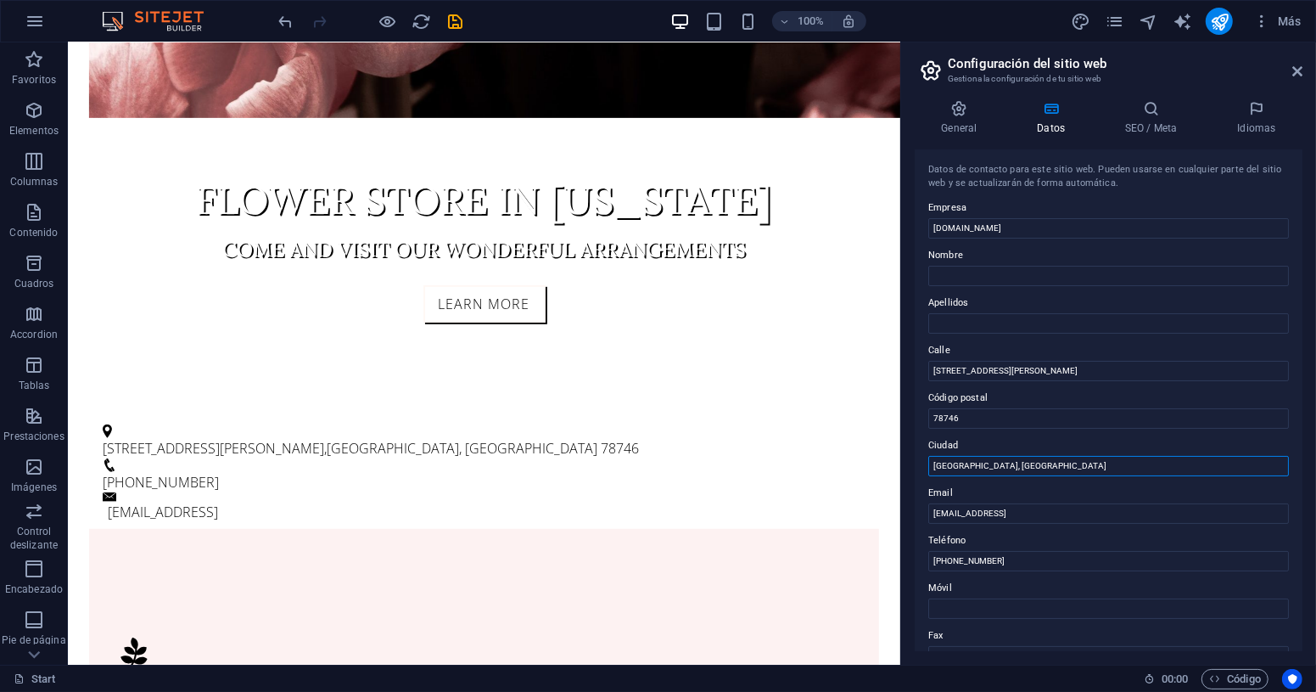
drag, startPoint x: 1015, startPoint y: 467, endPoint x: 914, endPoint y: 463, distance: 101.0
click at [915, 463] on div "Datos de contacto para este sitio web. Pueden usarse en cualquier parte del sit…" at bounding box center [1109, 400] width 388 height 502
type input "Trehuaco"
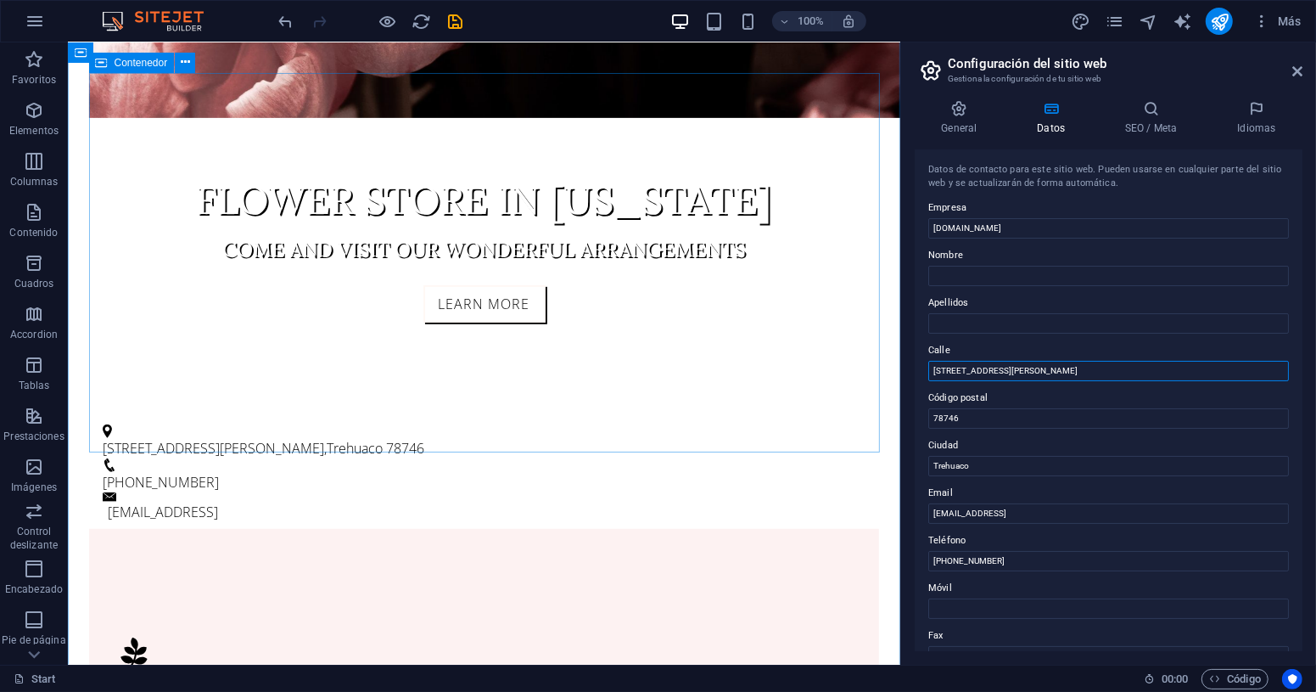
drag, startPoint x: 1102, startPoint y: 415, endPoint x: 825, endPoint y: 369, distance: 280.4
click at [1036, 372] on input "[STREET_ADDRESS][PERSON_NAME]" at bounding box center [1108, 371] width 361 height 20
drag, startPoint x: 1036, startPoint y: 372, endPoint x: 929, endPoint y: 364, distance: 107.2
click at [929, 364] on input "[STREET_ADDRESS][PERSON_NAME]" at bounding box center [1108, 371] width 361 height 20
paste input "Gonzalo [STREET_ADDRESS]"
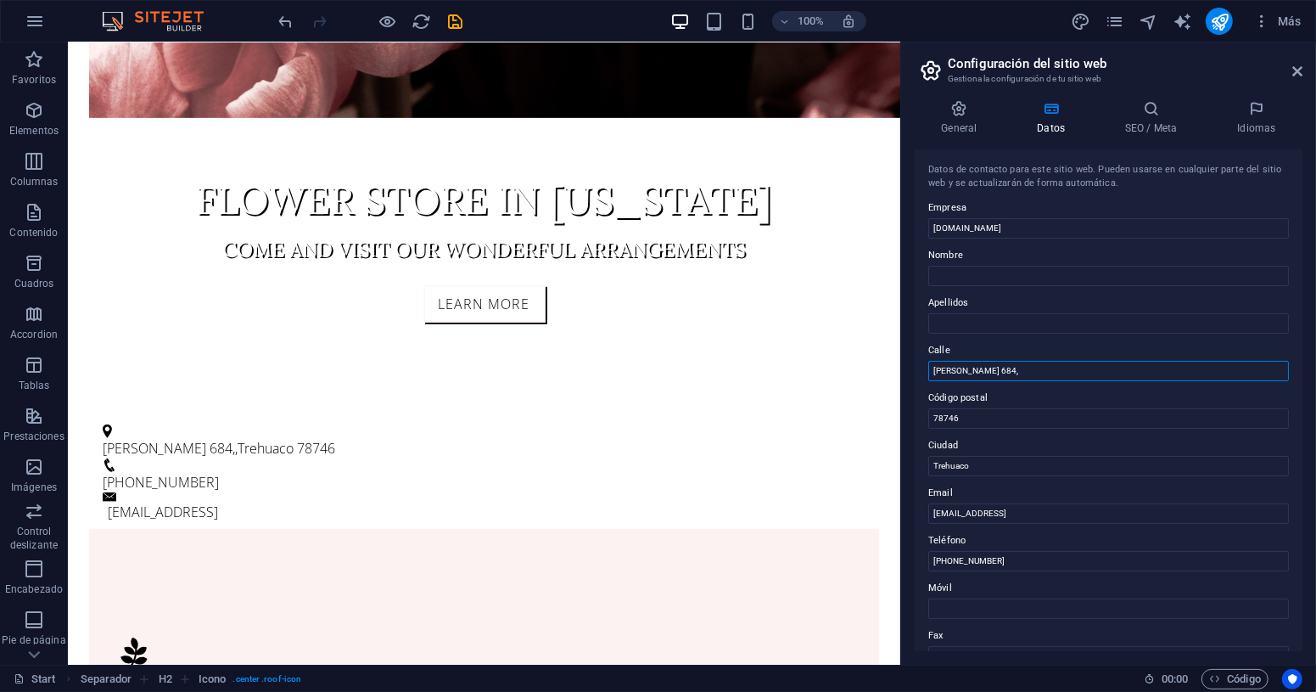
type input "[PERSON_NAME] 684"
click at [458, 25] on icon "save" at bounding box center [456, 22] width 20 height 20
checkbox input "false"
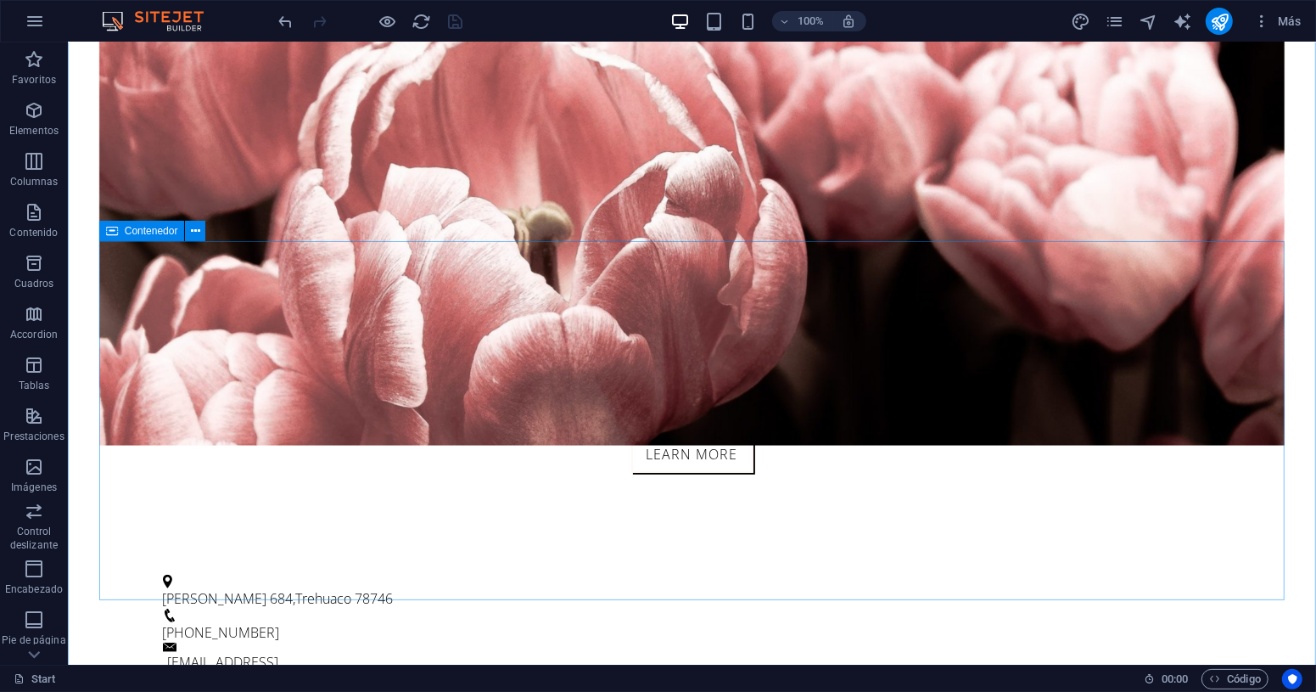
scroll to position [531, 0]
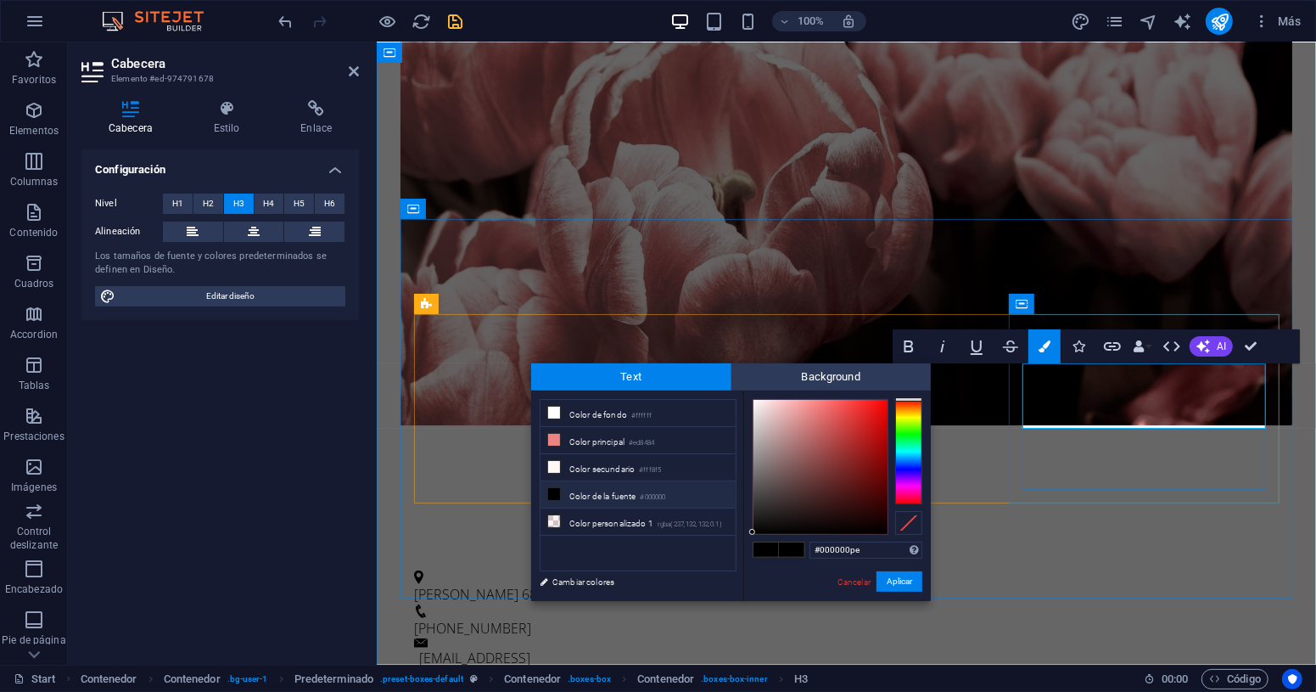
type input "#000000pe"
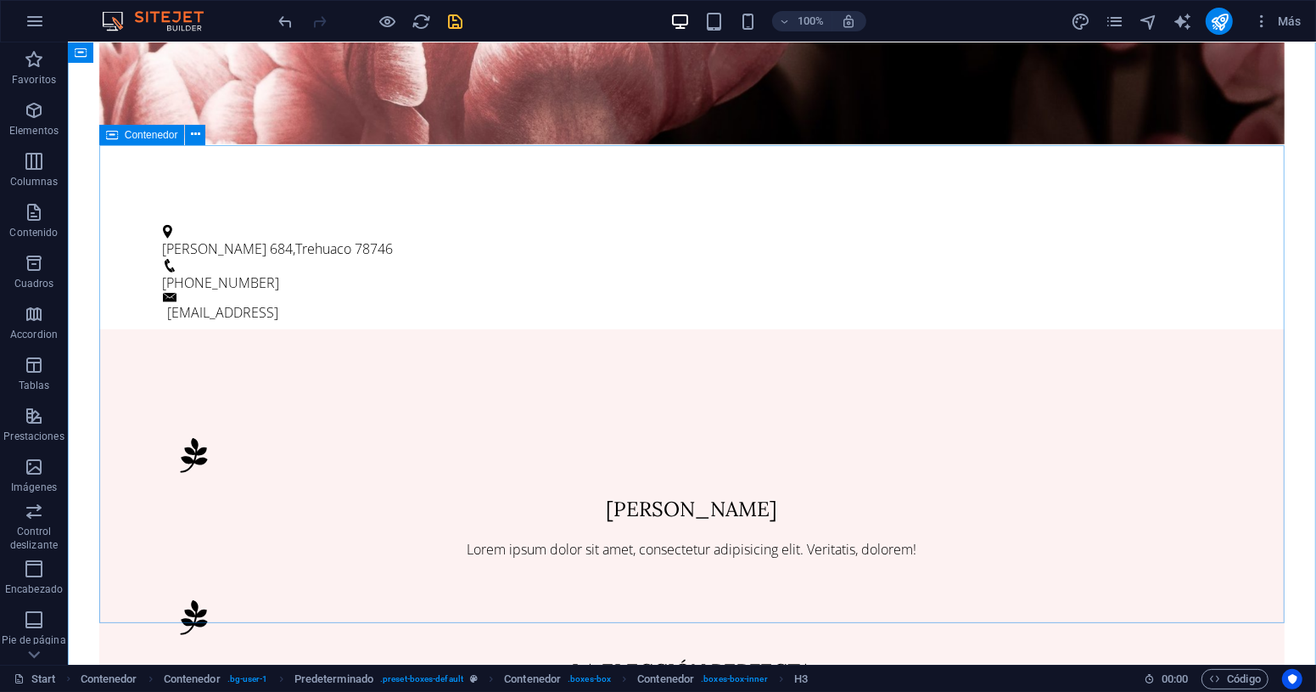
scroll to position [961, 0]
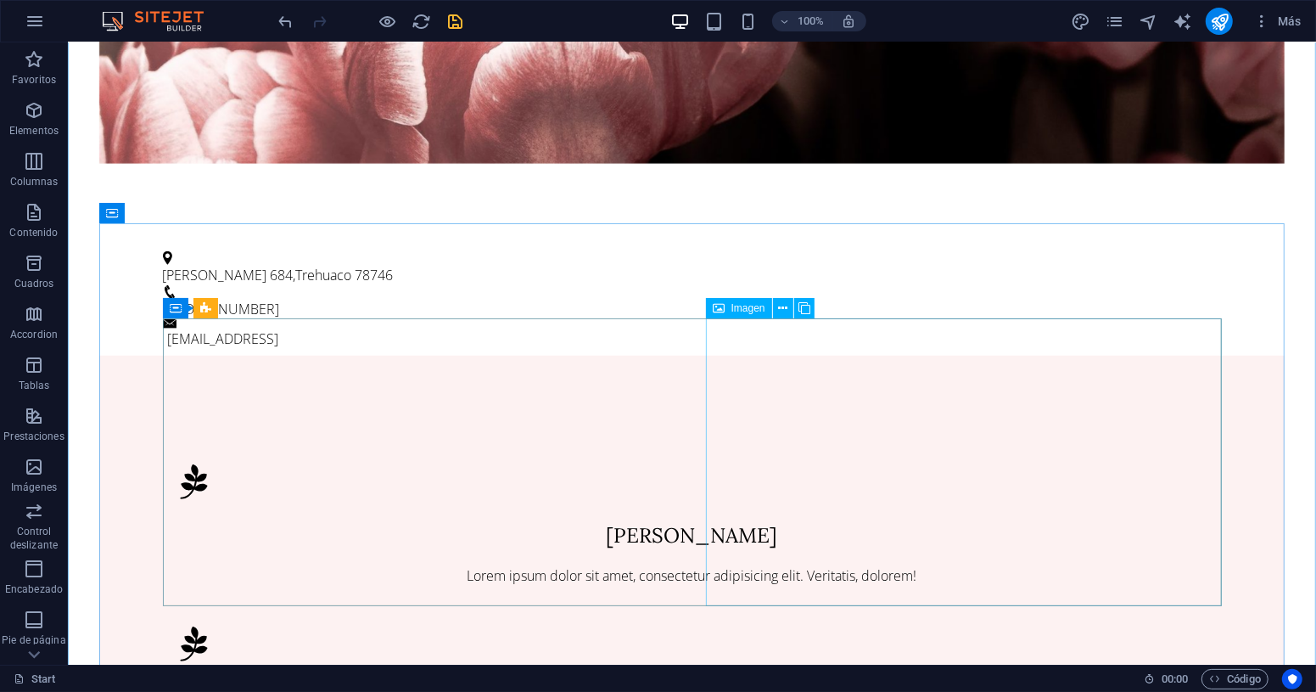
scroll to position [851, 0]
